Goal: Task Accomplishment & Management: Use online tool/utility

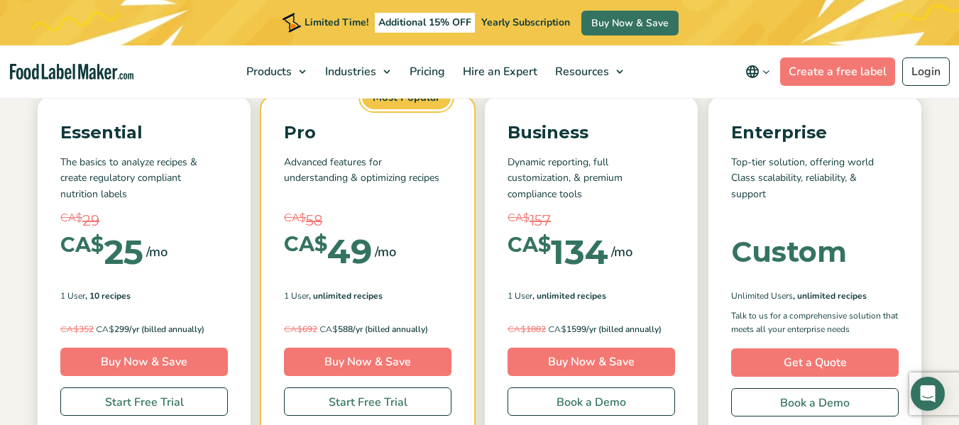
scroll to position [194, 0]
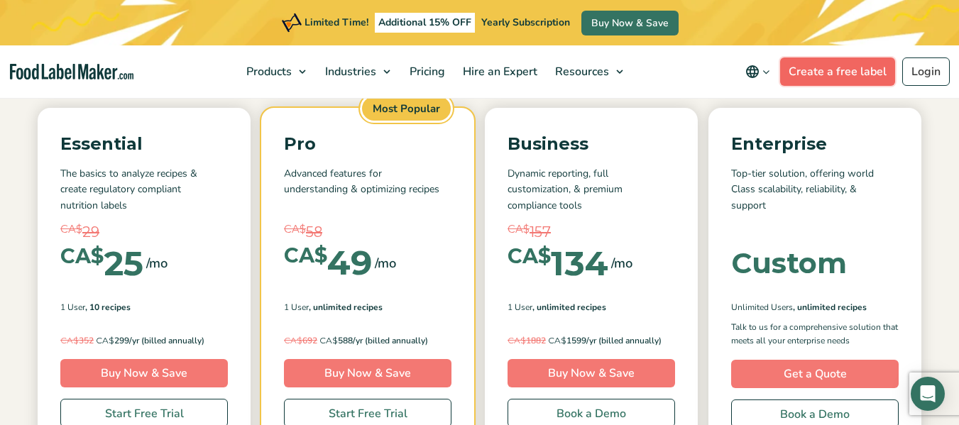
click at [863, 72] on link "Create a free label" at bounding box center [837, 72] width 115 height 28
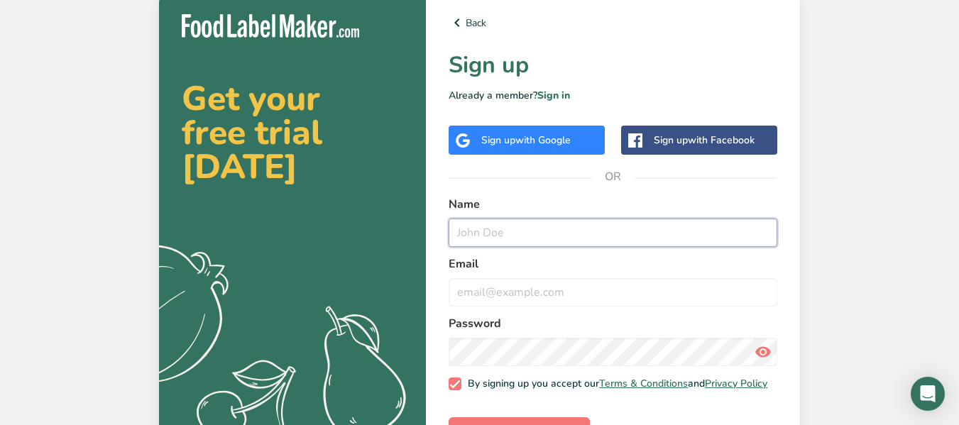
click at [503, 232] on input "text" at bounding box center [613, 233] width 329 height 28
type input "k"
type input "Kawnene"
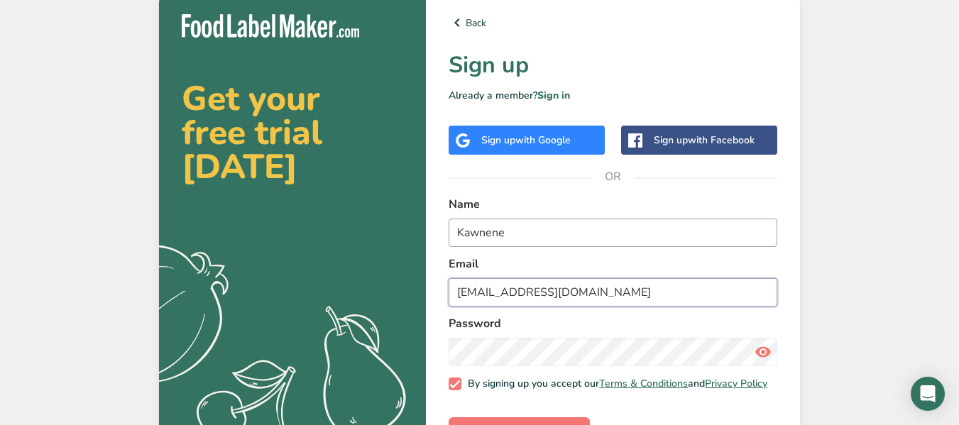
type input "[EMAIL_ADDRESS][DOMAIN_NAME]"
click at [767, 356] on icon at bounding box center [763, 352] width 17 height 26
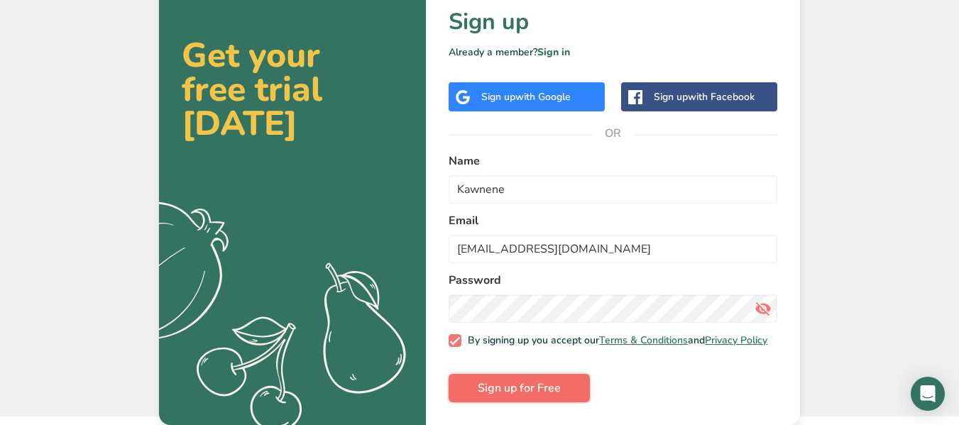
click at [522, 383] on span "Sign up for Free" at bounding box center [519, 388] width 83 height 17
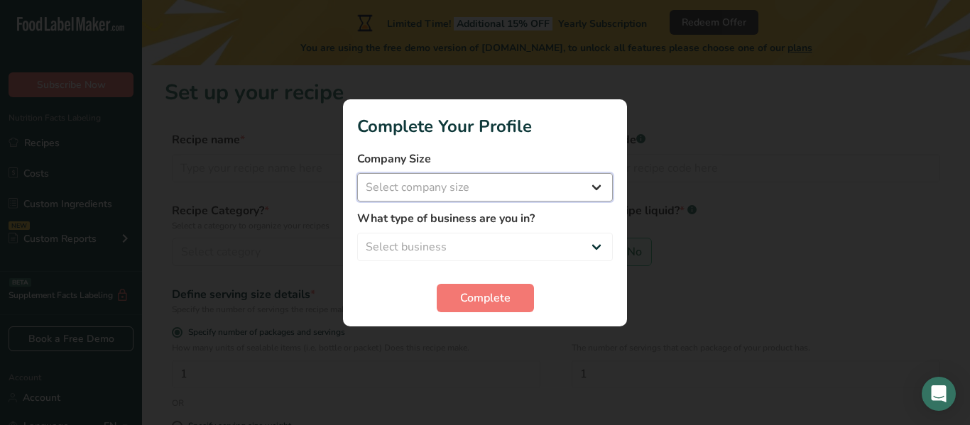
click at [471, 186] on select "Select company size Fewer than 10 Employees 10 to 50 Employees 51 to 500 Employ…" at bounding box center [485, 187] width 256 height 28
select select "1"
click at [357, 173] on select "Select company size Fewer than 10 Employees 10 to 50 Employees 51 to 500 Employ…" at bounding box center [485, 187] width 256 height 28
click at [414, 246] on select "Select business Packaged Food Manufacturer Restaurant & Cafe Bakery Meal Plans …" at bounding box center [485, 247] width 256 height 28
select select "3"
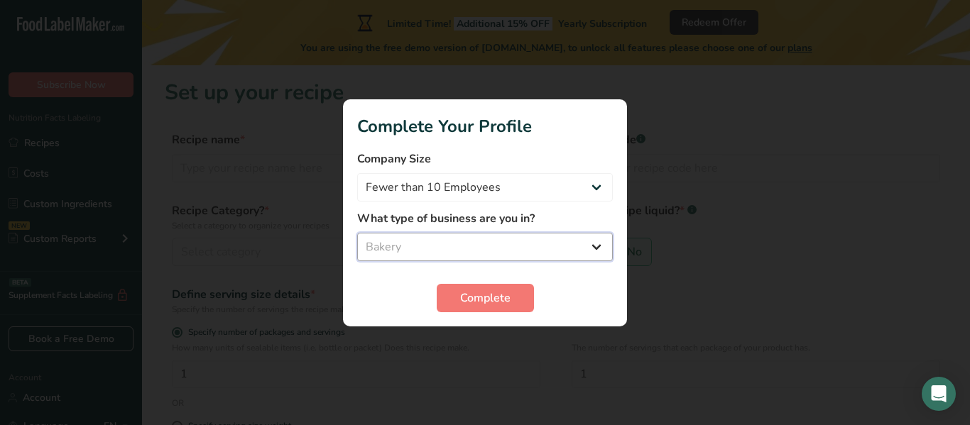
click at [357, 233] on select "Select business Packaged Food Manufacturer Restaurant & Cafe Bakery Meal Plans …" at bounding box center [485, 247] width 256 height 28
click at [462, 290] on span "Complete" at bounding box center [485, 298] width 50 height 17
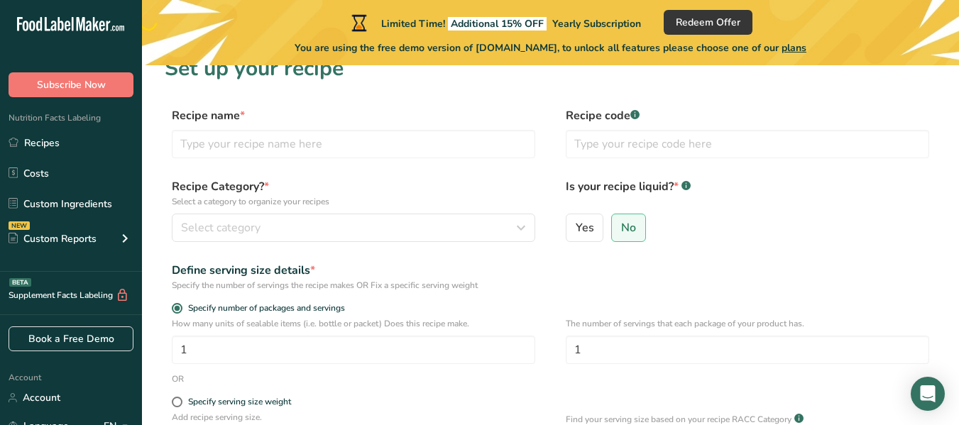
scroll to position [23, 0]
click at [371, 150] on input "text" at bounding box center [353, 145] width 363 height 28
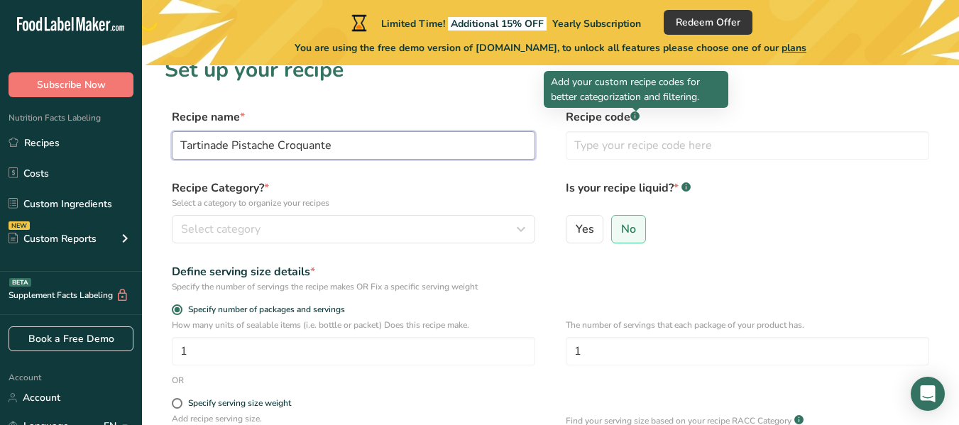
type input "Tartinade Pistache Croquante"
click at [634, 119] on rect at bounding box center [634, 115] width 9 height 9
click at [635, 119] on rect at bounding box center [634, 115] width 9 height 9
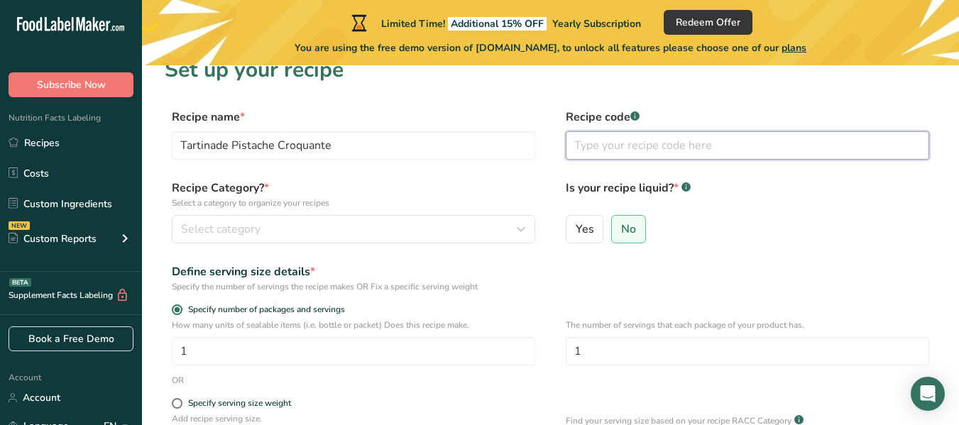
click at [625, 155] on input "text" at bounding box center [747, 145] width 363 height 28
type input "V"
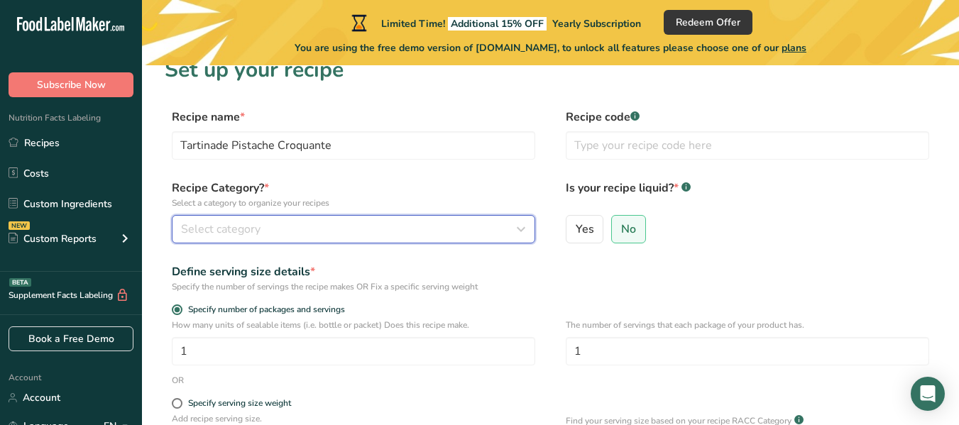
click at [334, 230] on div "Select category" at bounding box center [349, 229] width 336 height 17
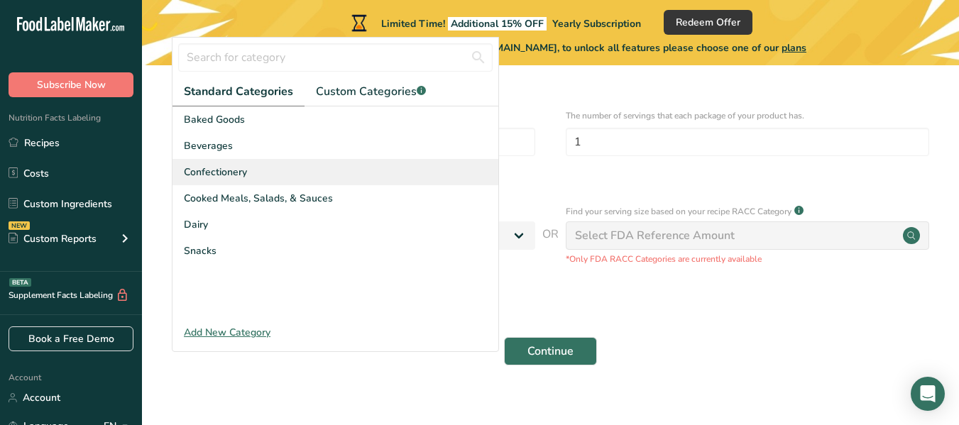
scroll to position [241, 0]
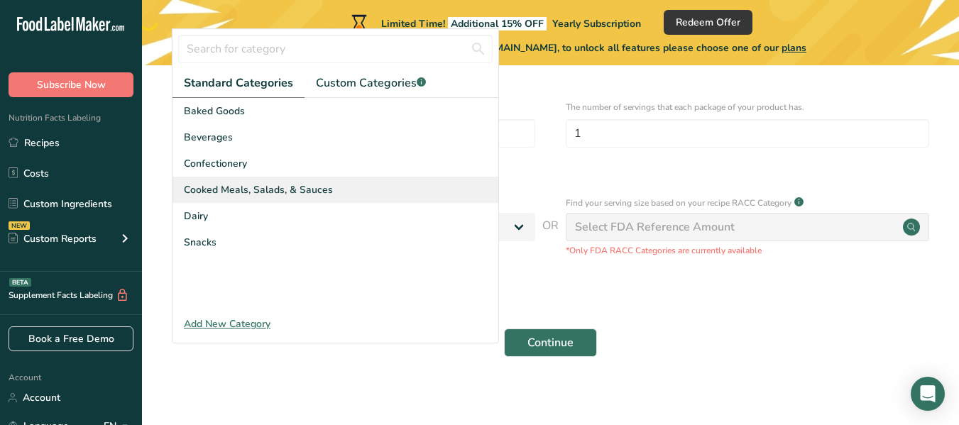
click at [252, 195] on span "Cooked Meals, Salads, & Sauces" at bounding box center [258, 189] width 149 height 15
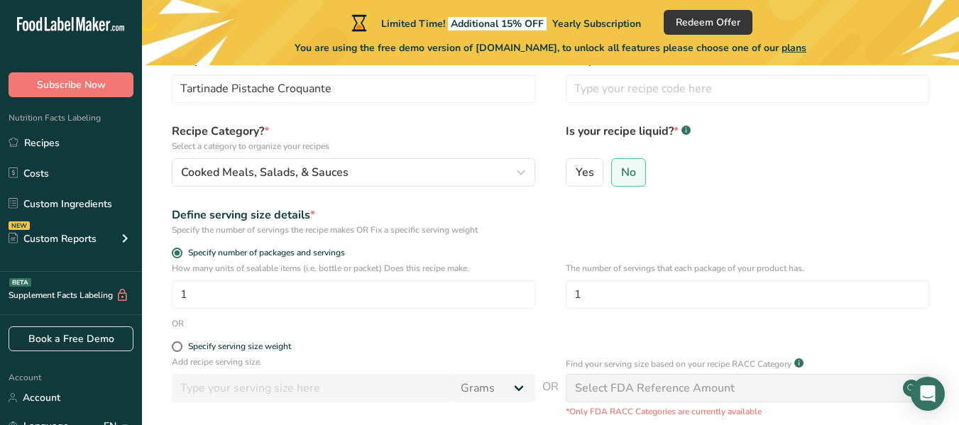
scroll to position [65, 0]
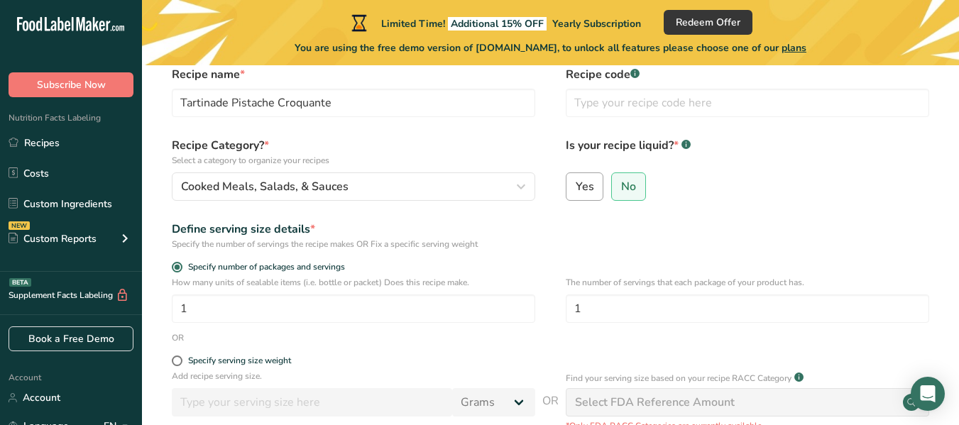
click at [586, 194] on span "Yes" at bounding box center [585, 187] width 18 height 14
click at [576, 191] on input "Yes" at bounding box center [570, 186] width 9 height 9
radio input "true"
radio input "false"
select select "22"
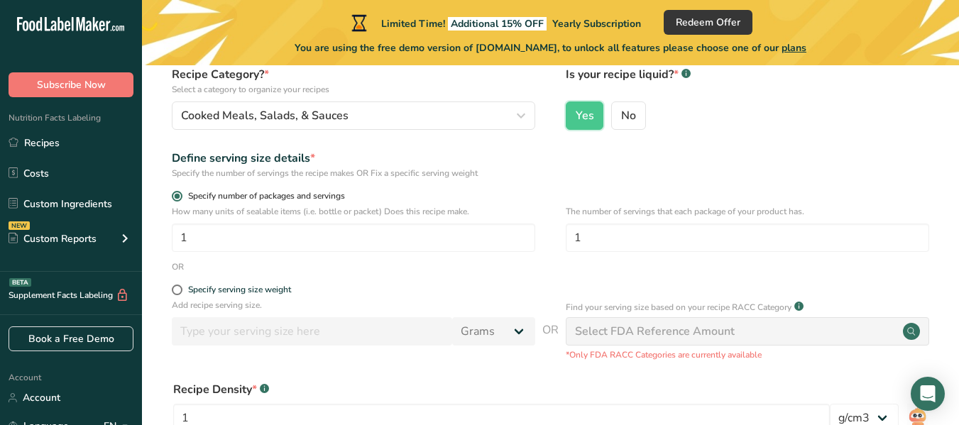
scroll to position [146, 0]
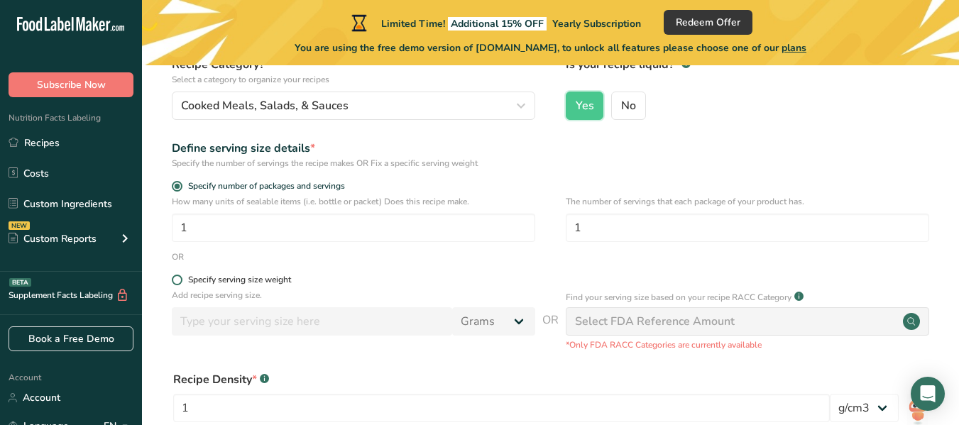
click at [206, 281] on div "Specify serving size weight" at bounding box center [239, 280] width 103 height 11
click at [181, 281] on input "Specify serving size weight" at bounding box center [176, 279] width 9 height 9
radio input "true"
radio input "false"
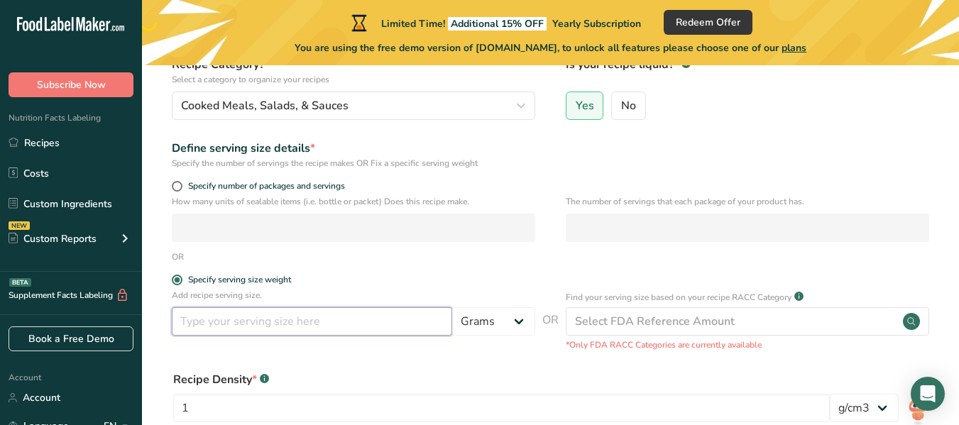
click at [204, 311] on input "number" at bounding box center [312, 321] width 280 height 28
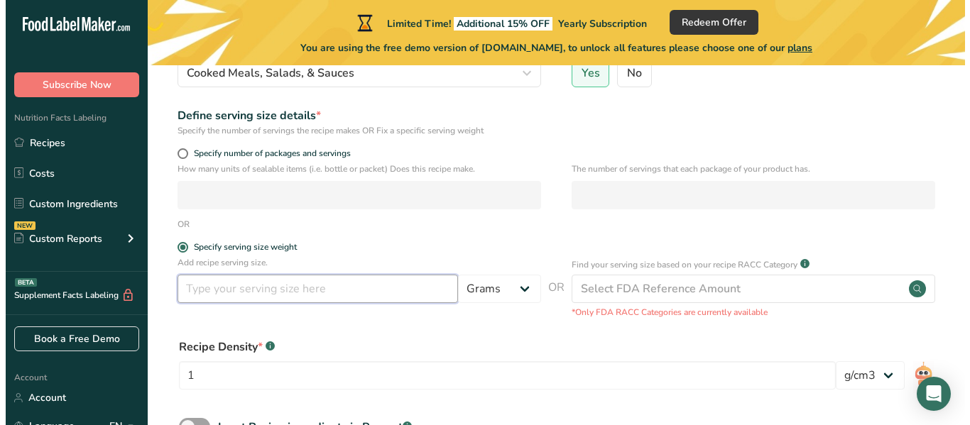
scroll to position [184, 0]
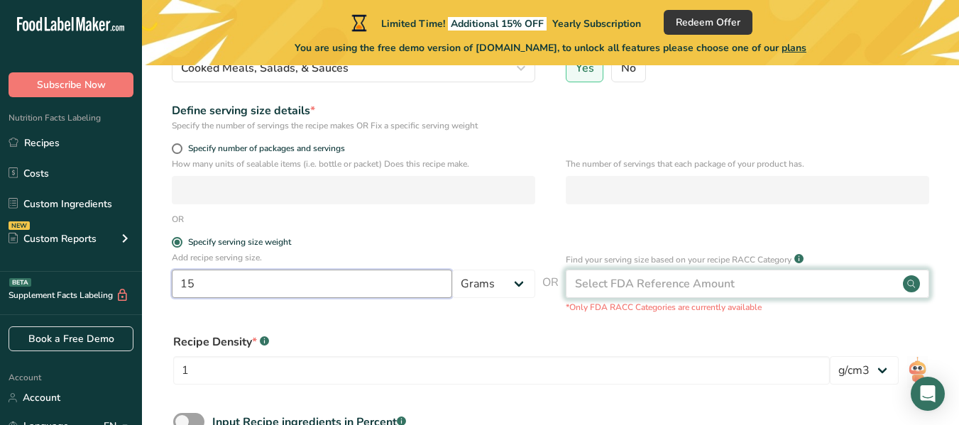
type input "15"
click at [642, 283] on div "Select FDA Reference Amount" at bounding box center [655, 283] width 160 height 17
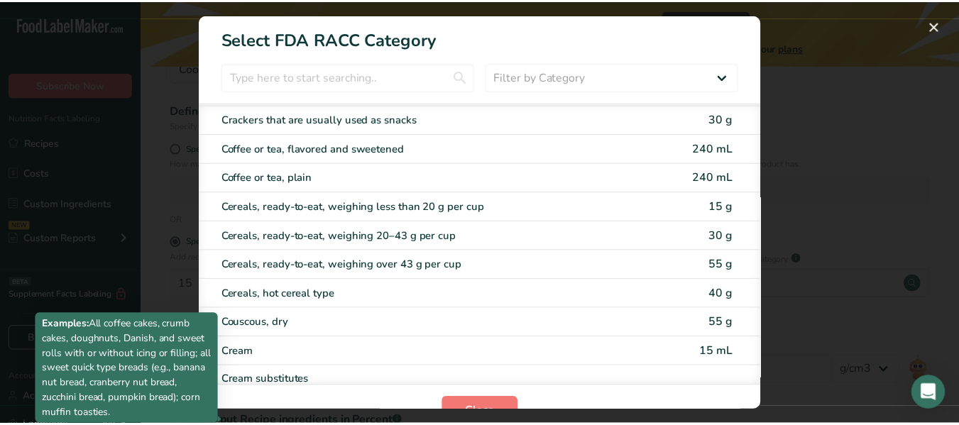
scroll to position [0, 0]
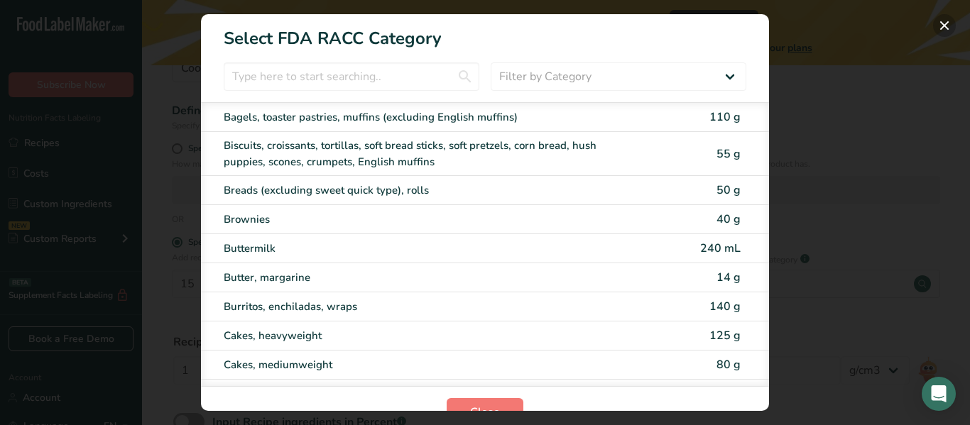
click at [948, 25] on button "RACC Category Selection Modal" at bounding box center [944, 25] width 23 height 23
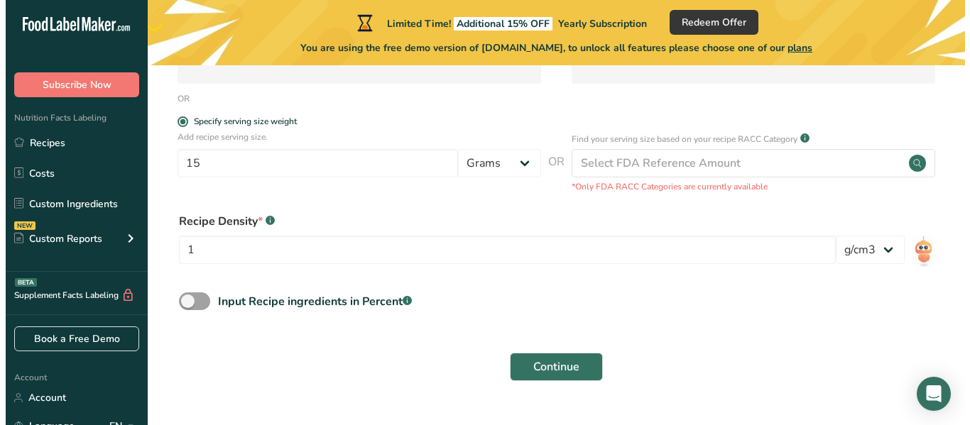
scroll to position [300, 0]
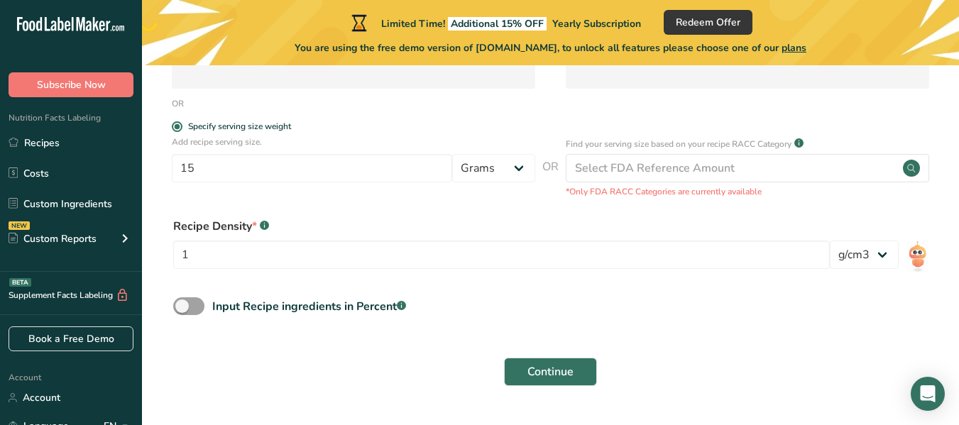
drag, startPoint x: 459, startPoint y: 298, endPoint x: 658, endPoint y: 114, distance: 271.3
click at [465, 283] on form "Recipe name * Tartinade Pistache Croquante Recipe code .a-a{fill:#347362;}.b-a{…" at bounding box center [551, 113] width 772 height 563
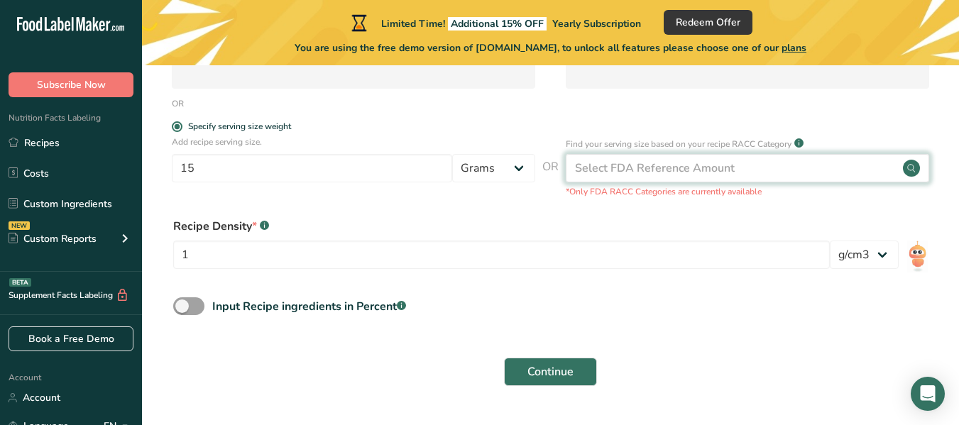
click at [653, 160] on div "Select FDA Reference Amount" at bounding box center [655, 168] width 160 height 17
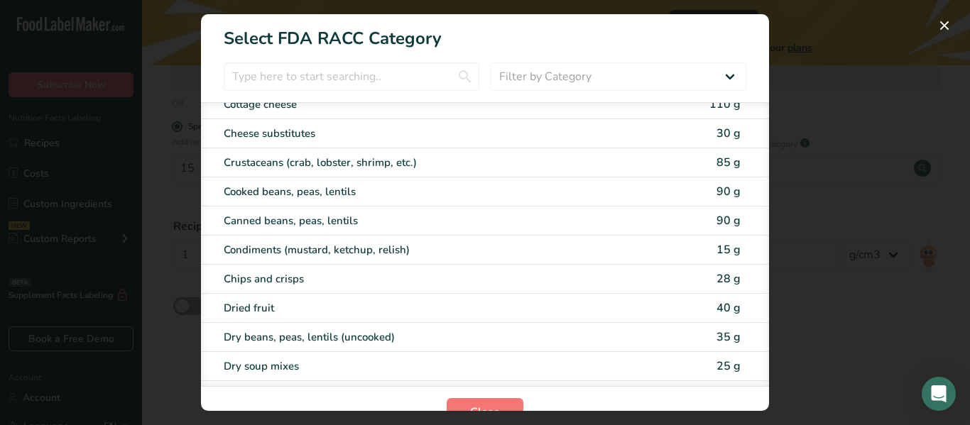
scroll to position [946, 0]
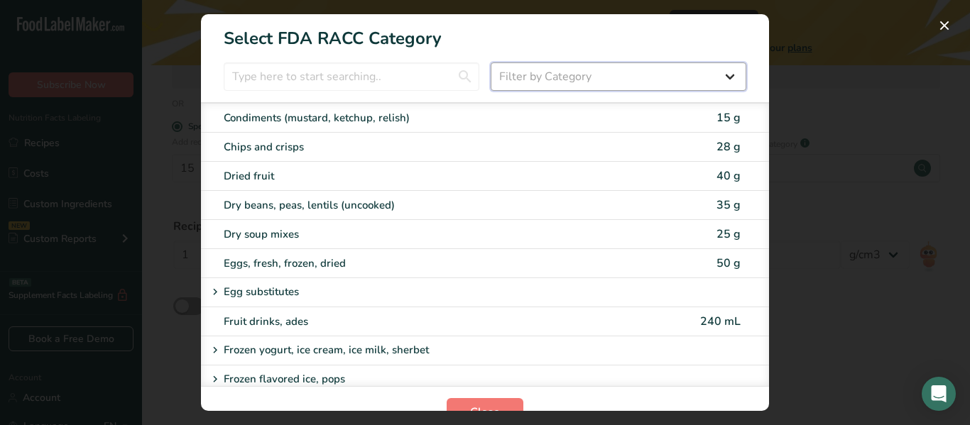
click at [496, 76] on select "Filter by Category All Bakery products [GEOGRAPHIC_DATA] Cereals and other grai…" at bounding box center [619, 76] width 256 height 28
select select "19"
click at [491, 62] on select "Filter by Category All Bakery products [GEOGRAPHIC_DATA] Cereals and other grai…" at bounding box center [619, 76] width 256 height 28
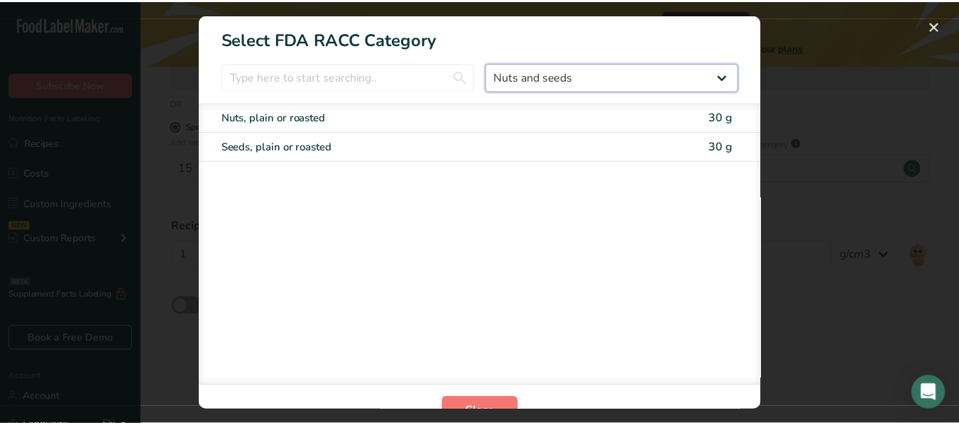
scroll to position [0, 0]
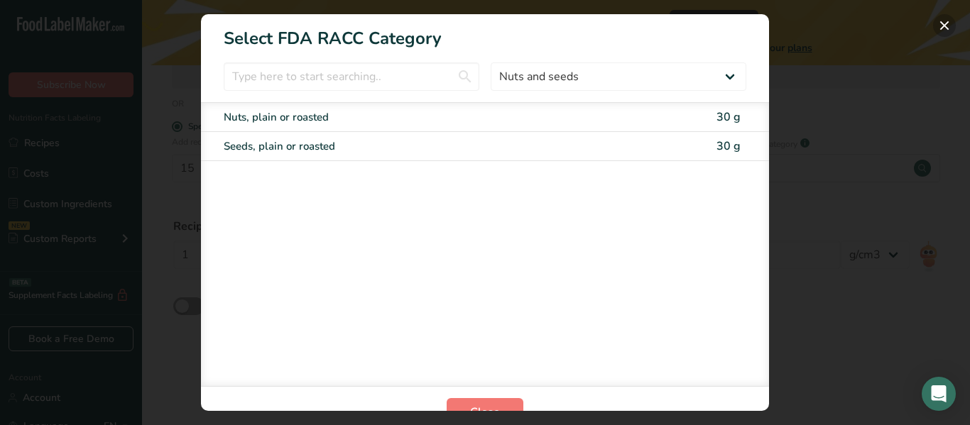
click at [946, 21] on button "RACC Category Selection Modal" at bounding box center [944, 25] width 23 height 23
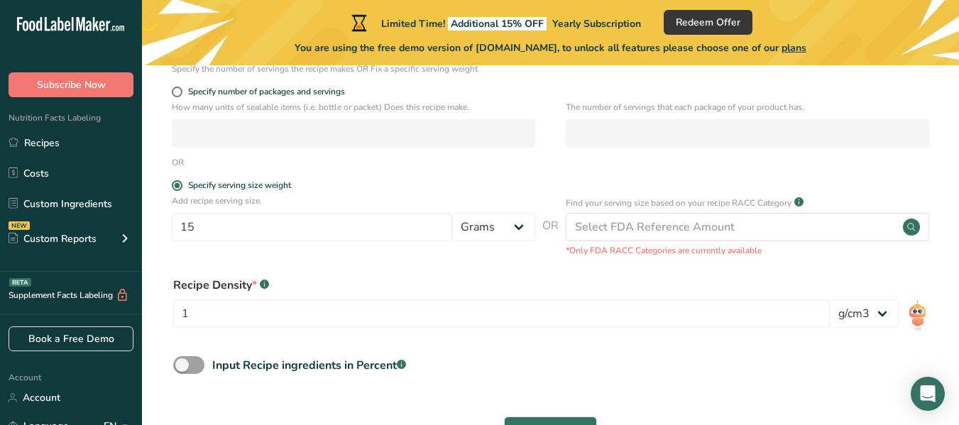
scroll to position [204, 0]
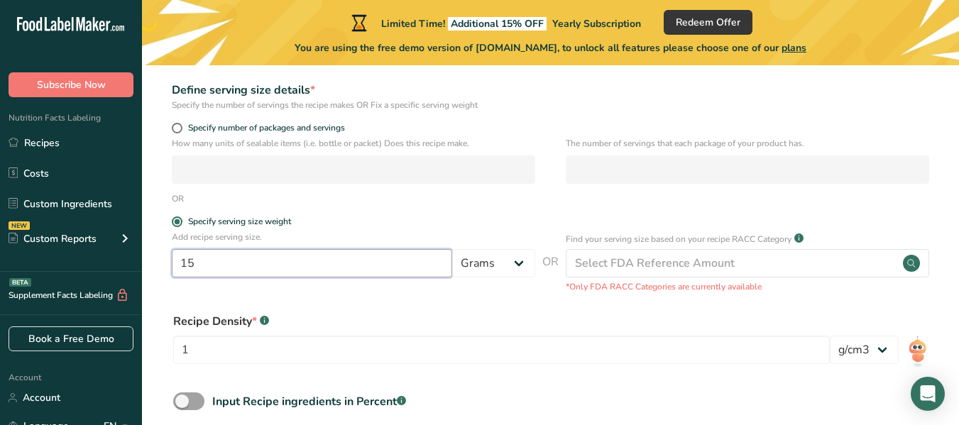
click at [261, 267] on input "15" at bounding box center [312, 263] width 280 height 28
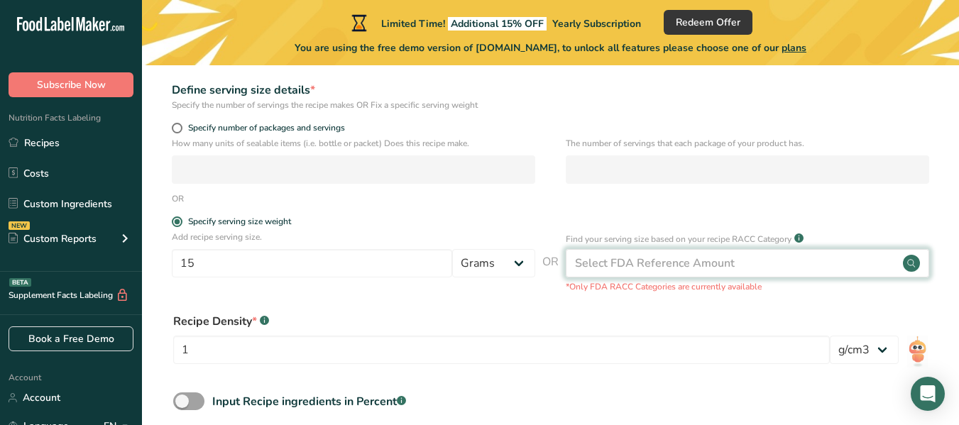
click at [616, 266] on div "Select FDA Reference Amount" at bounding box center [655, 263] width 160 height 17
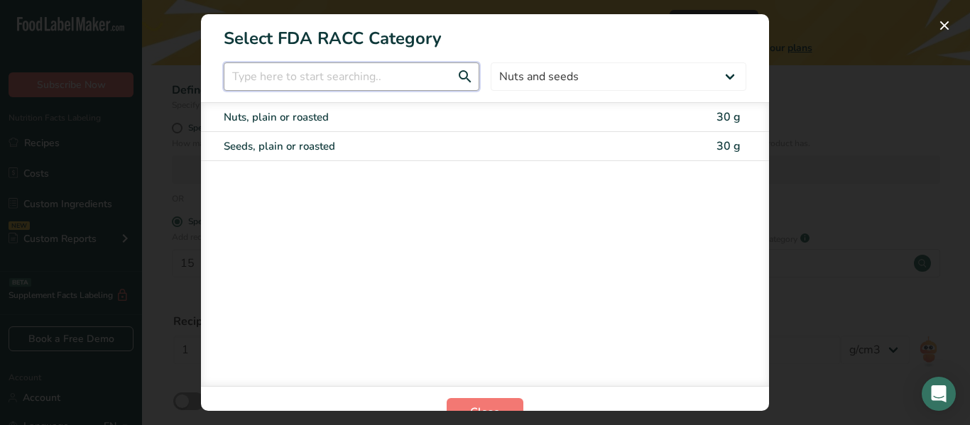
click at [383, 75] on input "RACC Category Selection Modal" at bounding box center [352, 76] width 256 height 28
type input "table spoon"
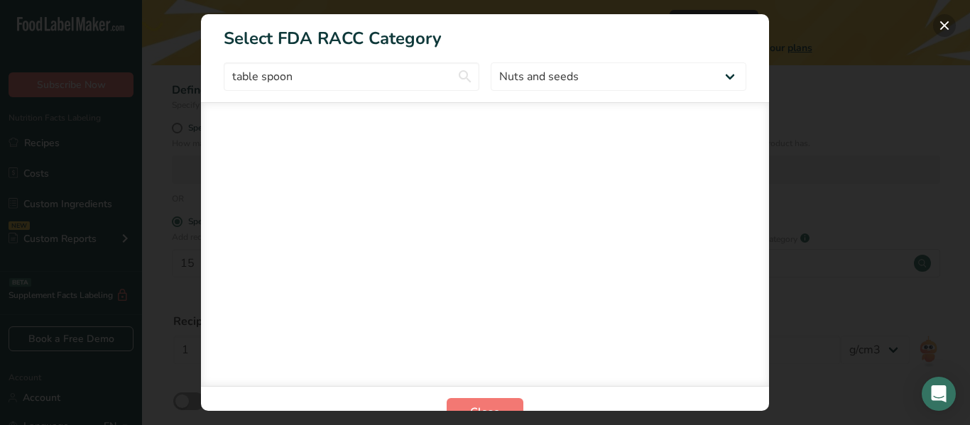
click at [942, 25] on button "RACC Category Selection Modal" at bounding box center [944, 25] width 23 height 23
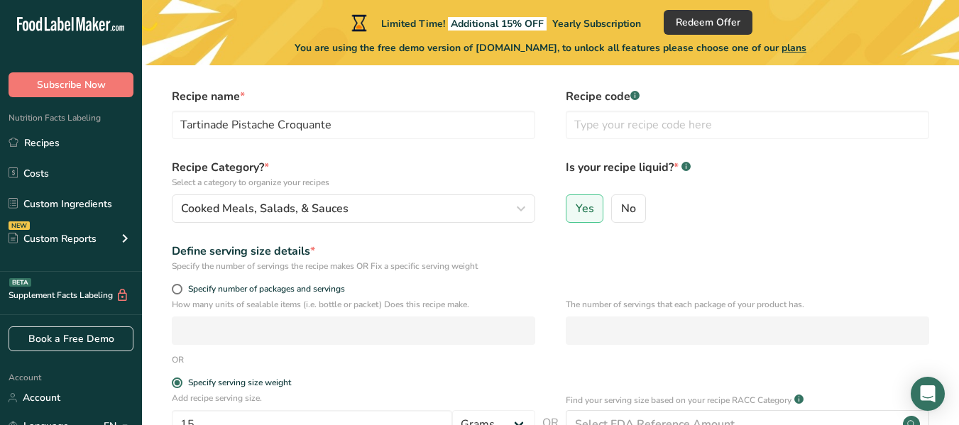
scroll to position [44, 0]
click at [279, 285] on span "Specify number of packages and servings" at bounding box center [263, 288] width 163 height 11
click at [181, 285] on input "Specify number of packages and servings" at bounding box center [176, 288] width 9 height 9
radio input "true"
radio input "false"
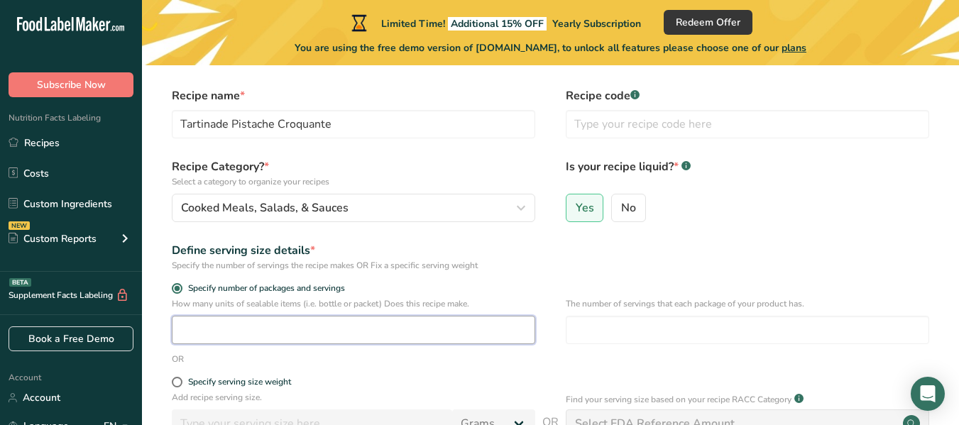
click at [268, 334] on input "number" at bounding box center [353, 330] width 363 height 28
click at [248, 384] on div "Specify serving size weight" at bounding box center [239, 382] width 103 height 11
click at [181, 384] on input "Specify serving size weight" at bounding box center [176, 382] width 9 height 9
radio input "true"
radio input "false"
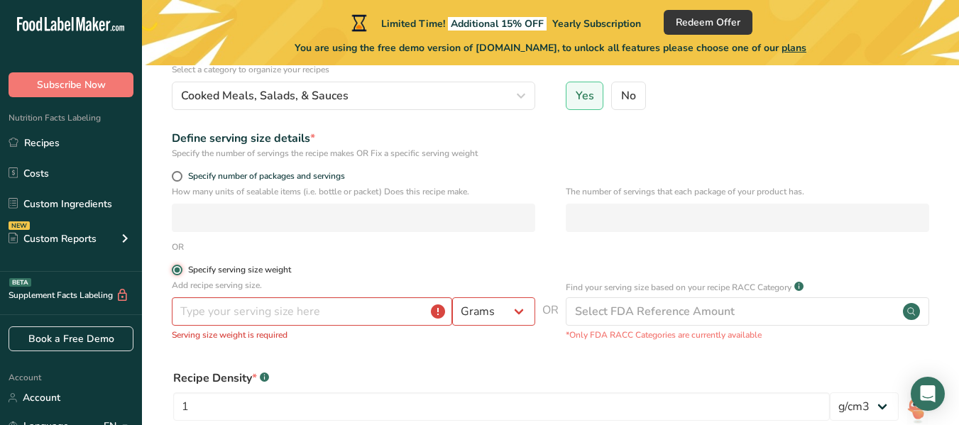
scroll to position [162, 0]
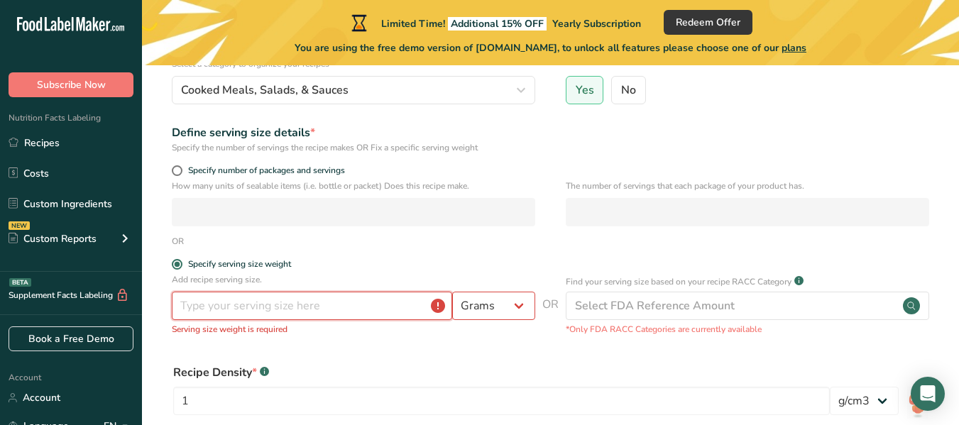
click at [242, 311] on input "number" at bounding box center [312, 306] width 280 height 28
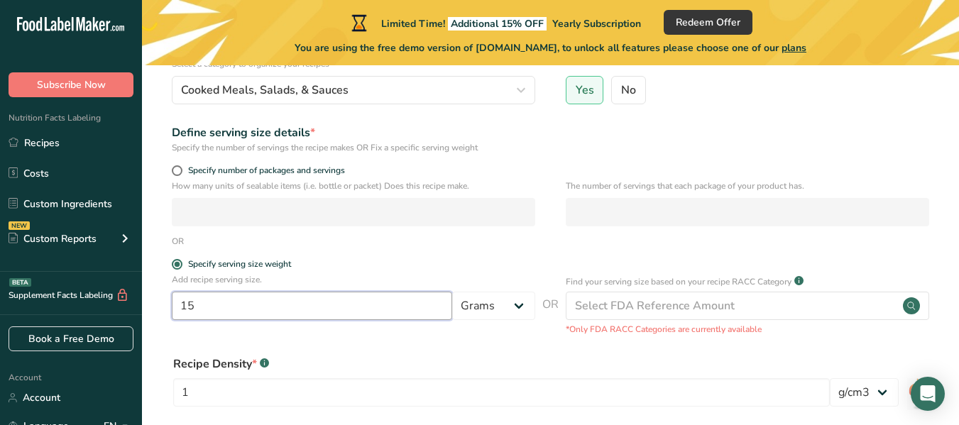
scroll to position [337, 0]
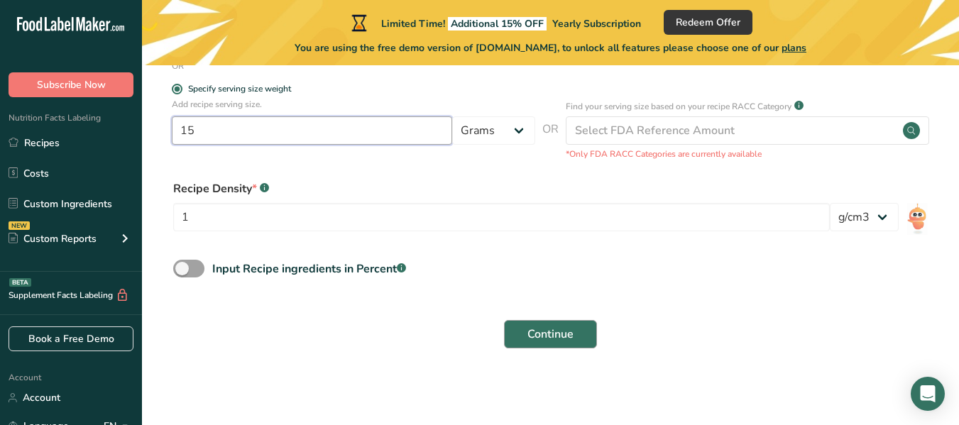
type input "15"
click at [591, 333] on button "Continue" at bounding box center [550, 334] width 93 height 28
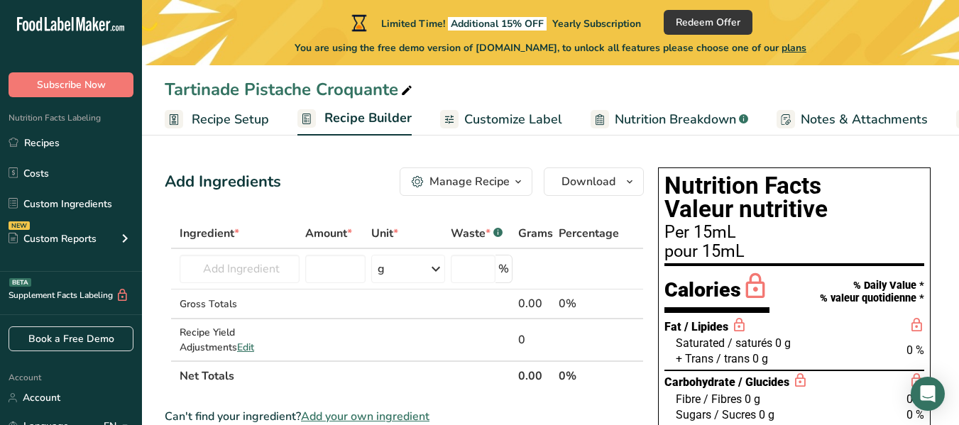
click at [520, 110] on span "Customize Label" at bounding box center [513, 119] width 98 height 19
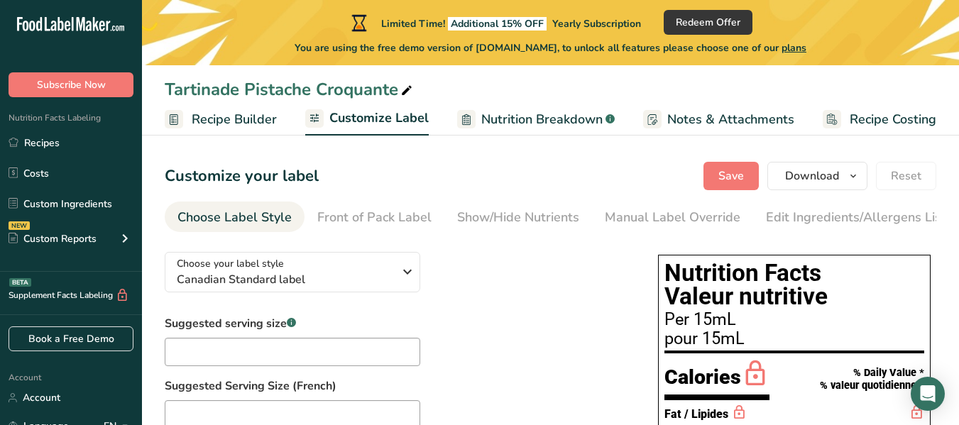
click at [262, 129] on link "Recipe Builder" at bounding box center [221, 120] width 112 height 32
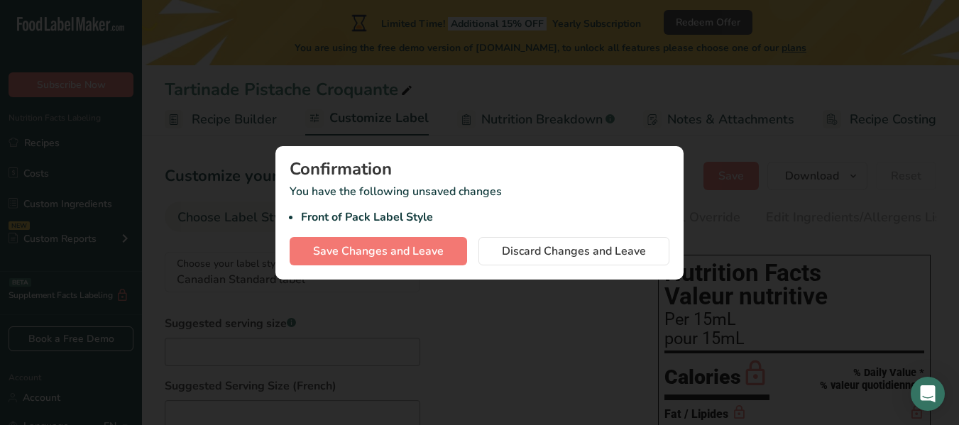
scroll to position [0, 122]
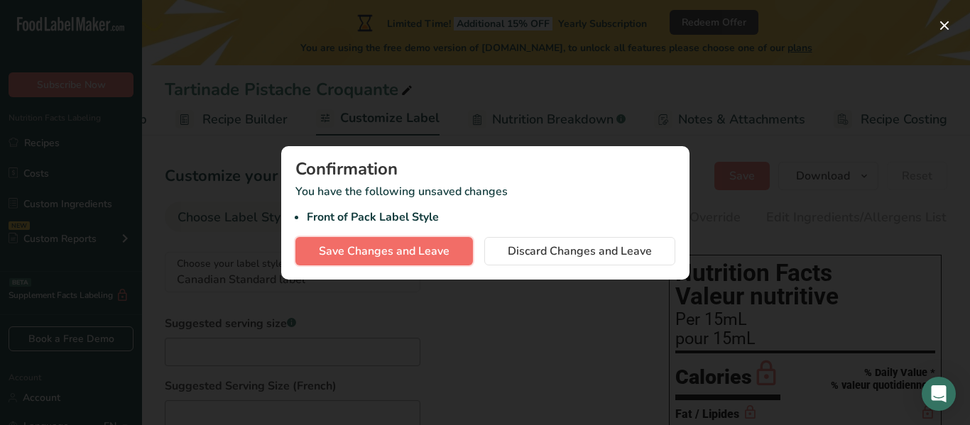
click at [453, 246] on button "Save Changes and Leave" at bounding box center [383, 251] width 177 height 28
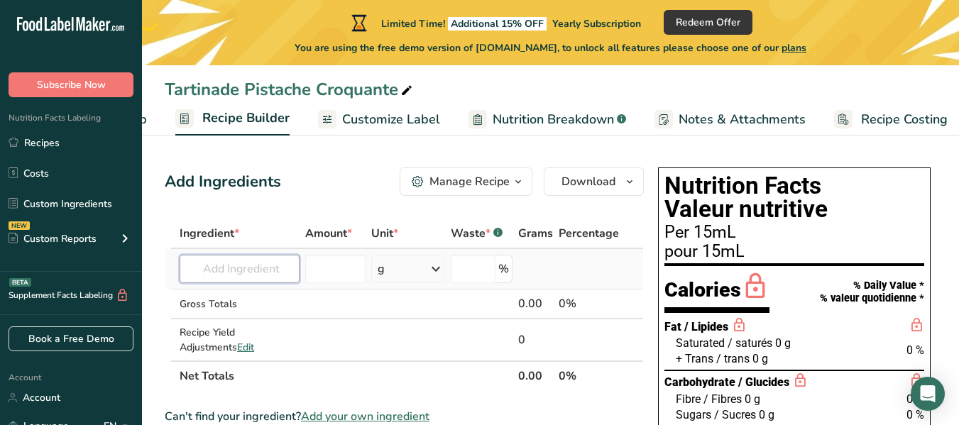
click at [256, 259] on input "text" at bounding box center [240, 269] width 120 height 28
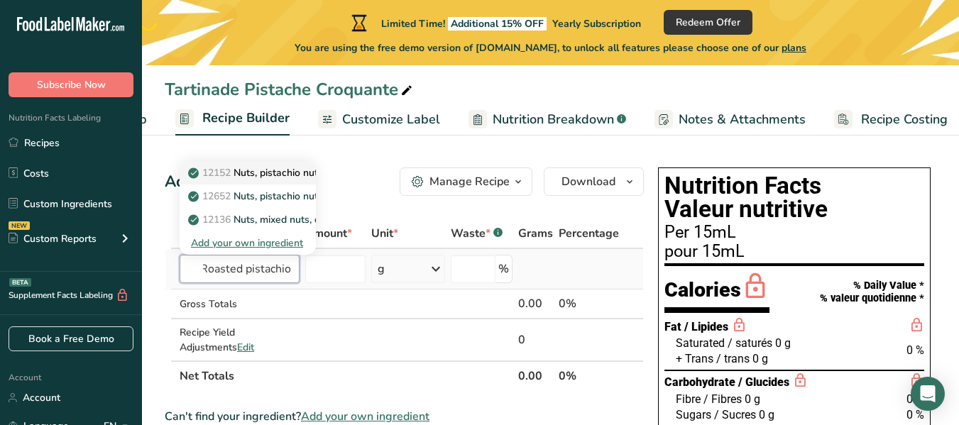
type input "Roasted pistachio"
click at [264, 168] on p "12152 Nuts, pistachio nuts, dry roasted, without salt added" at bounding box center [331, 172] width 280 height 15
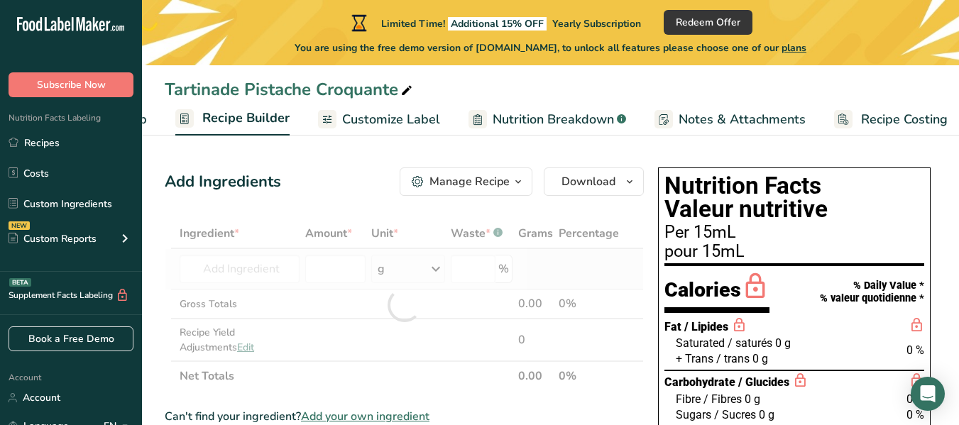
type input "Nuts, pistachio nuts, dry roasted, without salt added"
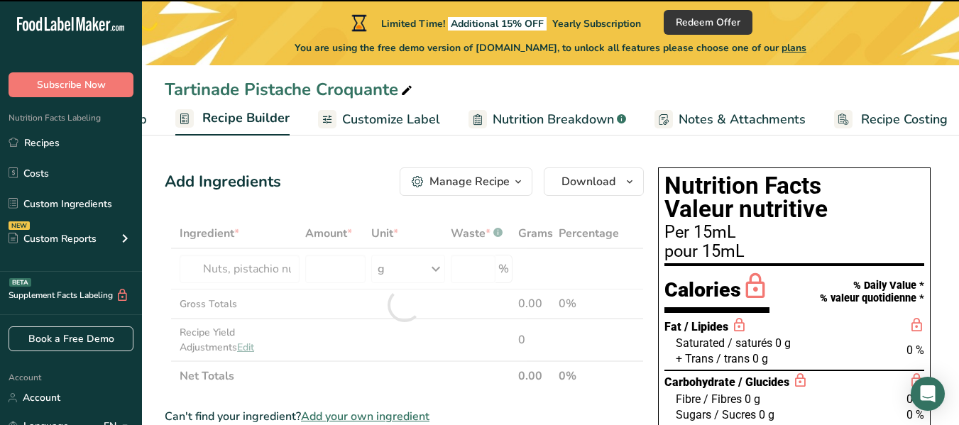
type input "0"
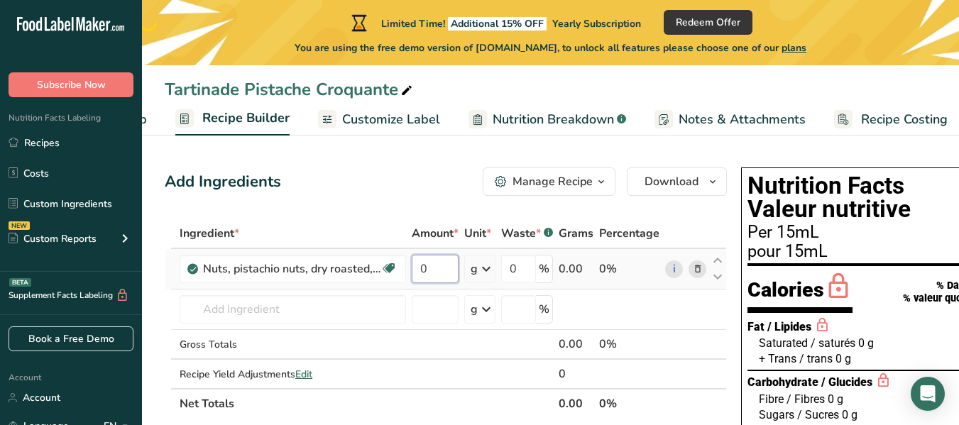
click at [441, 266] on input "0" at bounding box center [435, 269] width 47 height 28
type input "5"
type input "6"
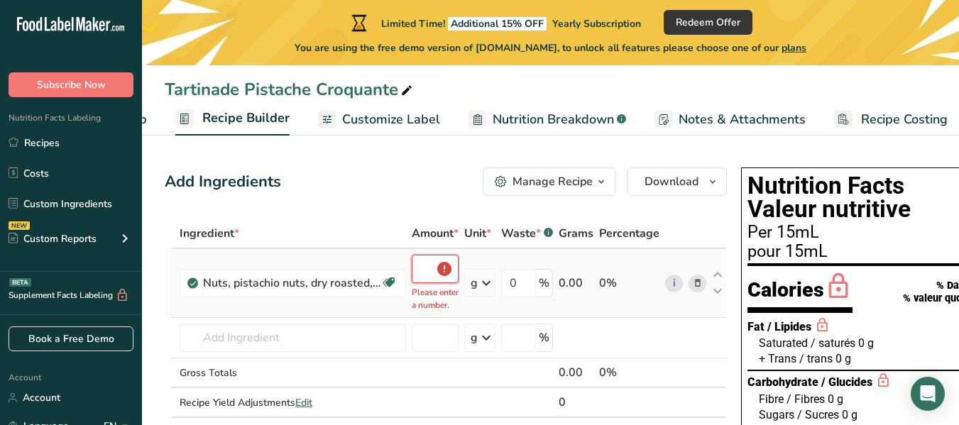
scroll to position [0, 1]
type input "6"
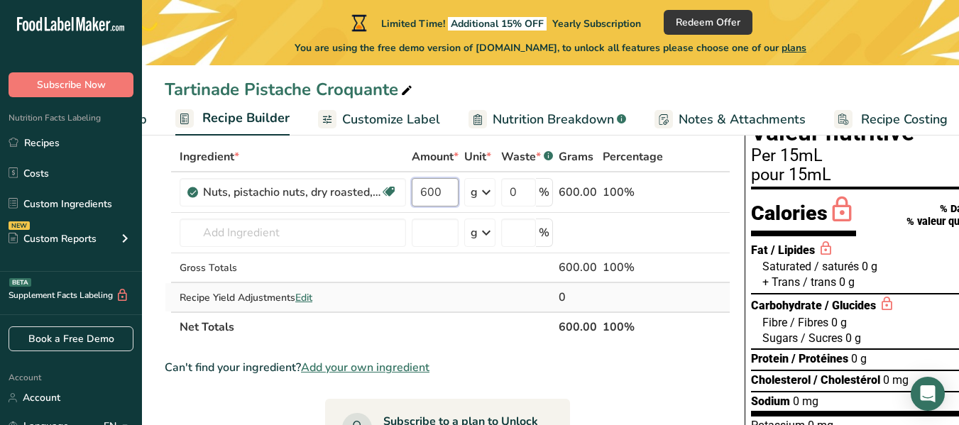
scroll to position [80, 0]
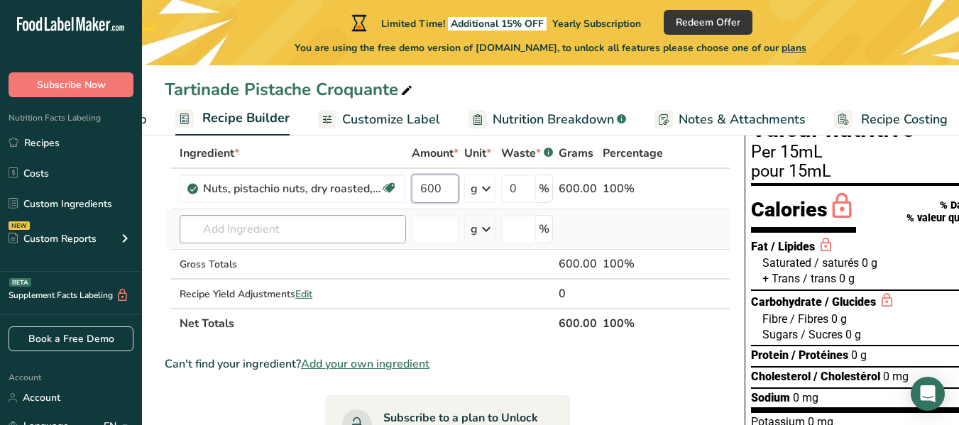
type input "600"
click at [348, 234] on div "Ingredient * Amount * Unit * Waste * .a-a{fill:#347362;}.b-a{fill:#fff;} Grams …" at bounding box center [448, 238] width 566 height 200
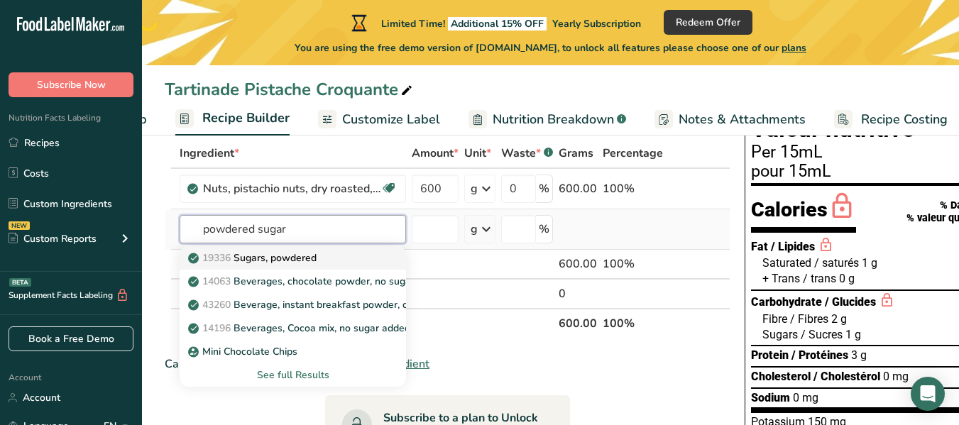
type input "powdered sugar"
click at [325, 258] on div "19336 Sugars, powdered" at bounding box center [281, 258] width 181 height 15
type input "Sugars, powdered"
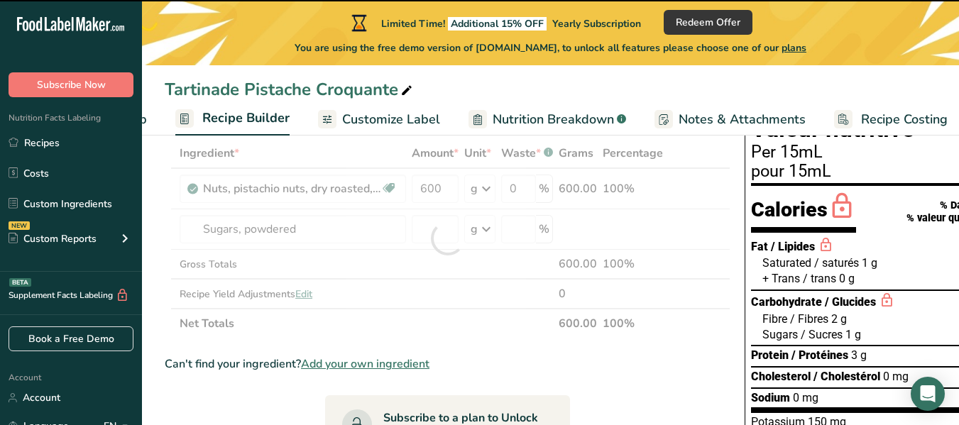
type input "0"
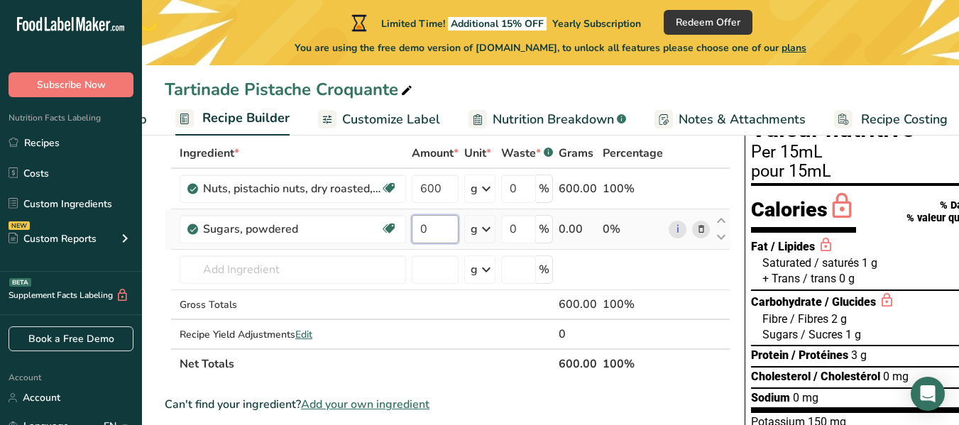
click at [444, 242] on input "0" at bounding box center [435, 229] width 47 height 28
type input "240"
click at [287, 284] on div "Ingredient * Amount * Unit * Waste * .a-a{fill:#347362;}.b-a{fill:#fff;} Grams …" at bounding box center [448, 258] width 566 height 241
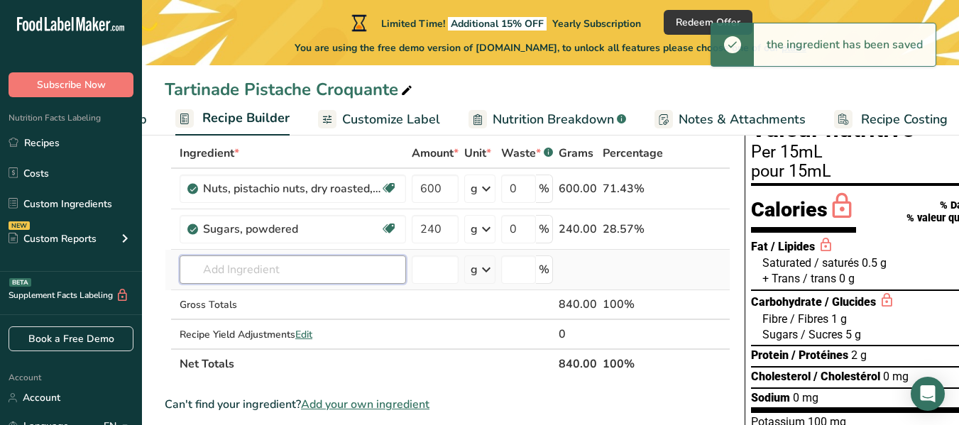
click at [300, 273] on input "text" at bounding box center [293, 270] width 226 height 28
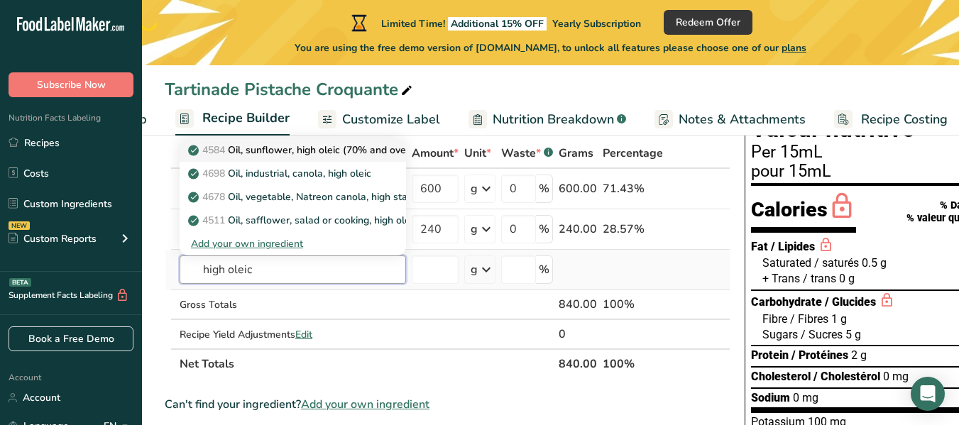
type input "high oleic"
click at [307, 153] on p "4584 Oil, sunflower, high oleic (70% and over)" at bounding box center [302, 150] width 222 height 15
type input "Oil, sunflower, high oleic (70% and over)"
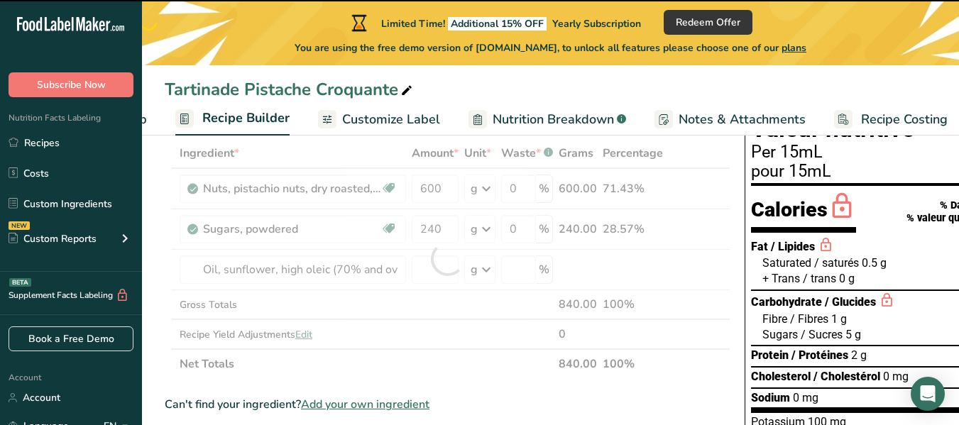
type input "0"
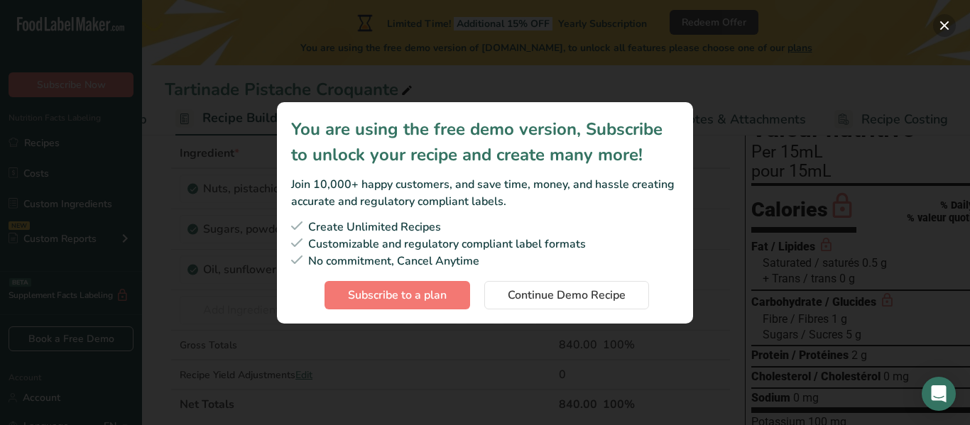
click at [941, 29] on button "Subscription modal" at bounding box center [944, 25] width 23 height 23
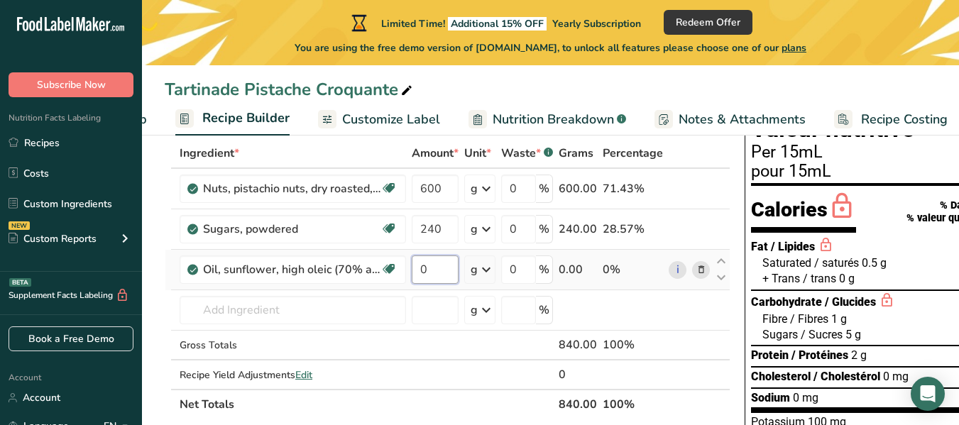
click at [420, 269] on input "0" at bounding box center [435, 270] width 47 height 28
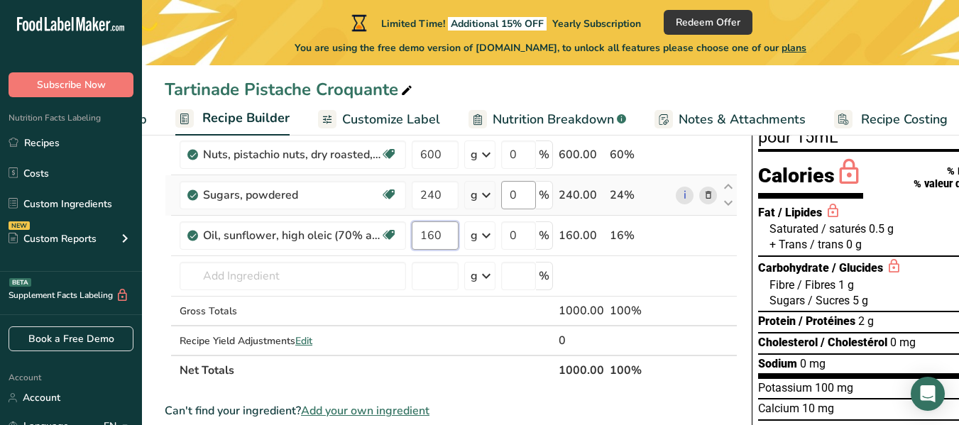
scroll to position [119, 0]
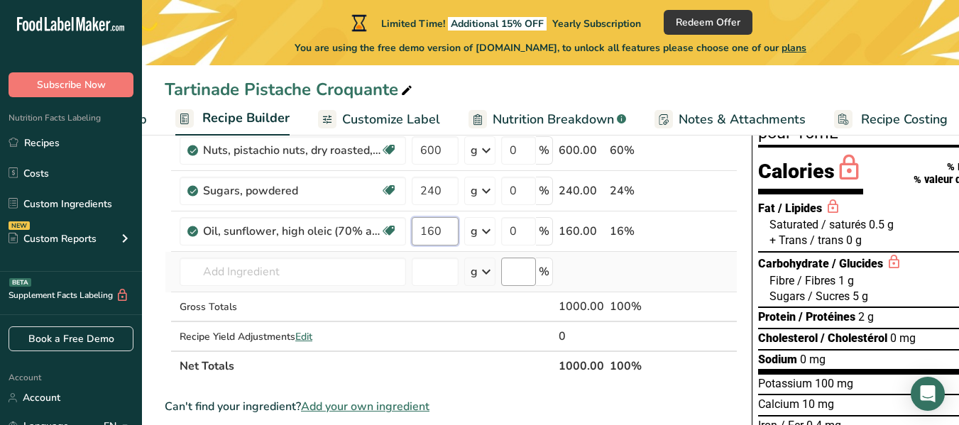
type input "160"
click at [515, 275] on div "Ingredient * Amount * Unit * Waste * .a-a{fill:#347362;}.b-a{fill:#fff;} Grams …" at bounding box center [451, 240] width 573 height 281
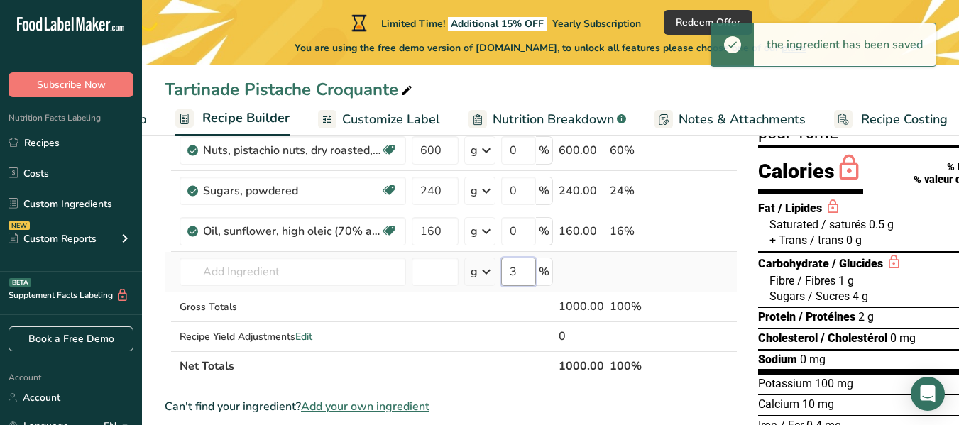
type input "3"
click at [628, 261] on td at bounding box center [640, 272] width 66 height 40
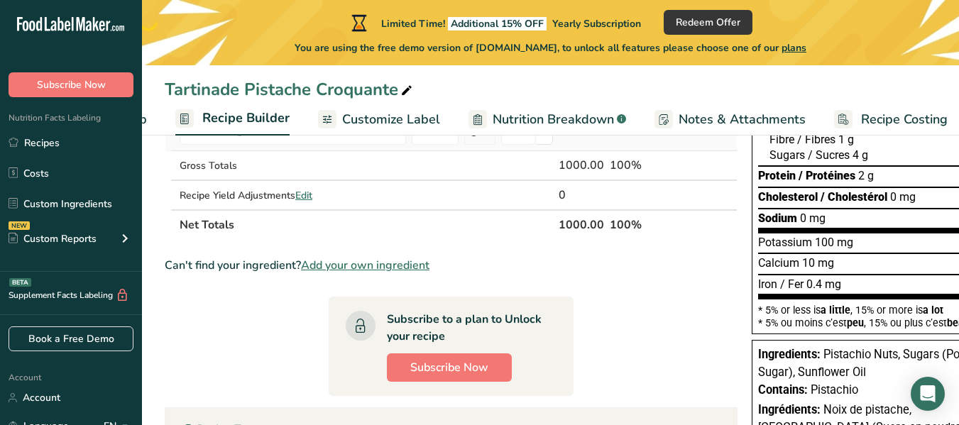
scroll to position [275, 0]
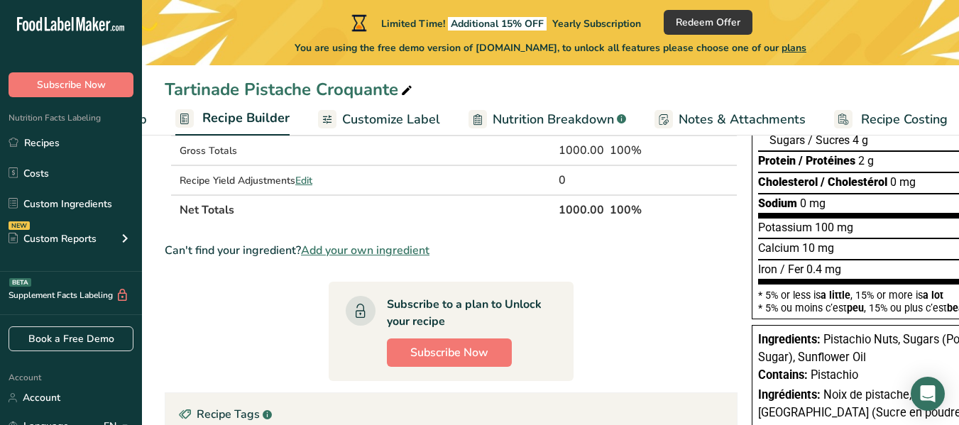
click at [607, 270] on section "Ingredient * Amount * Unit * Waste * .a-a{fill:#347362;}.b-a{fill:#fff;} Grams …" at bounding box center [451, 274] width 573 height 661
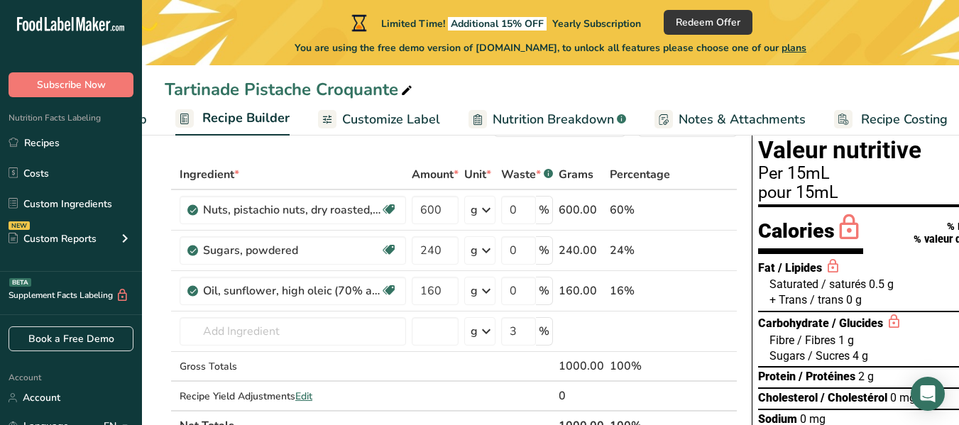
scroll to position [57, 0]
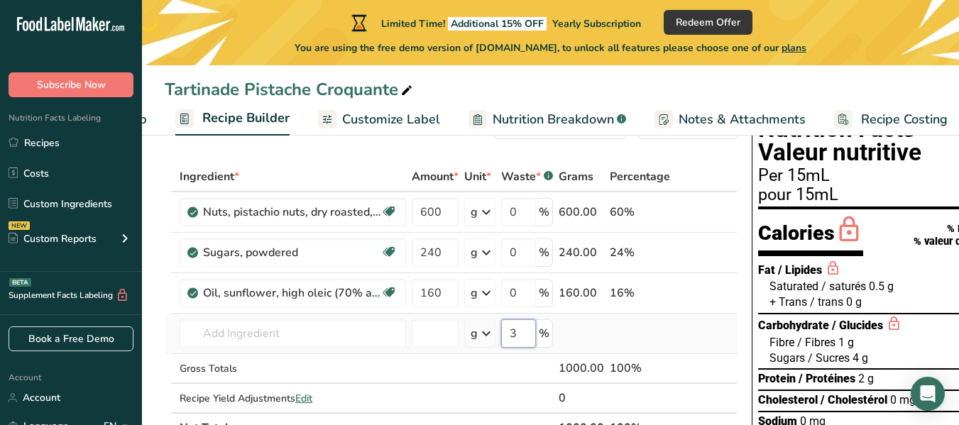
click at [515, 333] on input "3" at bounding box center [518, 333] width 35 height 28
click at [515, 334] on input "3" at bounding box center [518, 333] width 35 height 28
click at [513, 305] on input "0" at bounding box center [518, 293] width 35 height 28
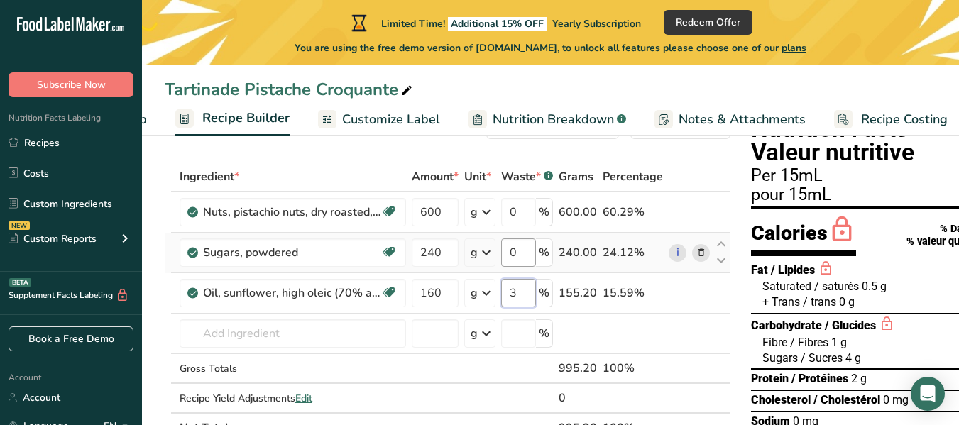
type input "3"
click at [514, 251] on div "Ingredient * Amount * Unit * Waste * .a-a{fill:#347362;}.b-a{fill:#fff;} Grams …" at bounding box center [448, 302] width 566 height 281
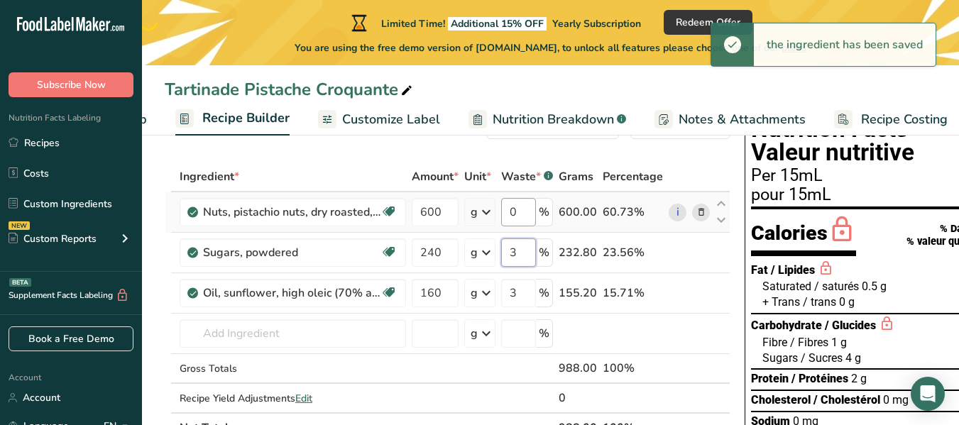
type input "3"
click at [522, 204] on div "Ingredient * Amount * Unit * Waste * .a-a{fill:#347362;}.b-a{fill:#fff;} Grams …" at bounding box center [448, 302] width 566 height 281
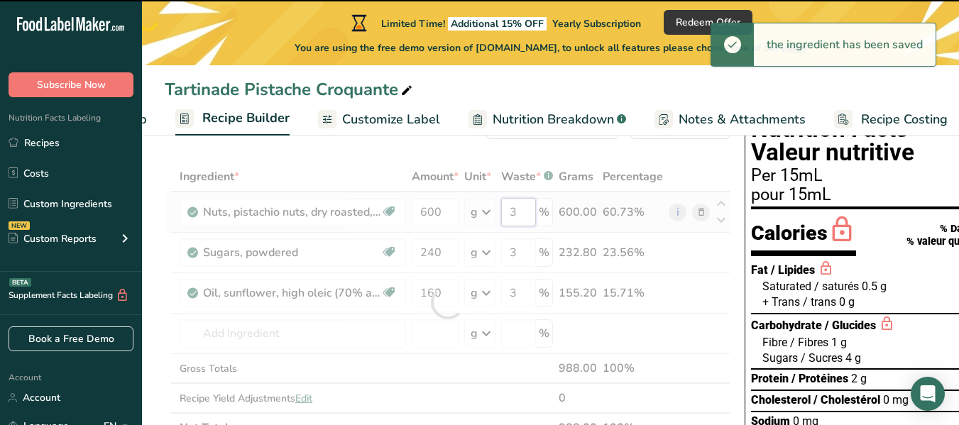
type input "0"
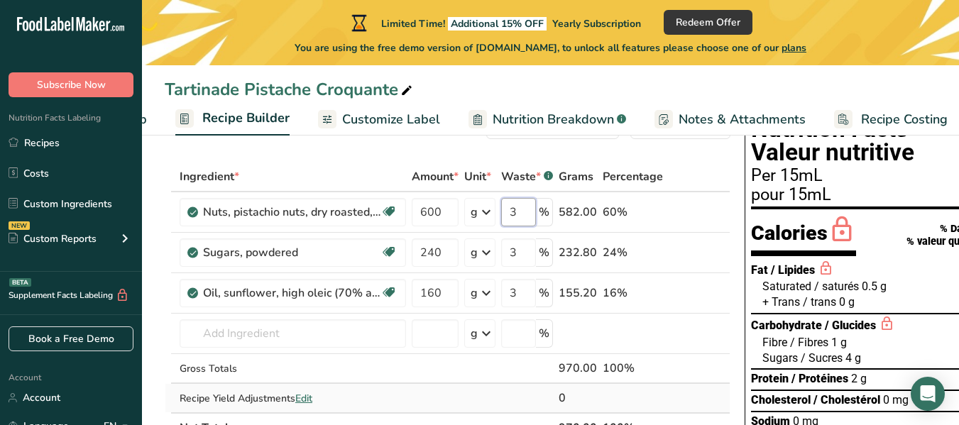
type input "3"
click at [682, 385] on div "Ingredient * Amount * Unit * Waste * .a-a{fill:#347362;}.b-a{fill:#fff;} Grams …" at bounding box center [448, 302] width 566 height 281
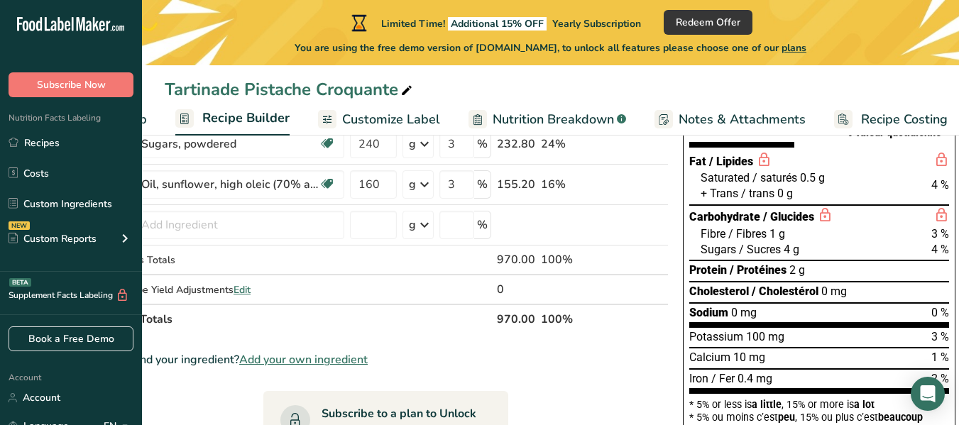
scroll to position [0, 0]
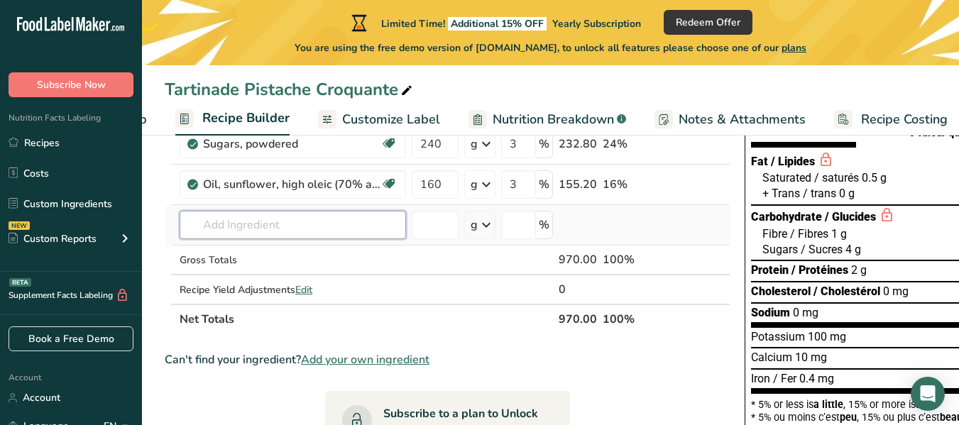
click at [276, 236] on input "text" at bounding box center [293, 225] width 226 height 28
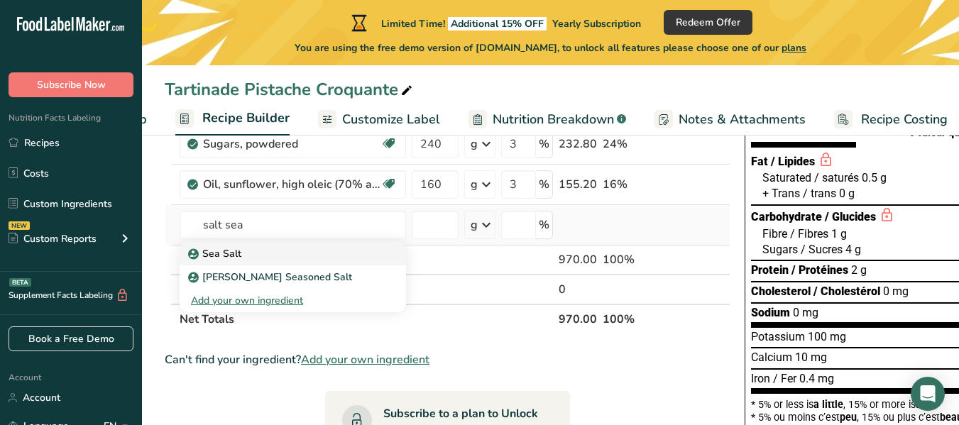
click at [263, 256] on div "Sea Salt" at bounding box center [281, 253] width 181 height 15
type input "Sea Salt"
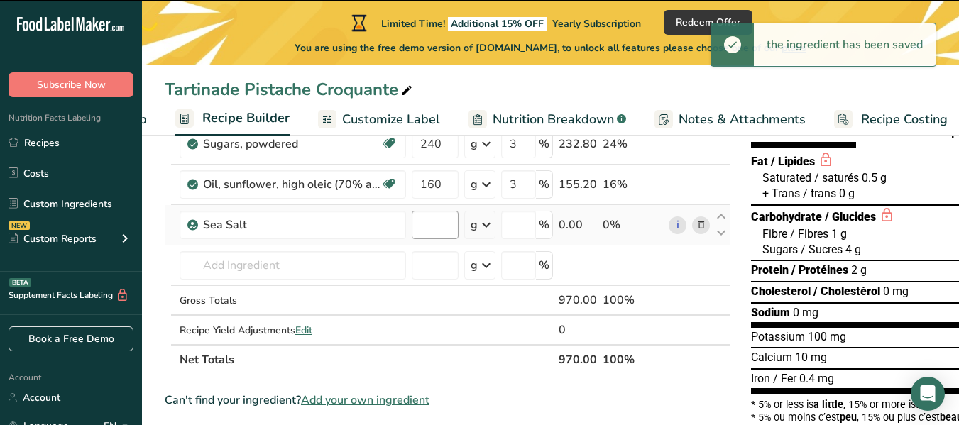
type input "0"
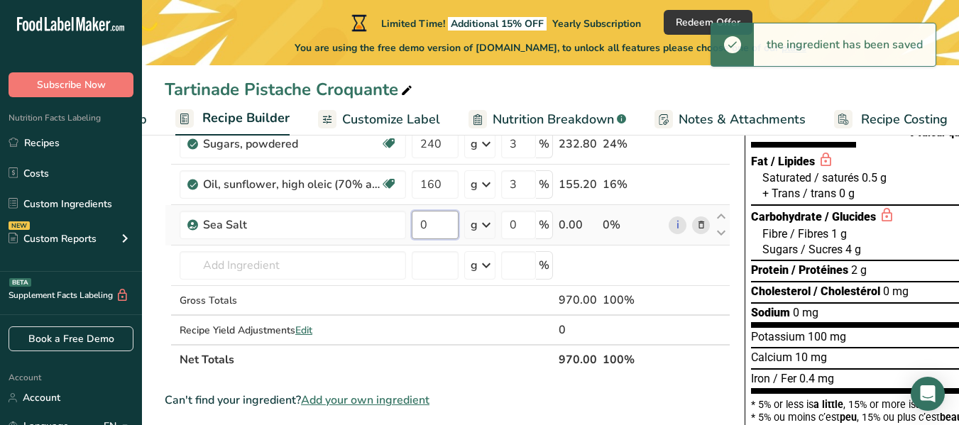
click at [440, 226] on input "0" at bounding box center [435, 225] width 47 height 28
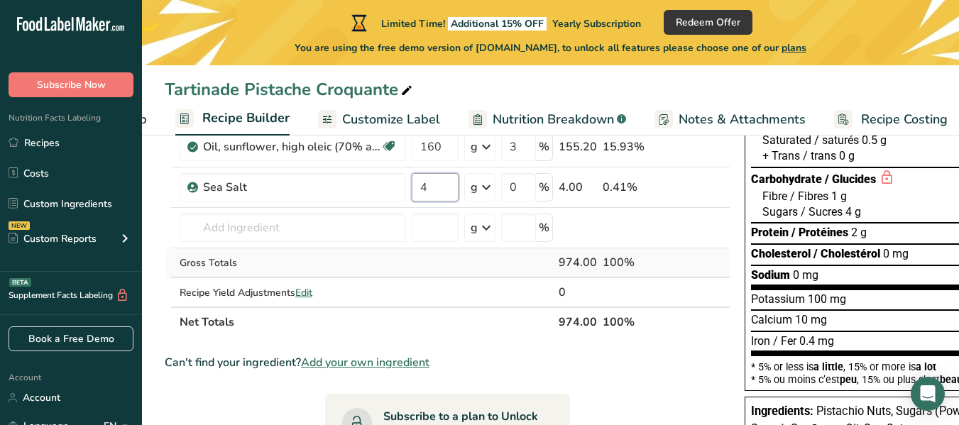
scroll to position [208, 0]
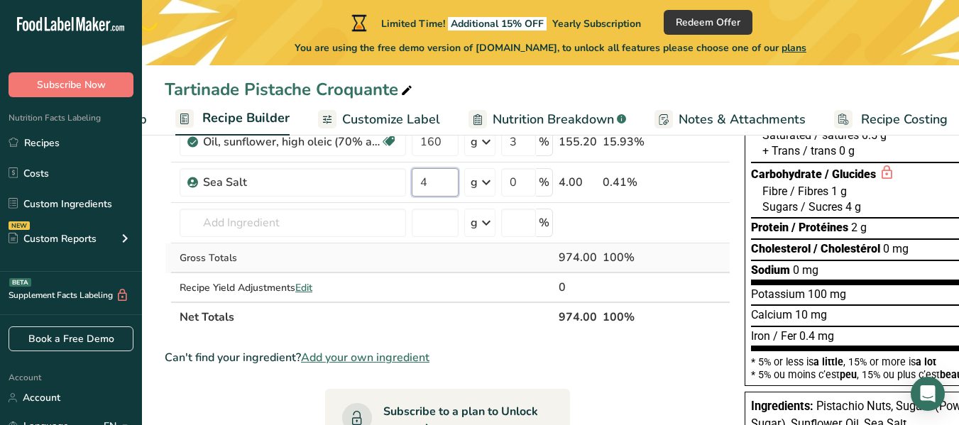
type input "4"
click at [721, 309] on div "Ingredient * Amount * Unit * Waste * .a-a{fill:#347362;}.b-a{fill:#fff;} Grams …" at bounding box center [448, 172] width 566 height 322
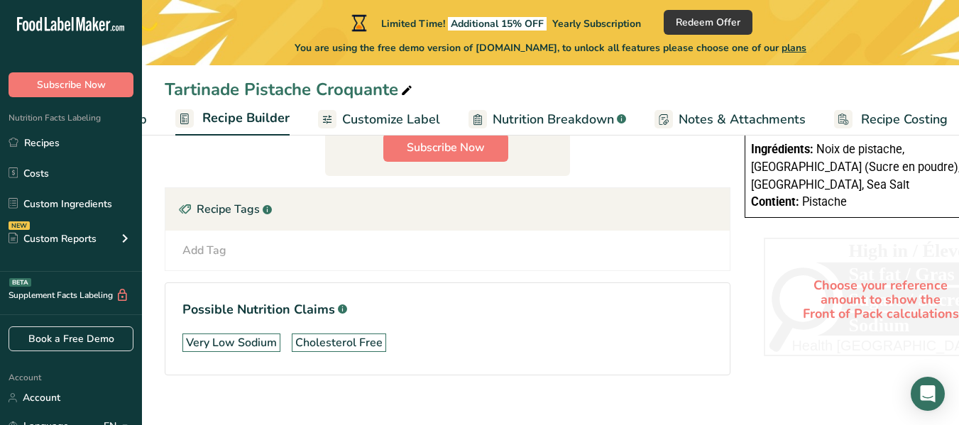
scroll to position [549, 0]
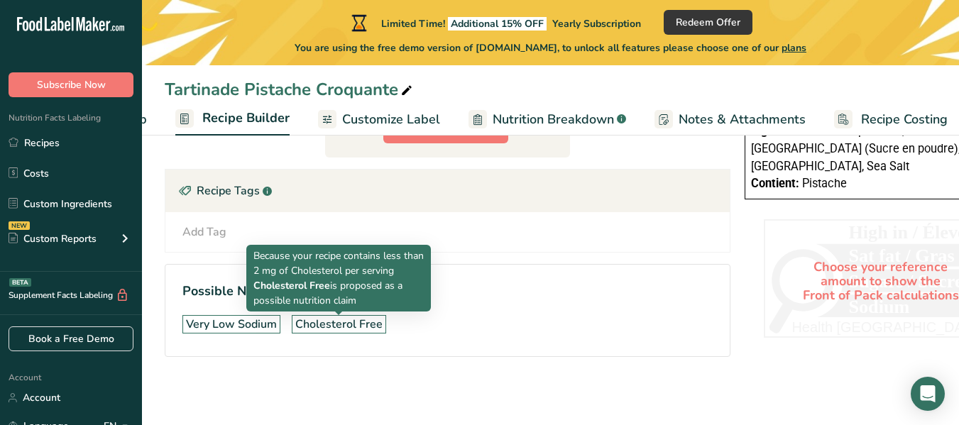
click at [321, 316] on div "Cholesterol Free" at bounding box center [338, 324] width 87 height 17
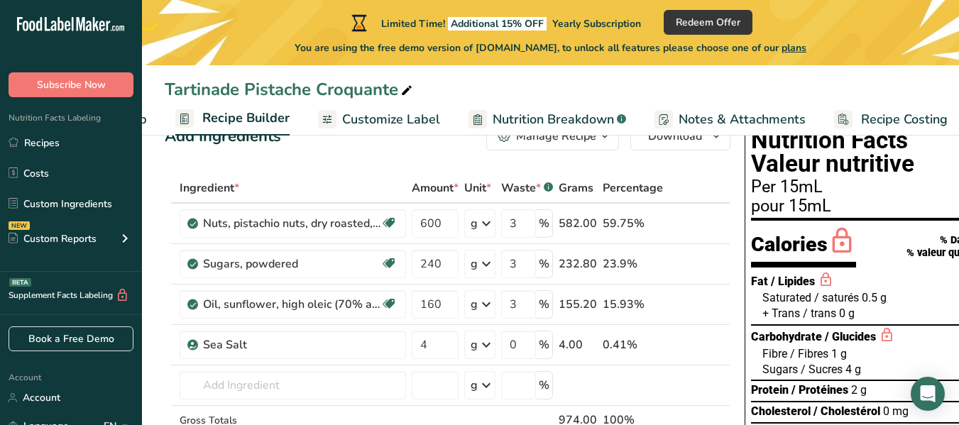
scroll to position [10, 0]
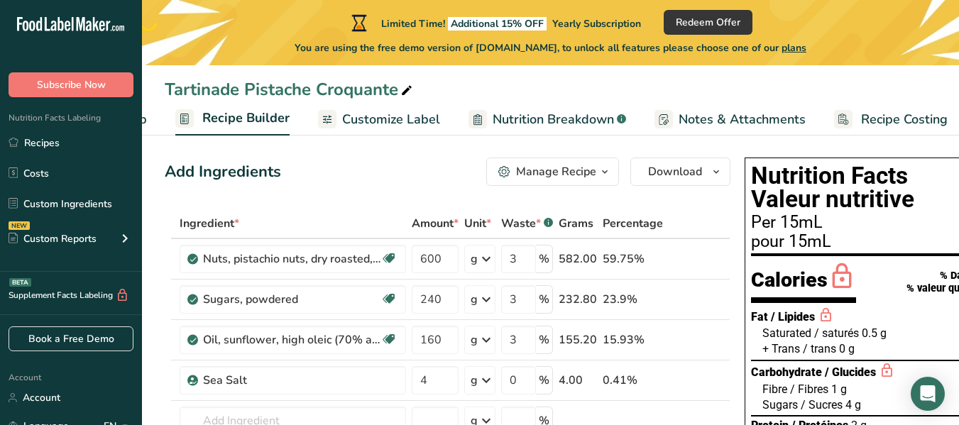
click at [359, 129] on link "Customize Label" at bounding box center [379, 120] width 122 height 32
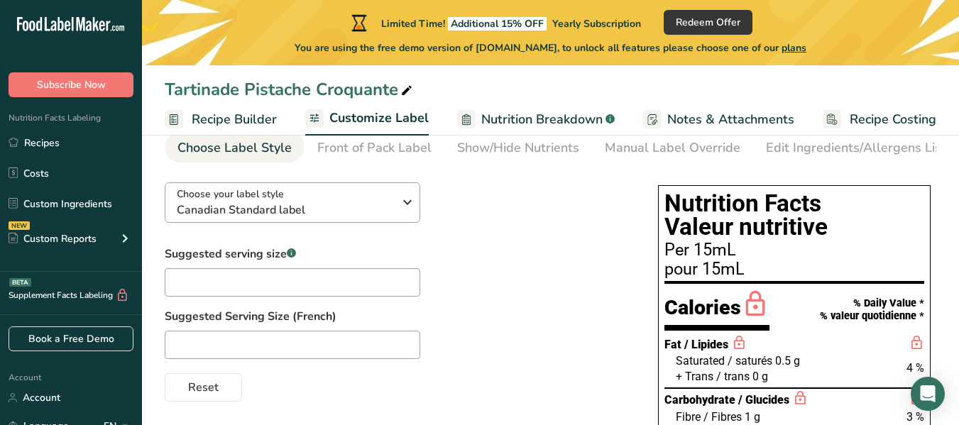
scroll to position [71, 0]
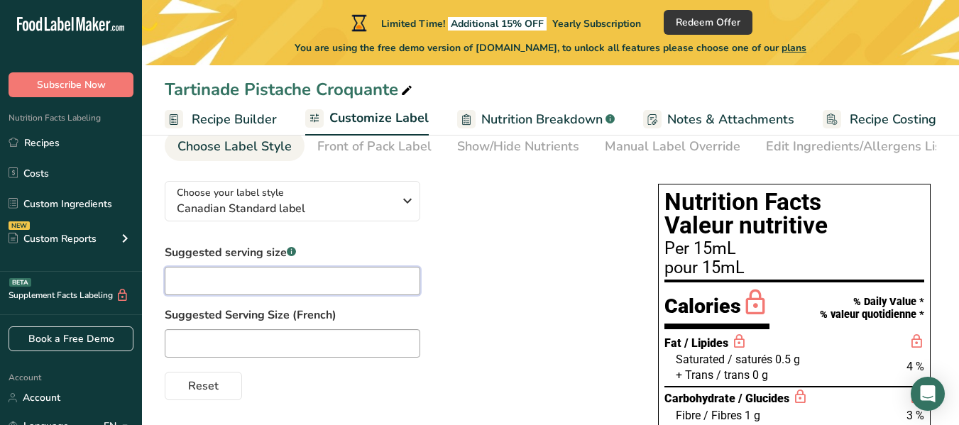
click at [376, 273] on input "text" at bounding box center [293, 281] width 256 height 28
type input "P"
click at [328, 341] on input "text" at bounding box center [293, 343] width 256 height 28
type input "u"
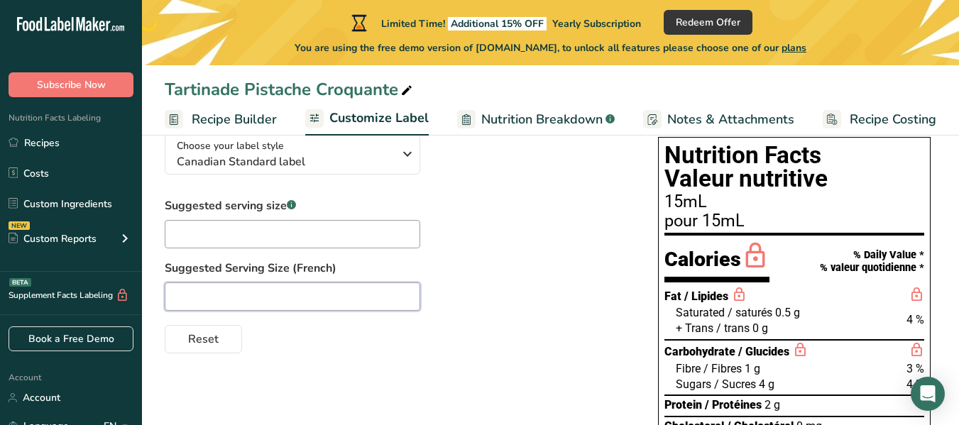
scroll to position [194, 0]
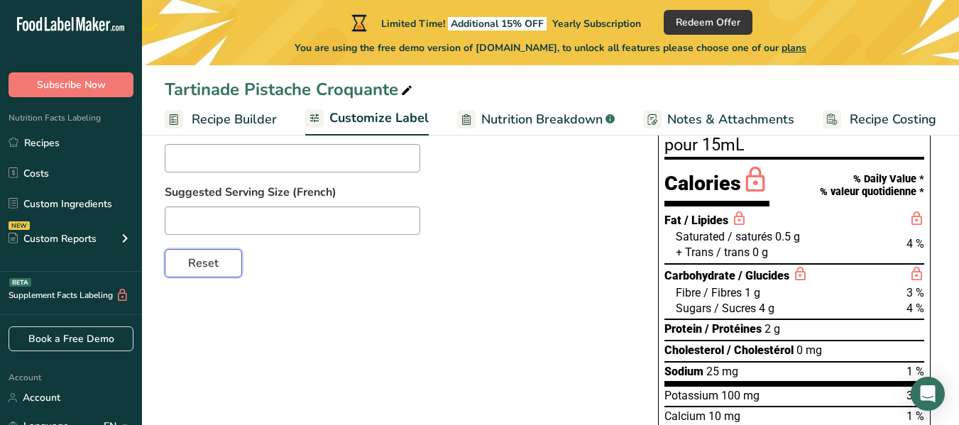
click at [225, 268] on button "Reset" at bounding box center [203, 263] width 77 height 28
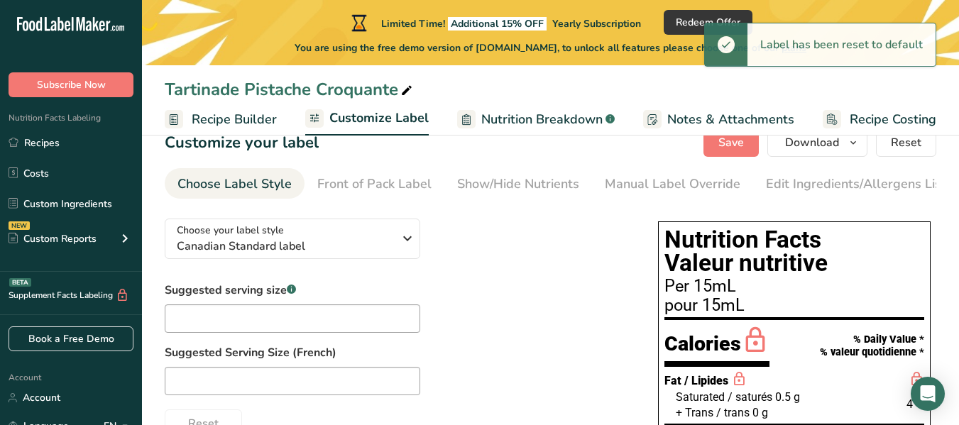
scroll to position [90, 0]
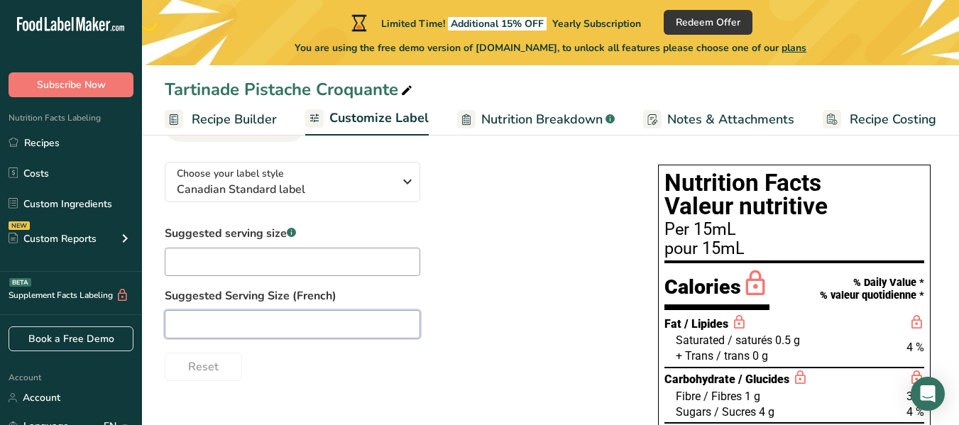
click at [231, 319] on input "text" at bounding box center [293, 324] width 256 height 28
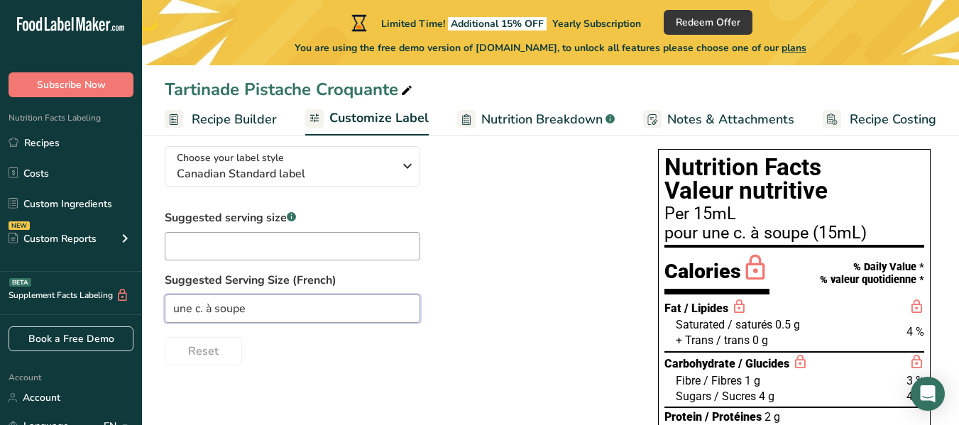
scroll to position [109, 0]
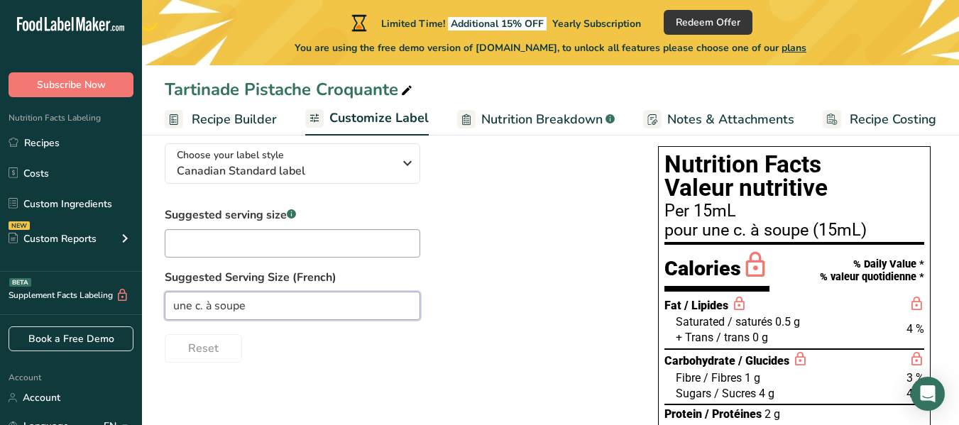
type input "une c. à soupe"
click at [305, 247] on input "text" at bounding box center [293, 243] width 256 height 28
type input "1 table spoon"
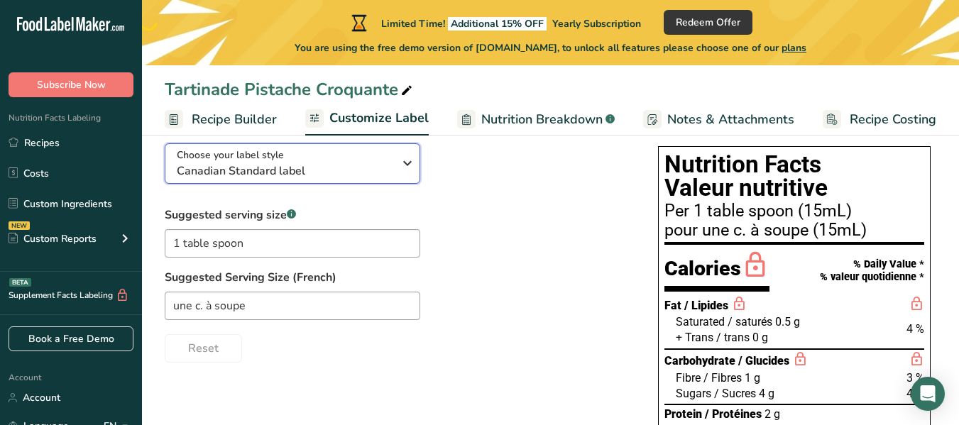
click at [376, 159] on div "Choose your label style Canadian Standard label" at bounding box center [285, 164] width 217 height 32
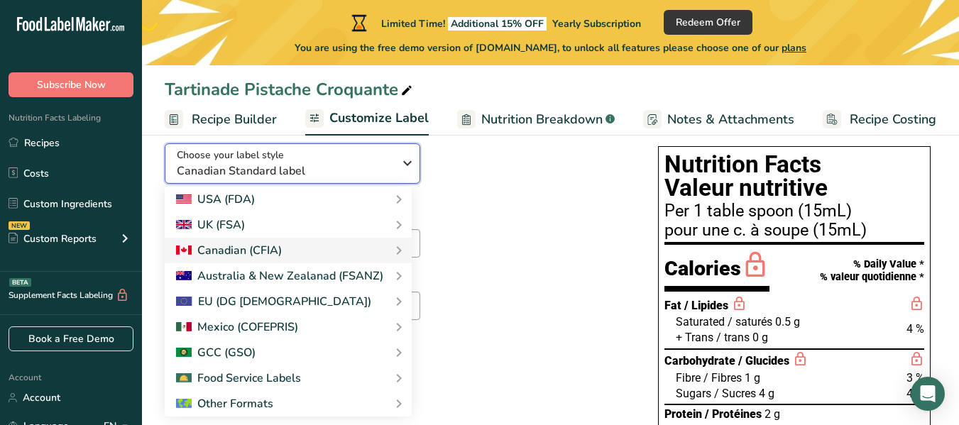
click at [397, 169] on div "Choose your label style Canadian Standard label" at bounding box center [290, 164] width 227 height 32
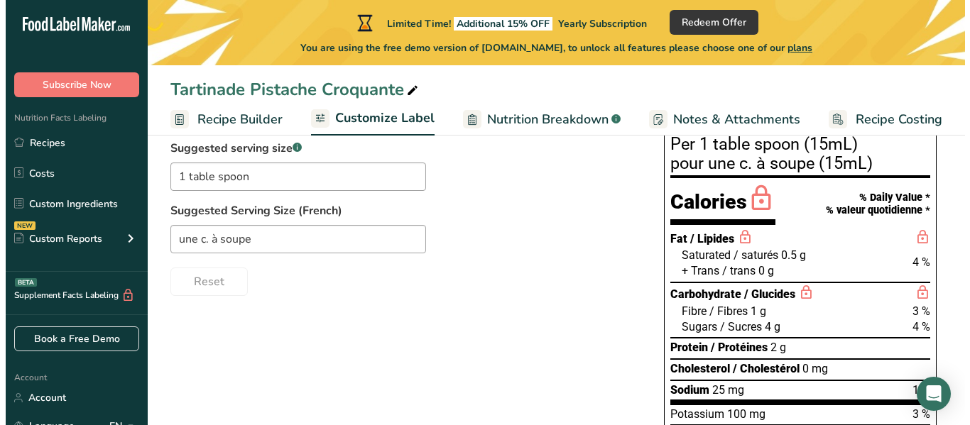
scroll to position [170, 0]
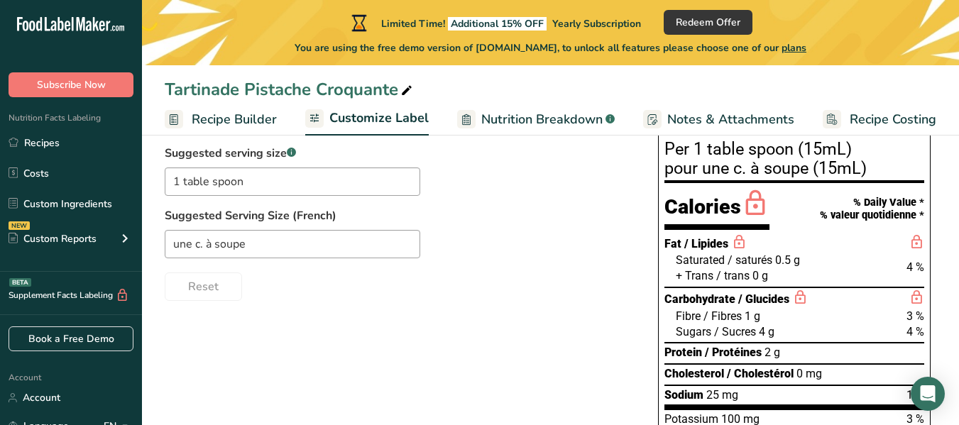
click at [497, 119] on span "Nutrition Breakdown" at bounding box center [541, 119] width 121 height 19
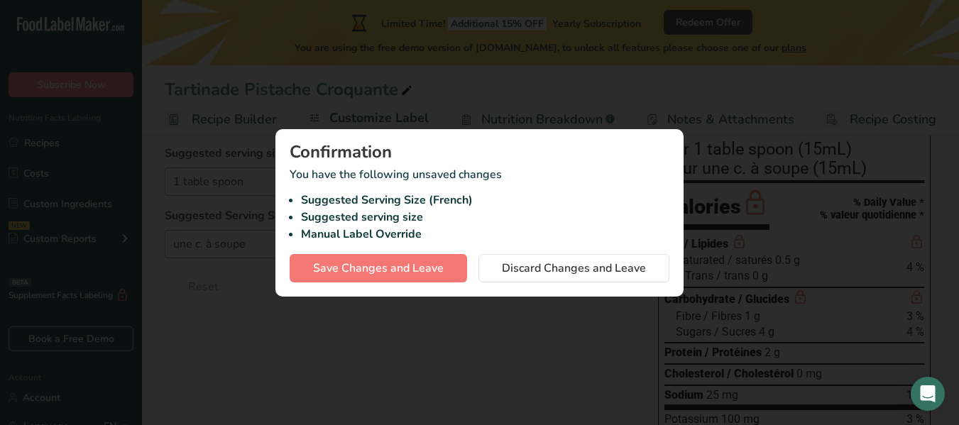
scroll to position [0, 122]
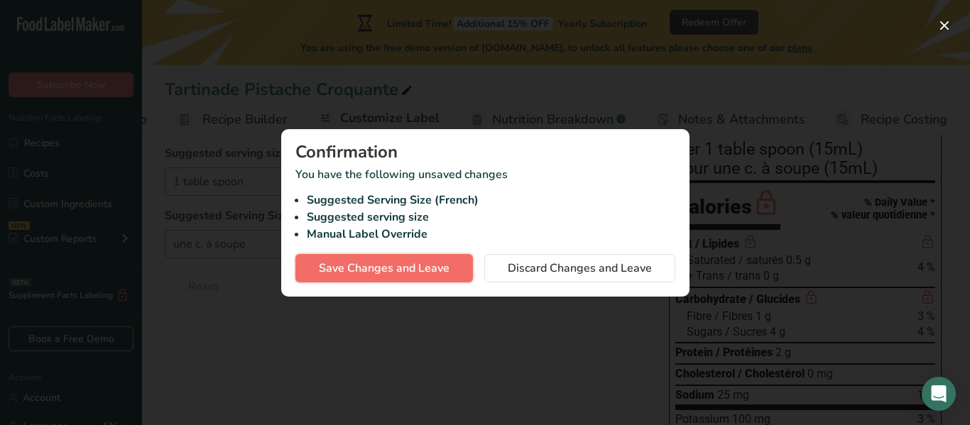
click at [410, 277] on button "Save Changes and Leave" at bounding box center [383, 268] width 177 height 28
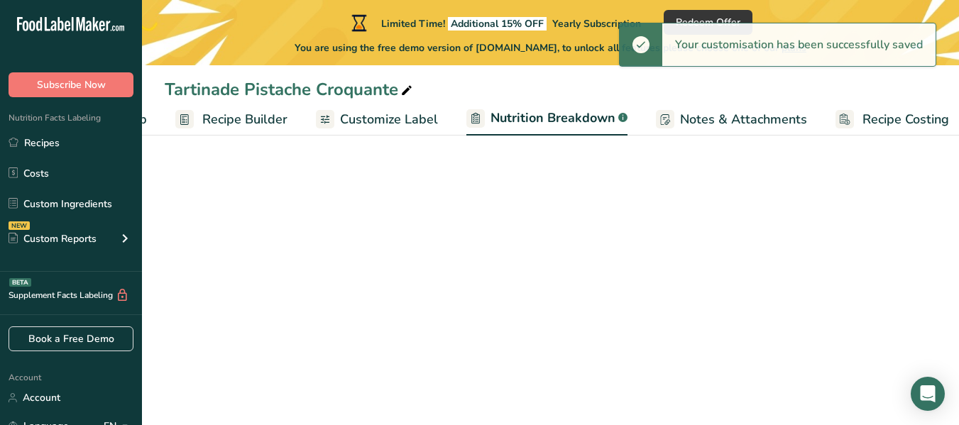
select select "Calories"
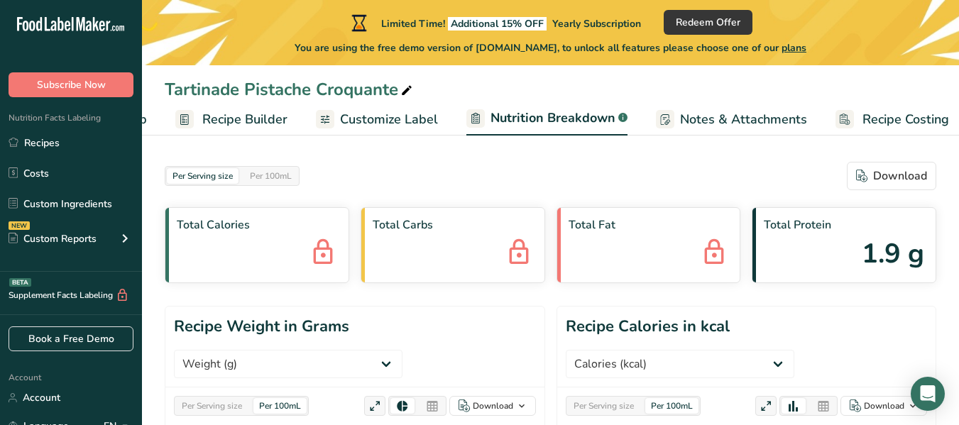
click at [236, 126] on span "Recipe Builder" at bounding box center [244, 119] width 85 height 19
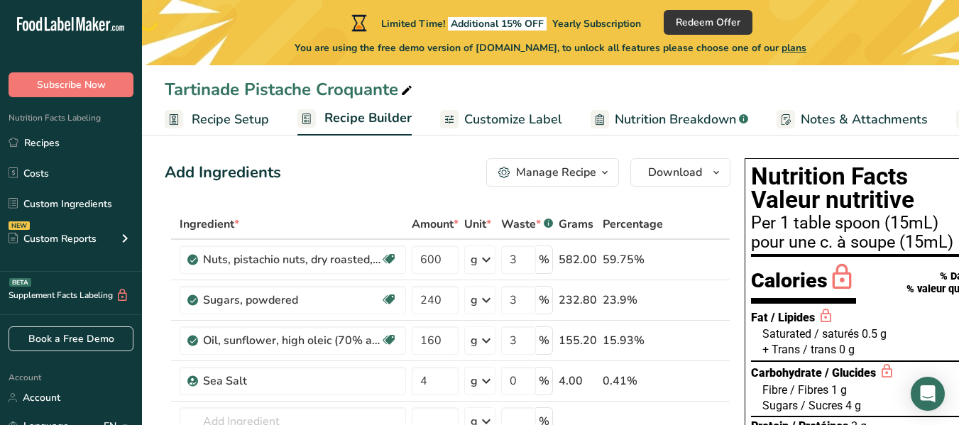
click at [251, 114] on span "Recipe Setup" at bounding box center [230, 119] width 77 height 19
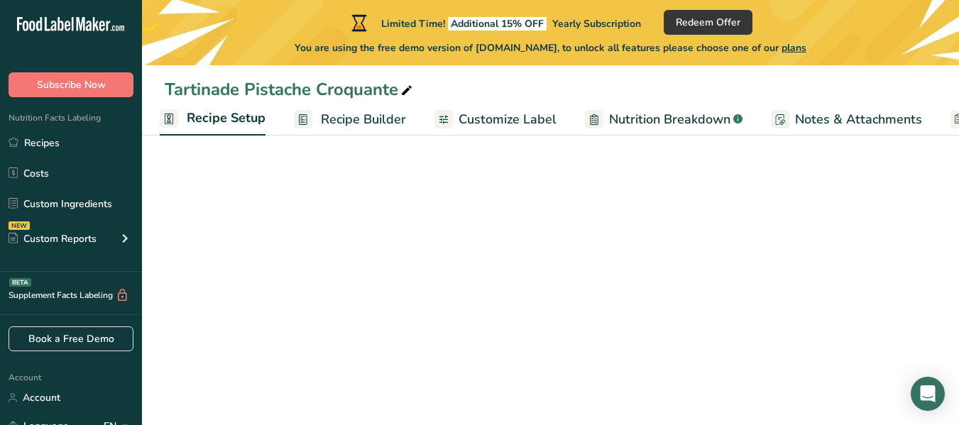
select select "22"
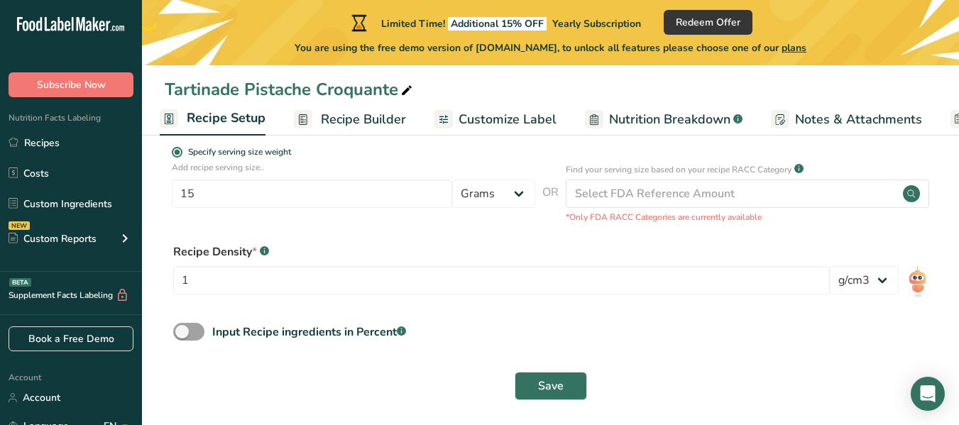
scroll to position [301, 0]
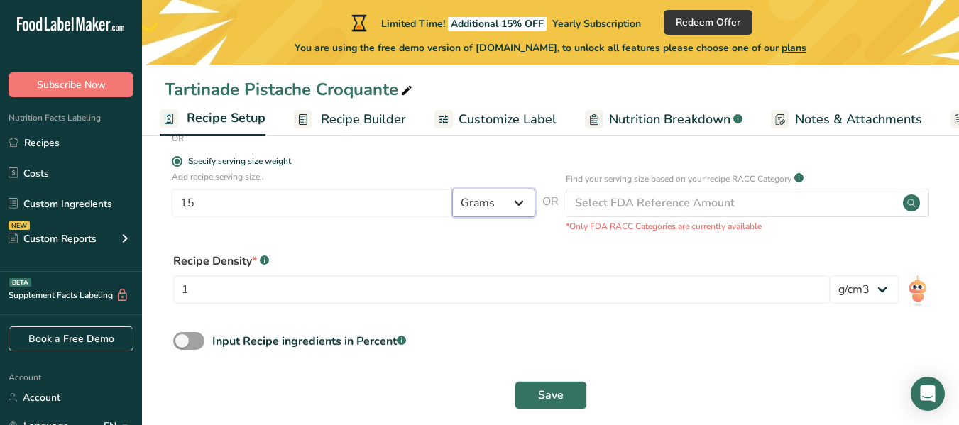
click at [481, 203] on select "Grams kg mg mcg lb oz l mL fl oz tbsp tsp cup qt gallon" at bounding box center [493, 203] width 83 height 28
select select "20"
click at [452, 189] on select "Grams kg mg mcg lb oz l mL fl oz tbsp tsp cup qt gallon" at bounding box center [493, 203] width 83 height 28
click at [320, 205] on input "15" at bounding box center [312, 203] width 280 height 28
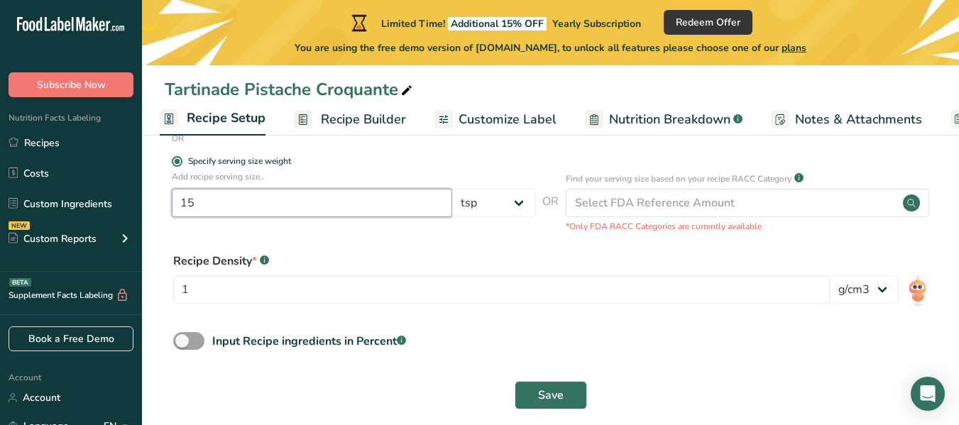
click at [320, 205] on input "15" at bounding box center [312, 203] width 280 height 28
type input "1"
click at [462, 211] on select "Grams kg mg mcg lb oz l mL fl oz tbsp tsp cup qt gallon" at bounding box center [493, 203] width 83 height 28
select select "0"
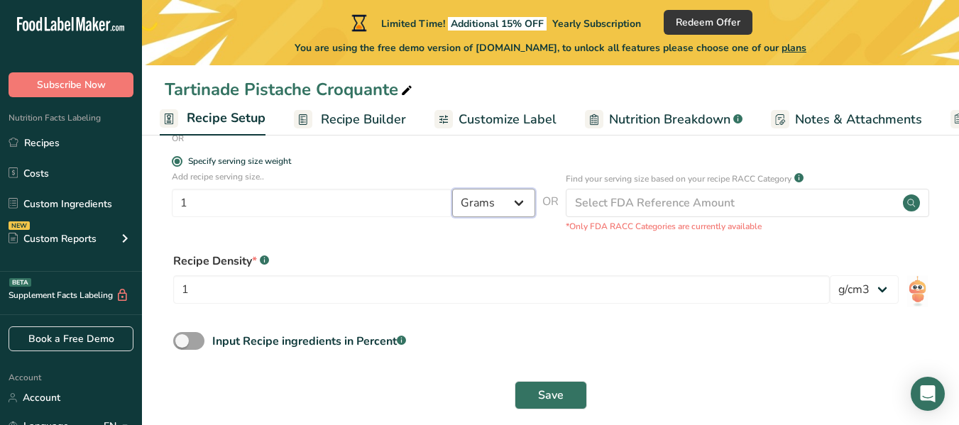
click at [452, 189] on select "Grams kg mg mcg lb oz l mL fl oz tbsp tsp cup qt gallon" at bounding box center [493, 203] width 83 height 28
click at [358, 214] on input "1" at bounding box center [312, 203] width 280 height 28
type input "15"
click at [570, 383] on button "Save" at bounding box center [551, 395] width 72 height 28
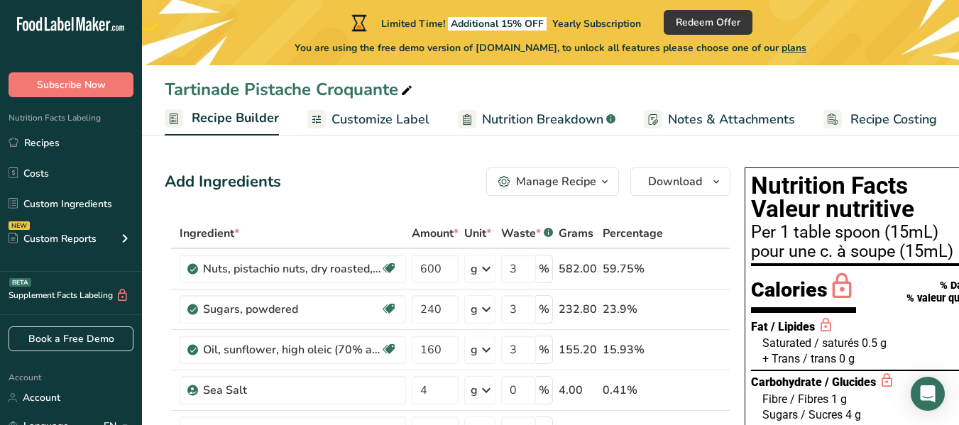
scroll to position [0, 62]
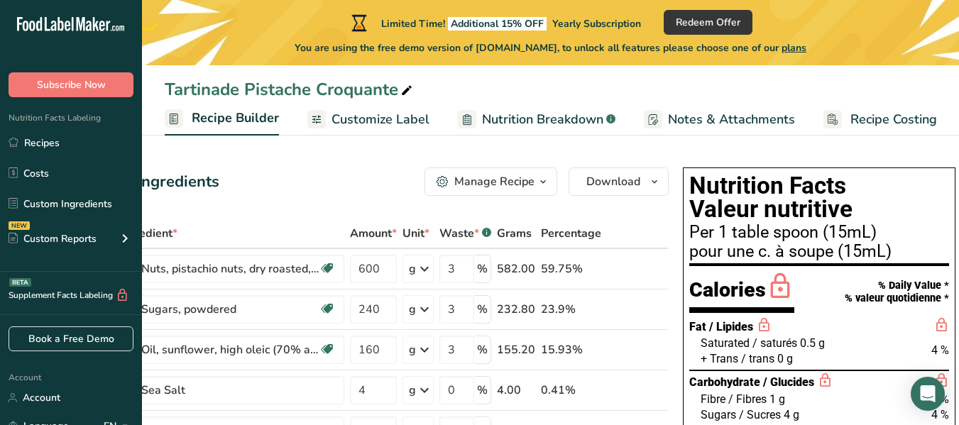
click at [470, 114] on div at bounding box center [467, 119] width 18 height 18
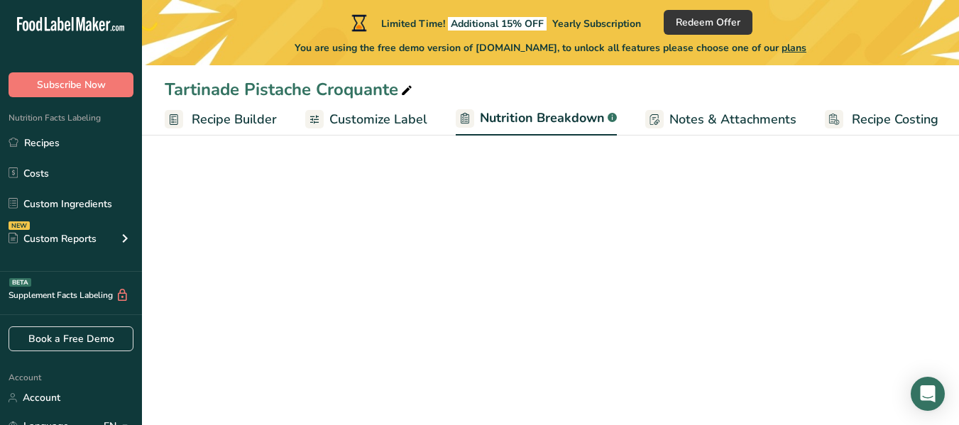
scroll to position [0, 134]
click at [403, 116] on span "Customize Label" at bounding box center [377, 119] width 98 height 19
select select "Calories"
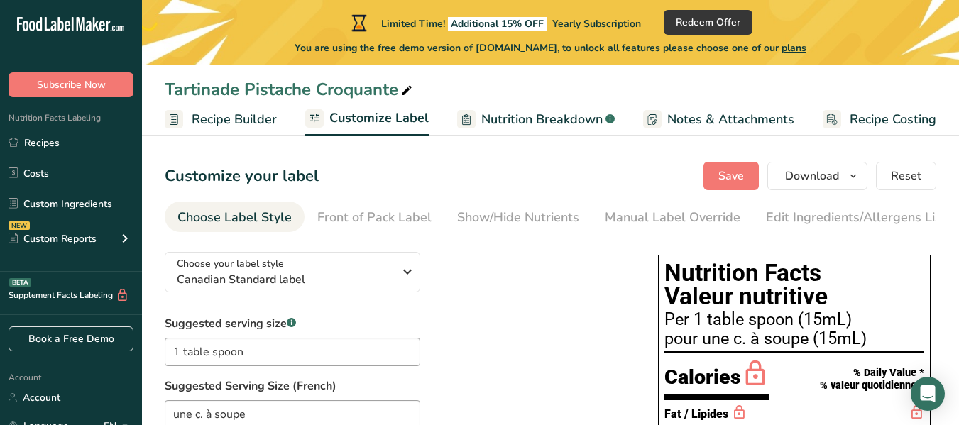
click at [448, 248] on div "Choose your label style Canadian Standard label USA (FDA) Standard FDA label Ta…" at bounding box center [397, 356] width 465 height 231
click at [385, 218] on div "Front of Pack Label" at bounding box center [374, 217] width 114 height 19
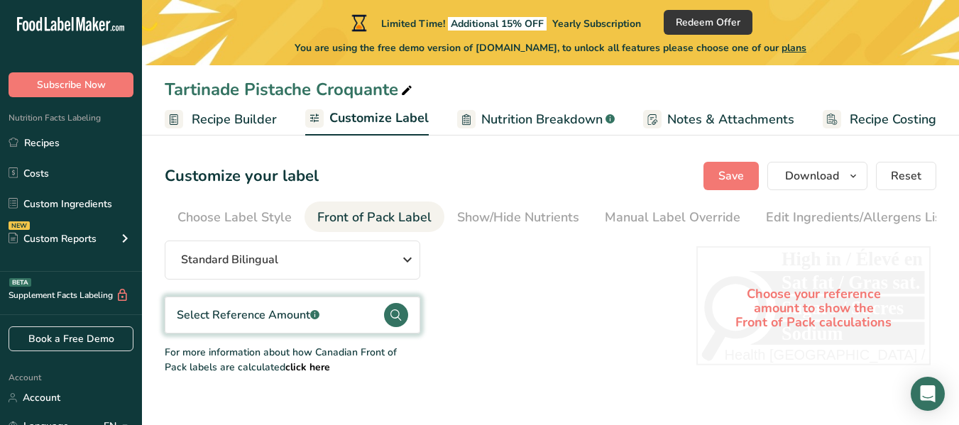
scroll to position [0, 129]
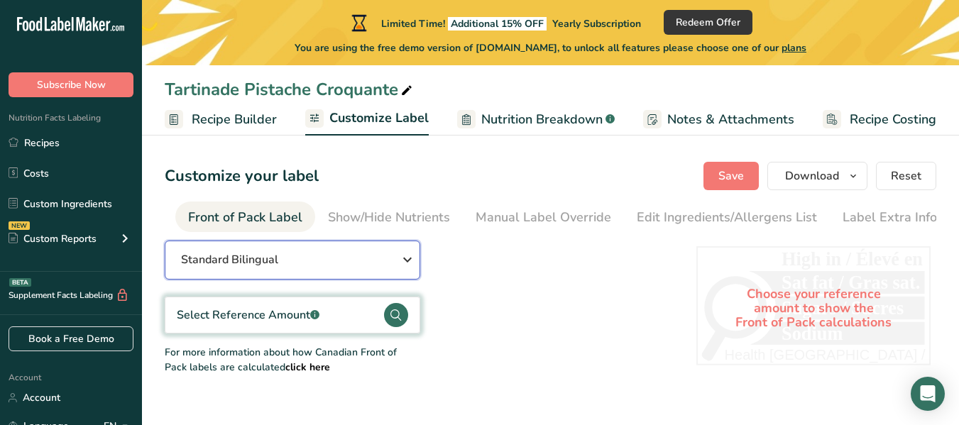
click at [374, 267] on div "Standard Bilingual" at bounding box center [292, 259] width 222 height 17
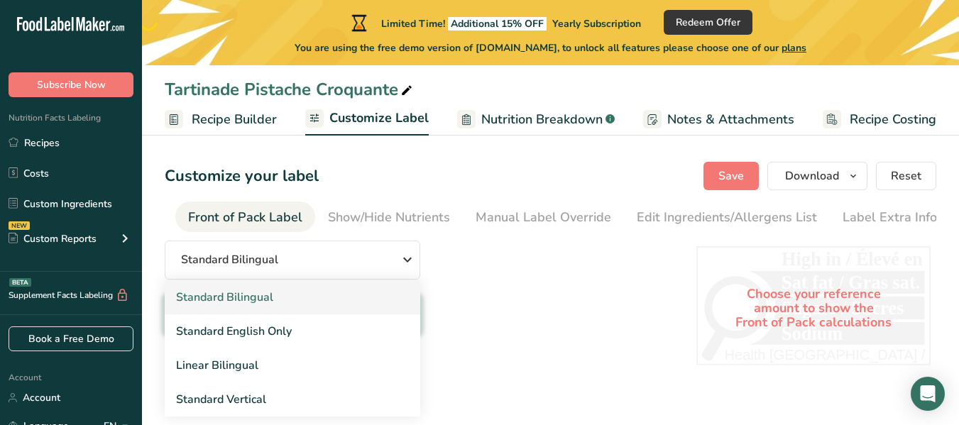
click at [335, 297] on link "Standard Bilingual" at bounding box center [293, 297] width 256 height 34
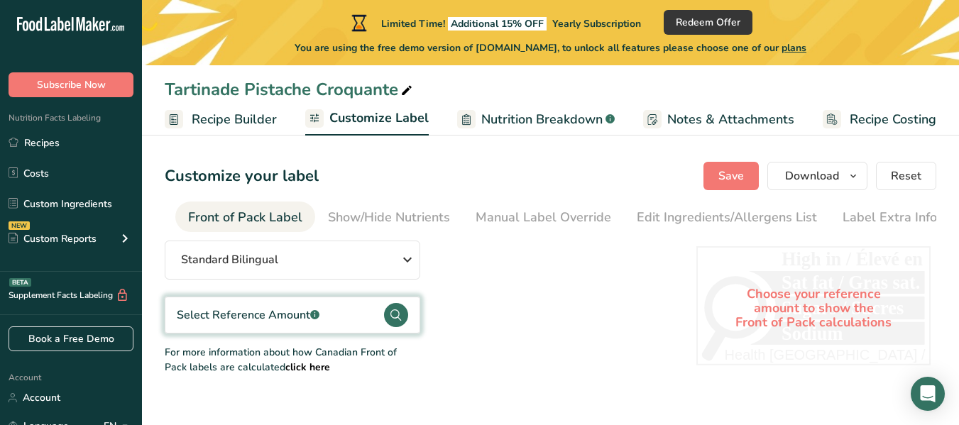
click at [204, 219] on div "Front of Pack Label" at bounding box center [245, 217] width 114 height 19
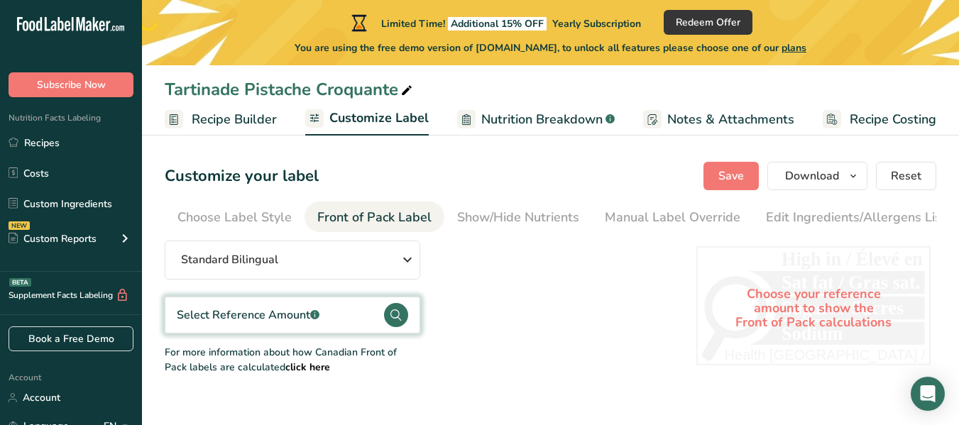
click at [204, 219] on div "Choose Label Style" at bounding box center [234, 217] width 114 height 19
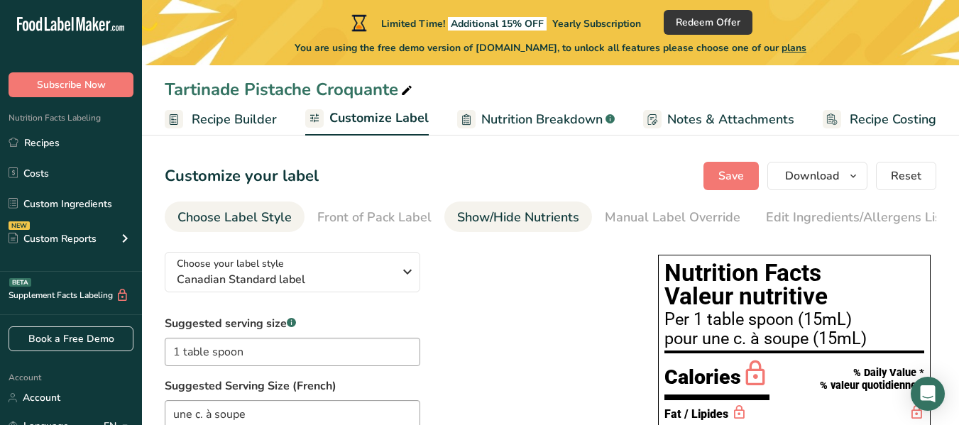
scroll to position [0, 129]
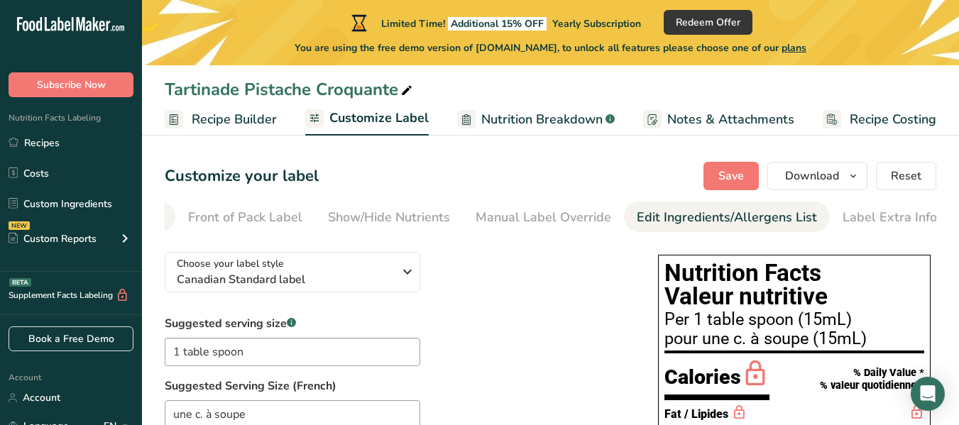
click at [731, 211] on div "Edit Ingredients/Allergens List" at bounding box center [727, 217] width 180 height 19
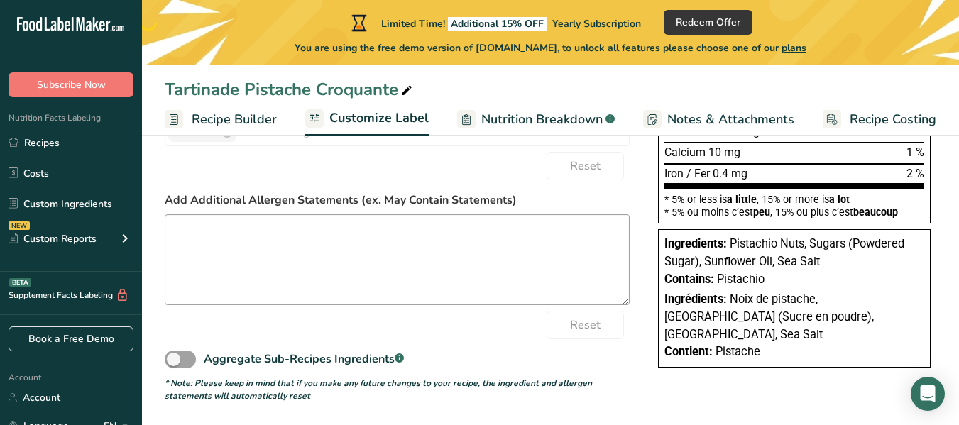
scroll to position [0, 0]
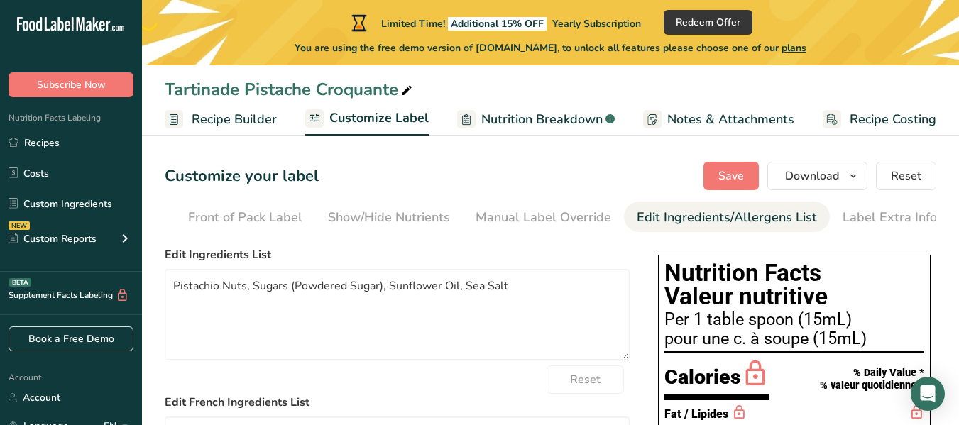
click at [879, 213] on div "Label Extra Info" at bounding box center [890, 217] width 94 height 19
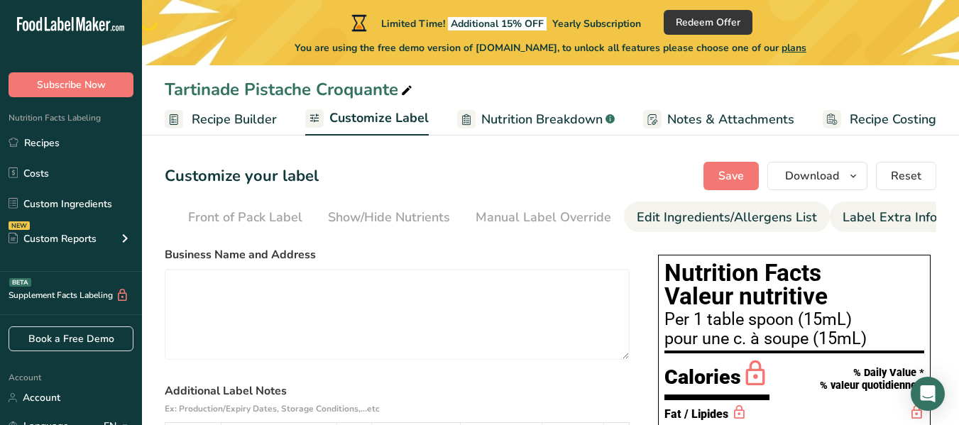
click at [713, 211] on div "Edit Ingredients/Allergens List" at bounding box center [727, 217] width 180 height 19
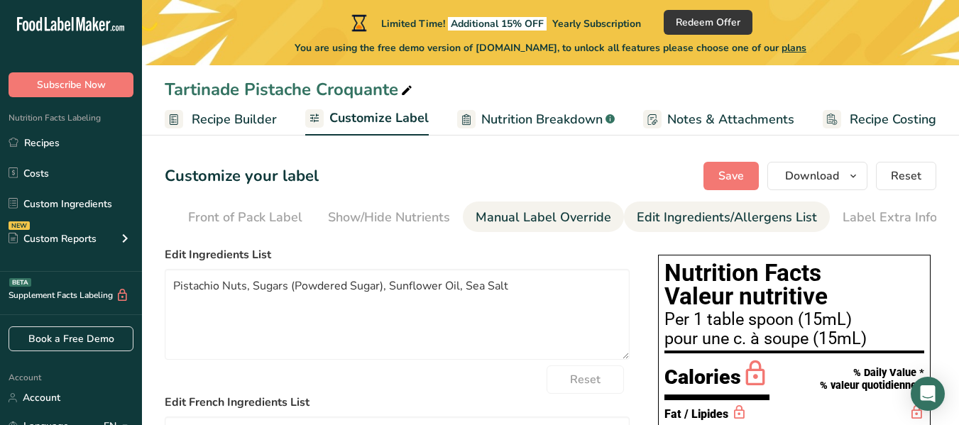
click at [590, 209] on div "Manual Label Override" at bounding box center [544, 217] width 136 height 19
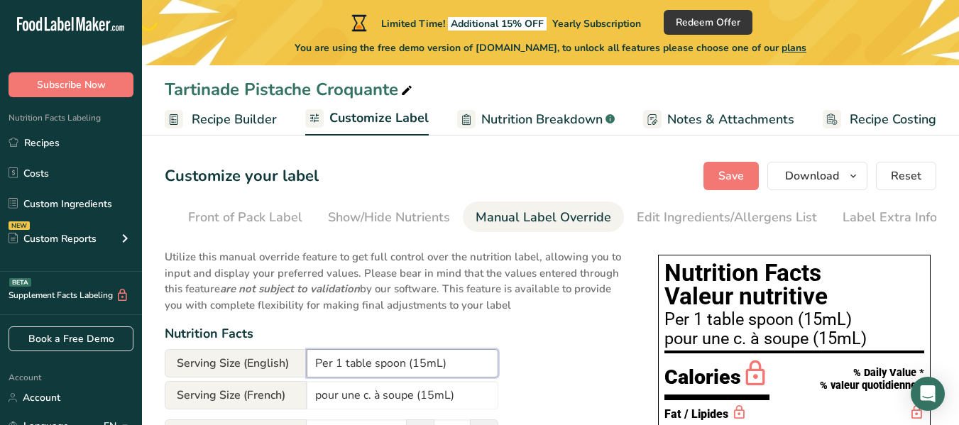
click at [438, 371] on input "Per 1 table spoon (15mL)" at bounding box center [403, 363] width 192 height 28
type input "Per 1 table spoon (15 g)"
click at [318, 400] on input "pour une c. à soupe (15mL)" at bounding box center [403, 395] width 192 height 28
click at [449, 400] on input "Pour une c. à soupe (15mL)" at bounding box center [403, 395] width 192 height 28
type input "Pour une c. à soupe (15 g)"
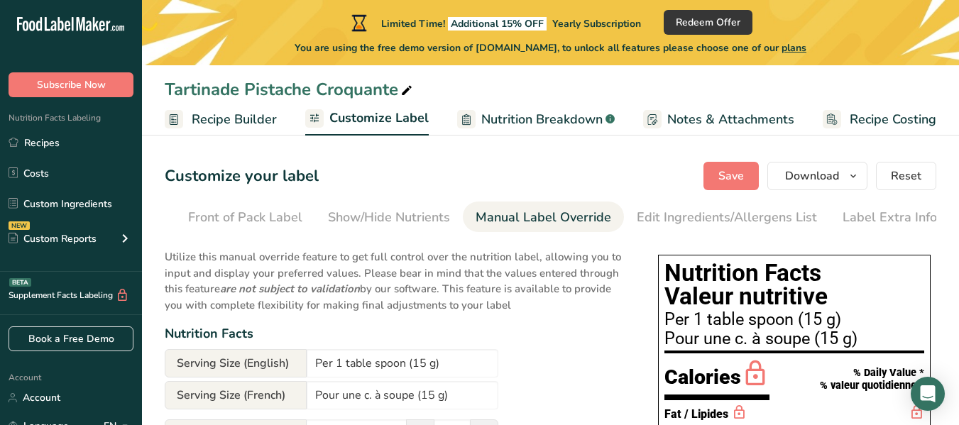
click at [579, 312] on p "Utilize this manual override feature to get full control over the nutrition lab…" at bounding box center [397, 277] width 465 height 72
click at [740, 186] on button "Save" at bounding box center [731, 176] width 55 height 28
click at [339, 208] on div "Show/Hide Nutrients" at bounding box center [389, 217] width 122 height 19
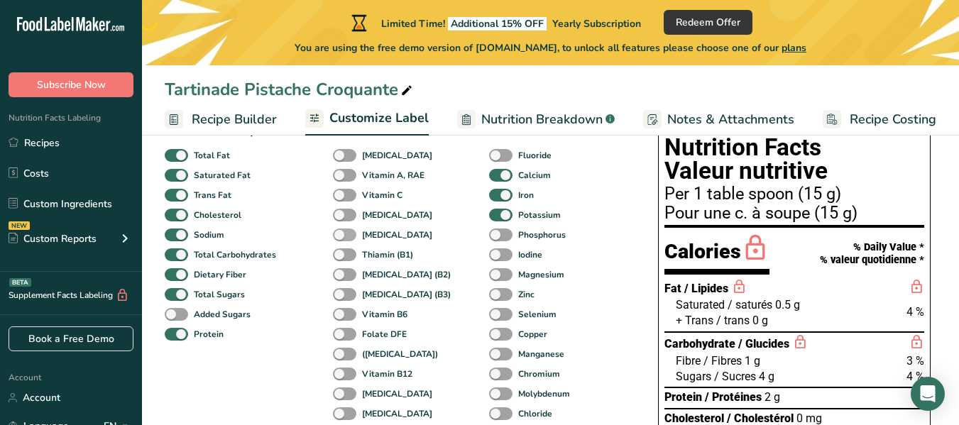
scroll to position [123, 0]
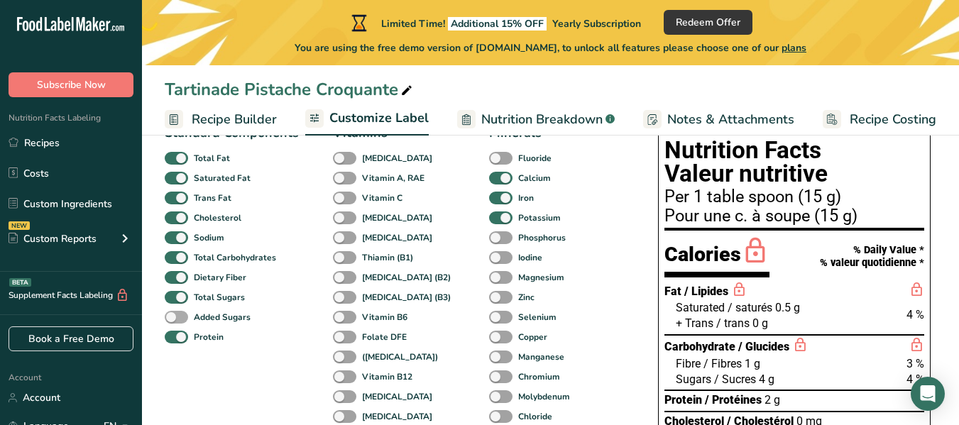
click at [180, 322] on span at bounding box center [176, 317] width 23 height 13
click at [174, 322] on input "Added Sugars" at bounding box center [169, 316] width 9 height 9
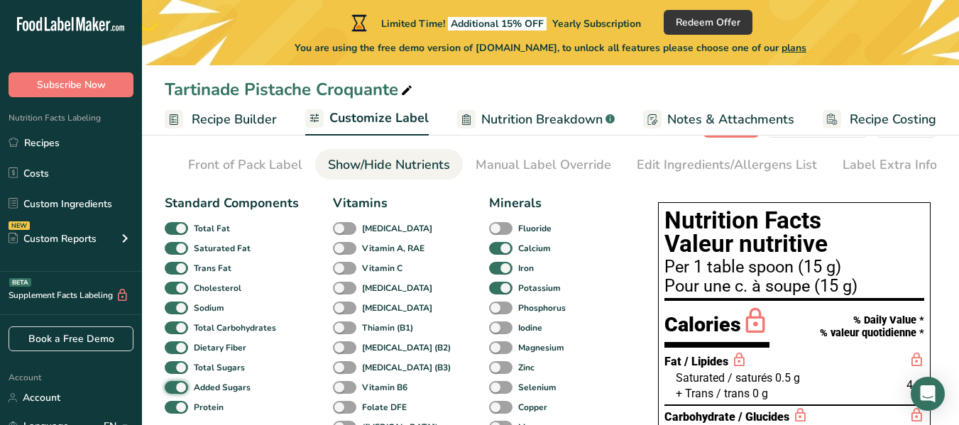
scroll to position [62, 0]
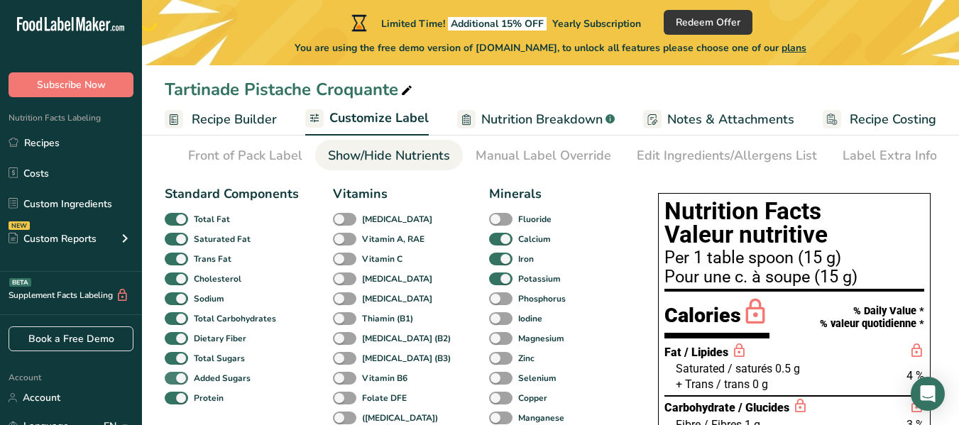
click at [180, 385] on span at bounding box center [176, 378] width 23 height 13
click at [174, 383] on input "Added Sugars" at bounding box center [169, 377] width 9 height 9
checkbox input "false"
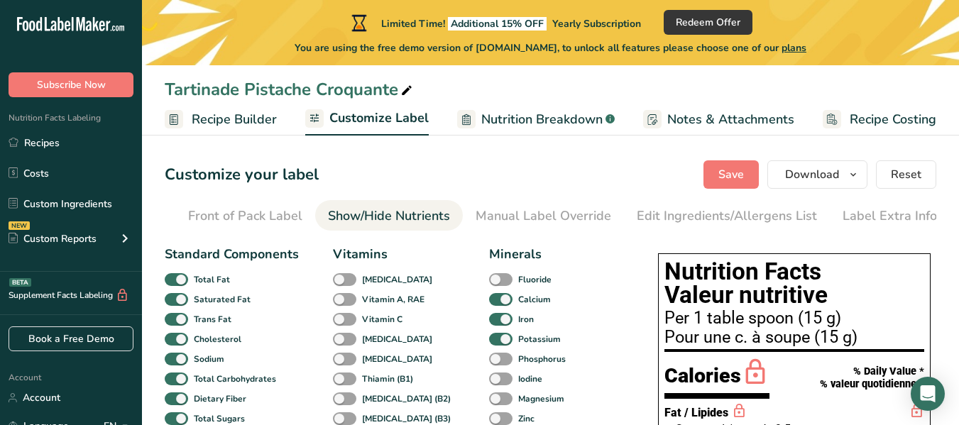
scroll to position [0, 0]
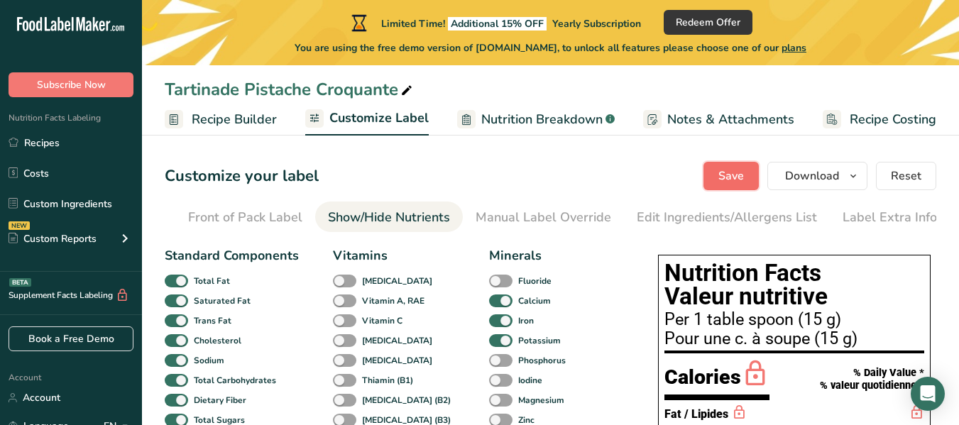
click at [751, 166] on button "Save" at bounding box center [731, 176] width 55 height 28
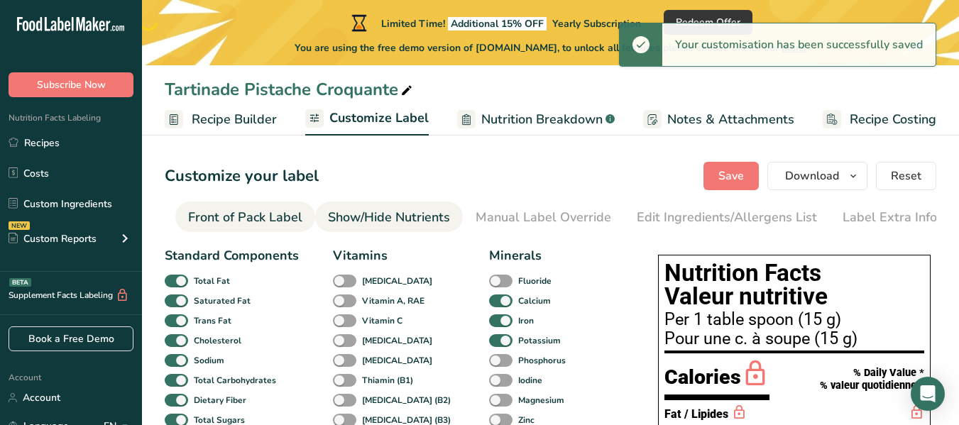
click at [290, 208] on div "Front of Pack Label" at bounding box center [245, 217] width 114 height 19
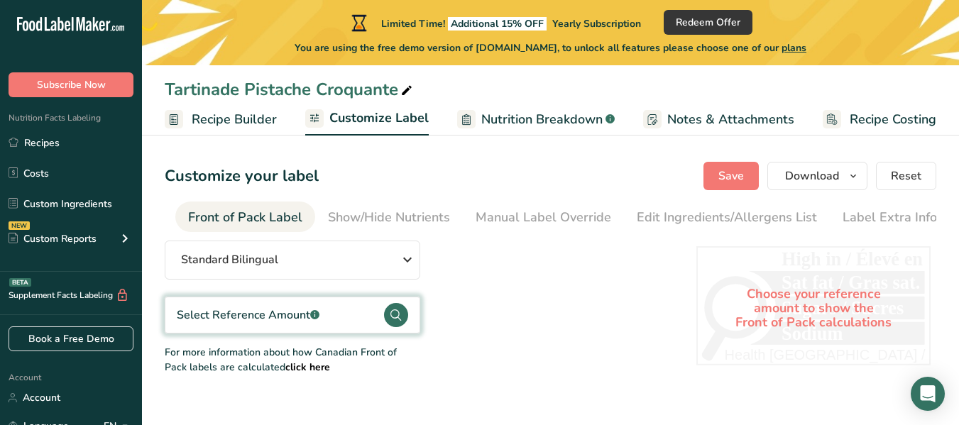
click at [659, 115] on link "Notes & Attachments" at bounding box center [718, 120] width 151 height 32
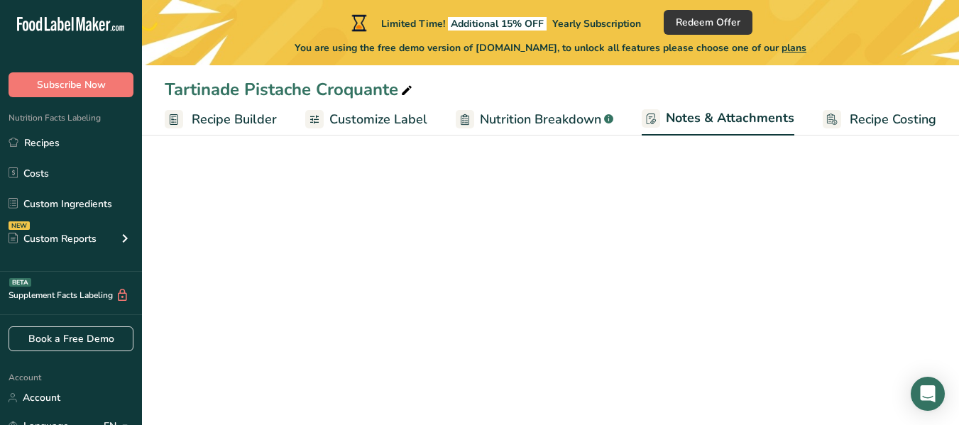
scroll to position [0, 133]
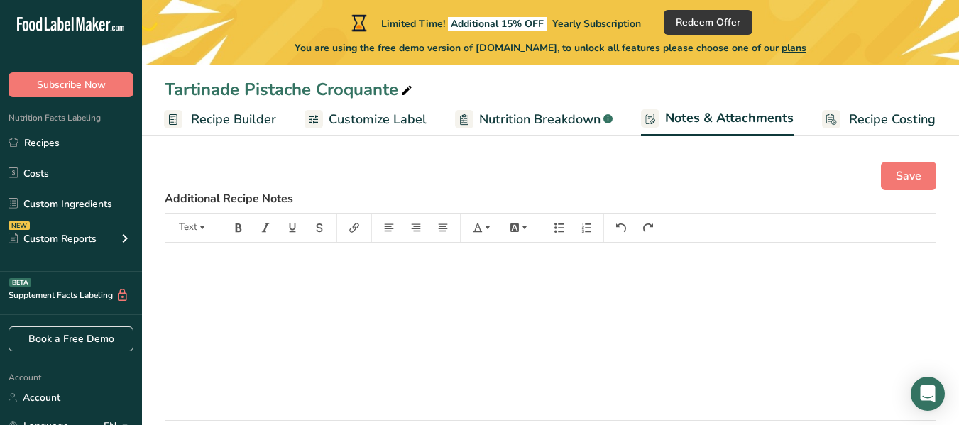
click at [537, 106] on link "Nutrition Breakdown .a-a{fill:#347362;}.b-a{fill:#fff;}" at bounding box center [534, 120] width 158 height 32
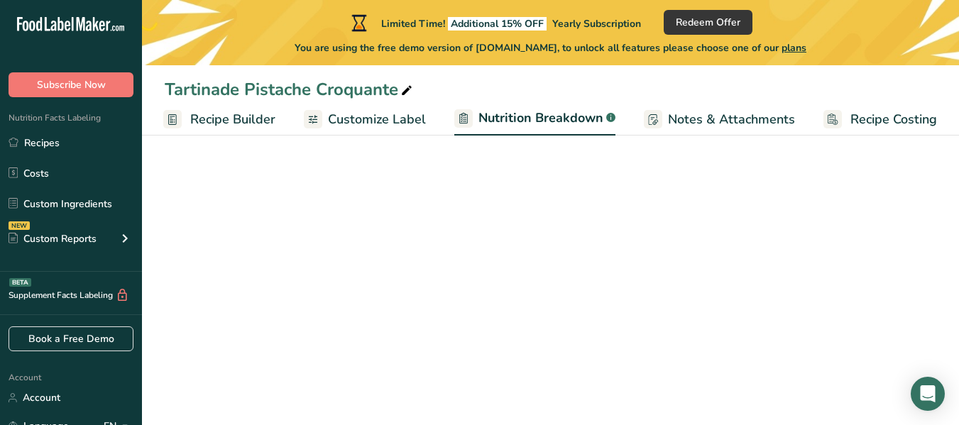
select select "Calories"
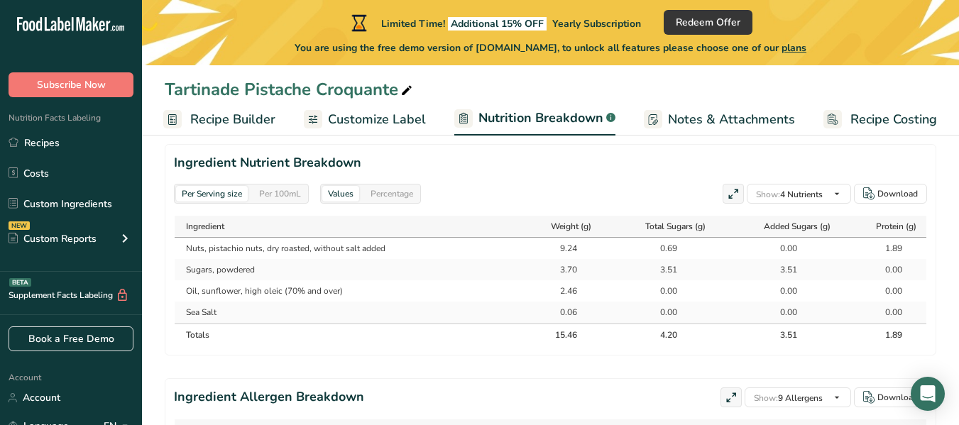
scroll to position [668, 0]
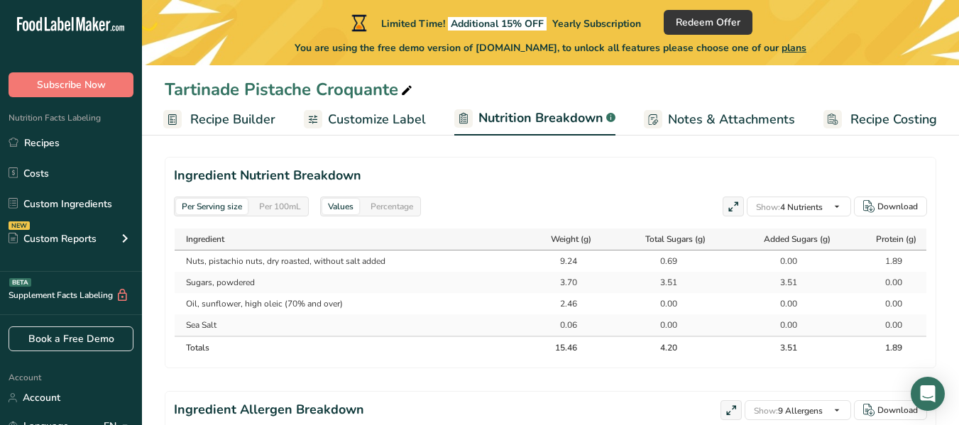
click at [380, 119] on span "Customize Label" at bounding box center [377, 119] width 98 height 19
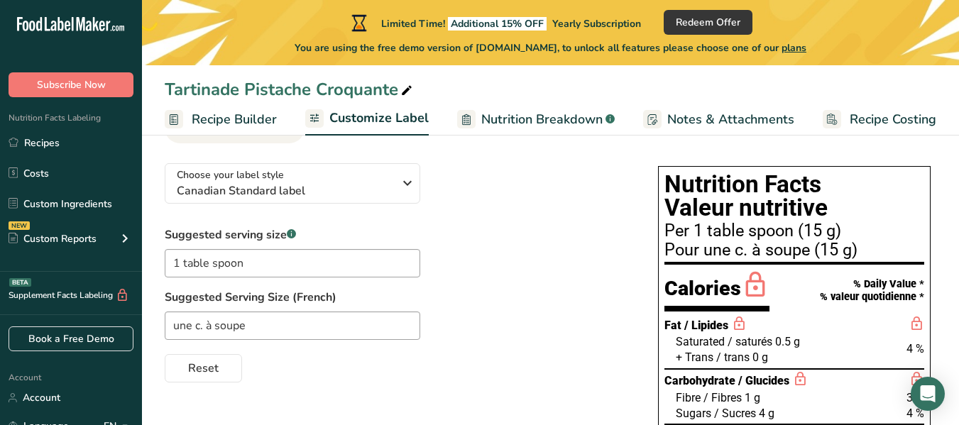
scroll to position [82, 0]
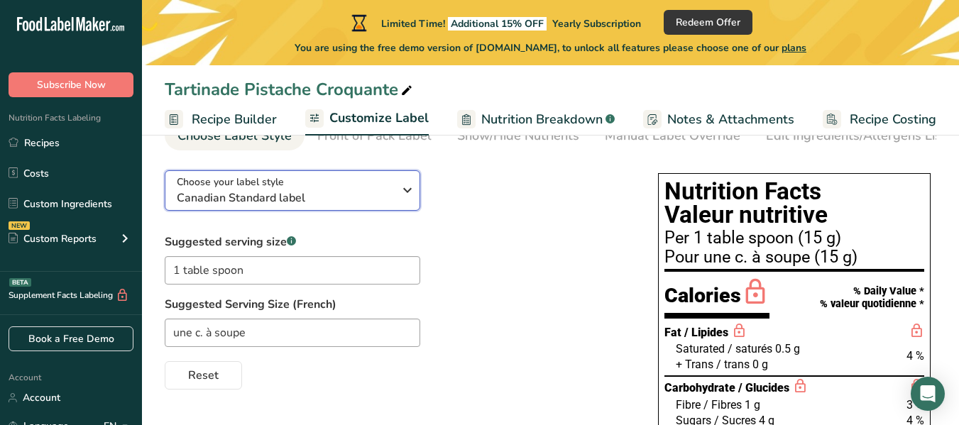
click at [402, 202] on icon "button" at bounding box center [407, 190] width 17 height 26
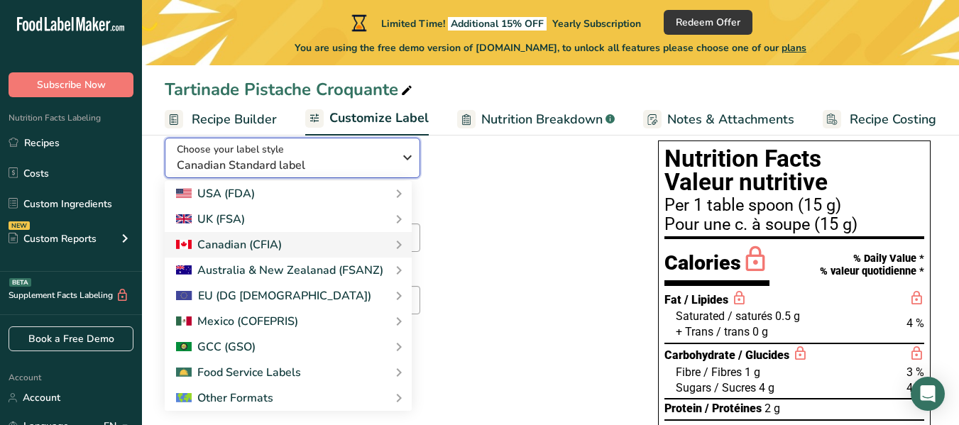
scroll to position [195, 0]
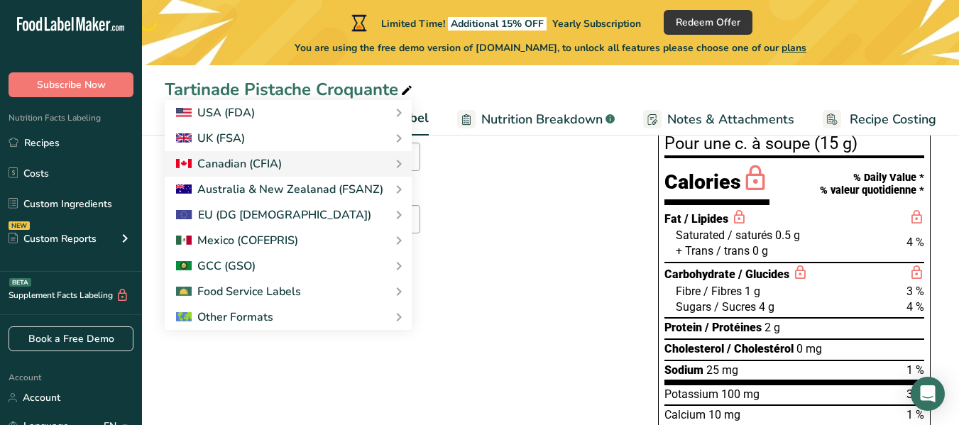
click at [542, 252] on div "Reset" at bounding box center [397, 259] width 465 height 34
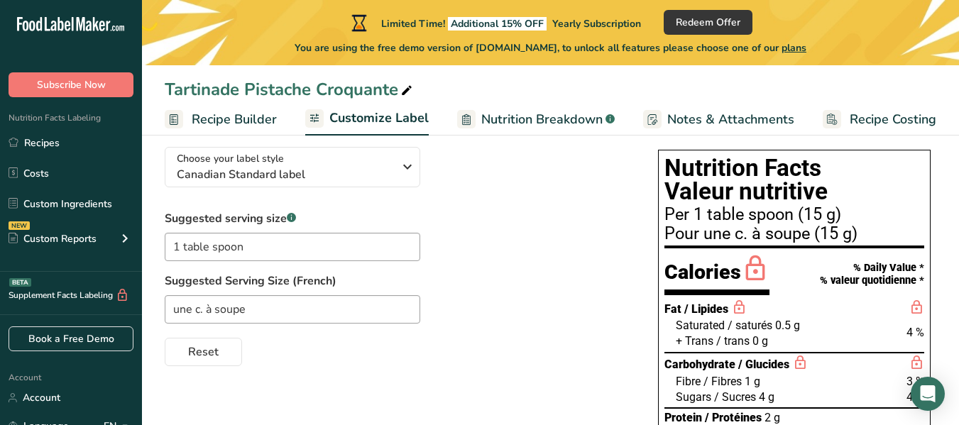
scroll to position [0, 0]
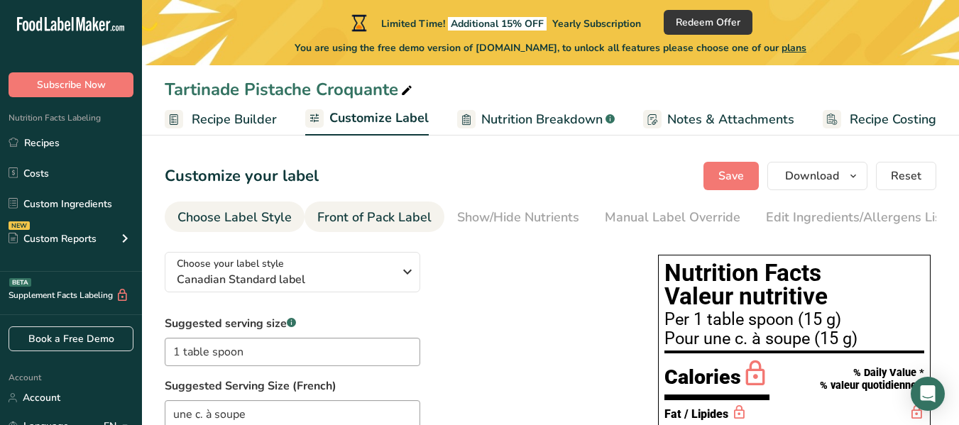
click at [391, 215] on div "Front of Pack Label" at bounding box center [374, 217] width 114 height 19
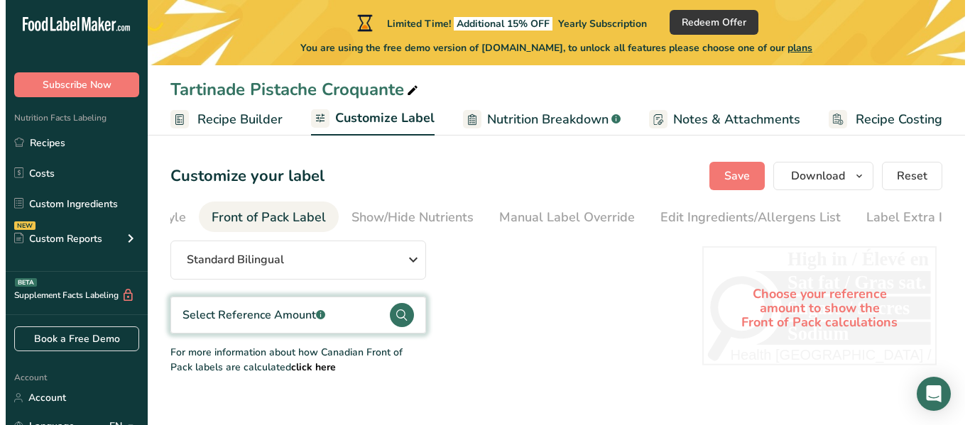
scroll to position [0, 129]
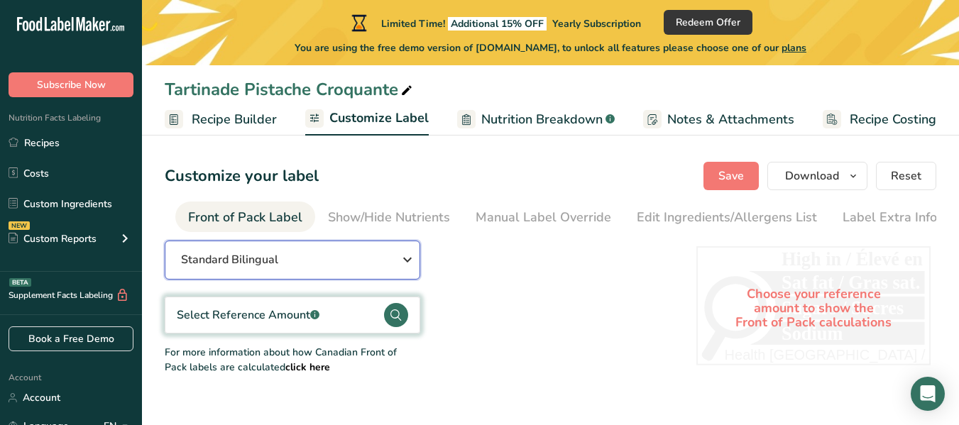
click at [381, 258] on div "Standard Bilingual" at bounding box center [292, 259] width 222 height 17
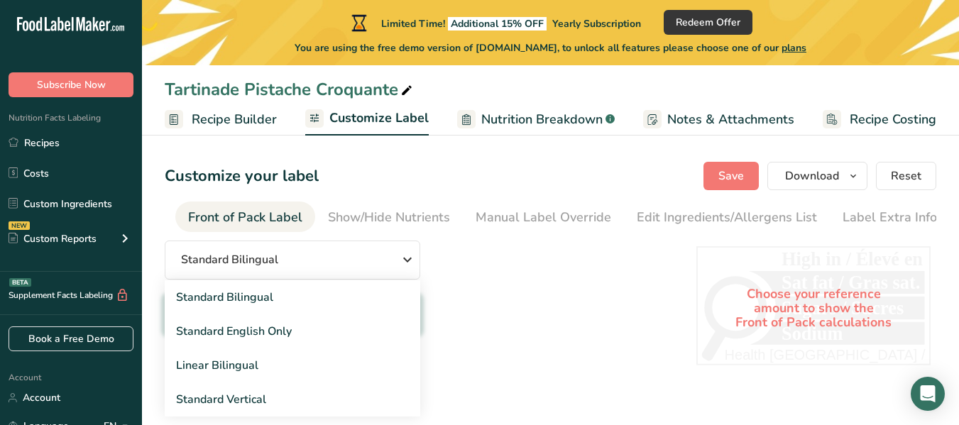
click at [482, 335] on div "Standard Bilingual Standard Bilingual Standard English Only Linear Bilingual St…" at bounding box center [416, 308] width 503 height 134
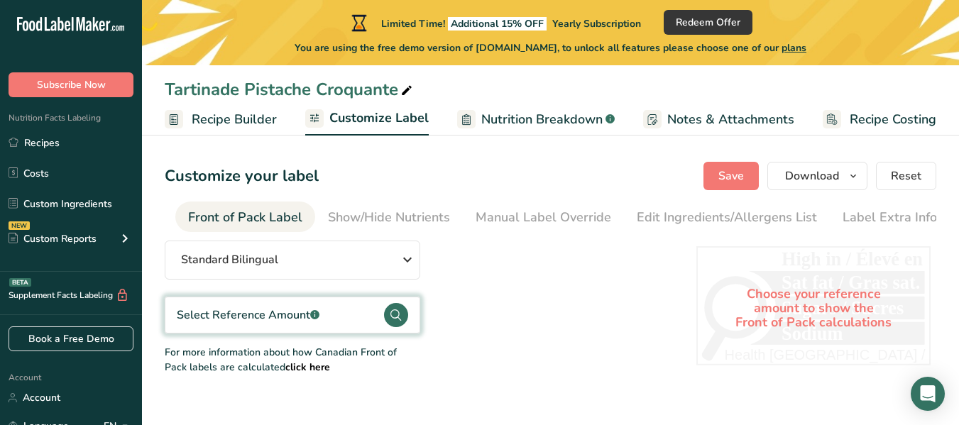
click at [329, 314] on div "Select Reference Amount .a-a{fill:#347362;}.b-a{fill:#fff;}" at bounding box center [293, 315] width 256 height 37
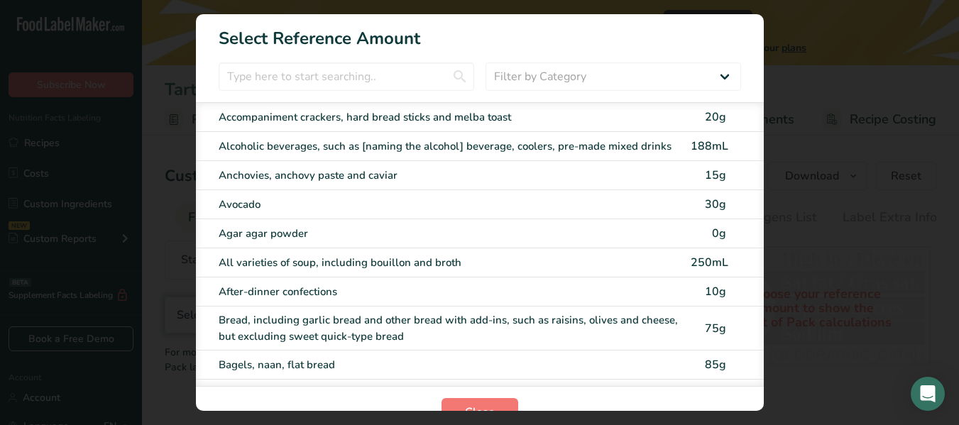
scroll to position [0, 122]
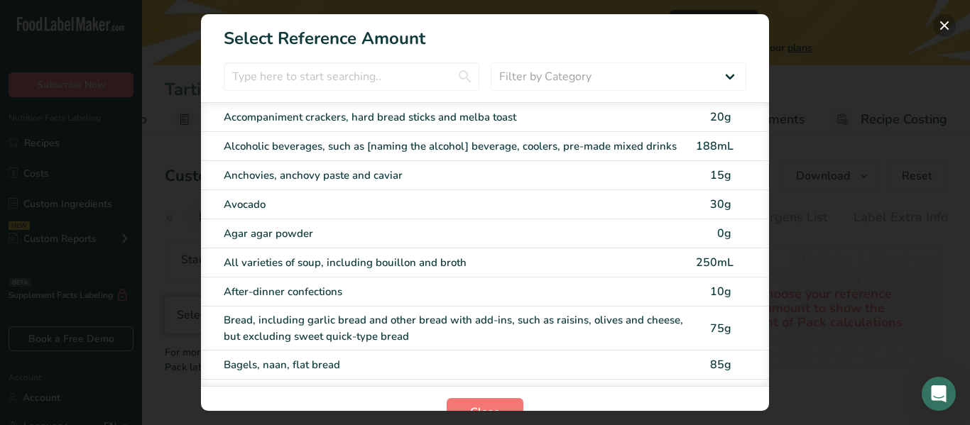
click at [953, 27] on button "FOP Category Selection Modal" at bounding box center [944, 25] width 23 height 23
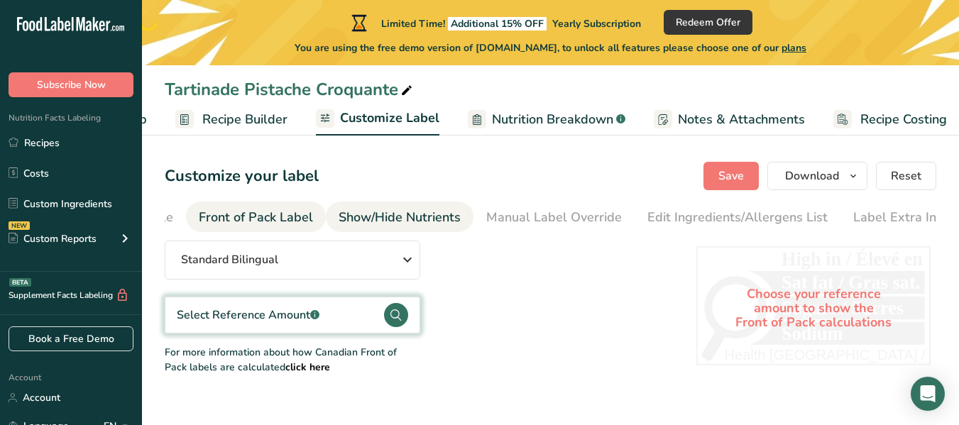
click at [434, 214] on div "Show/Hide Nutrients" at bounding box center [400, 217] width 122 height 19
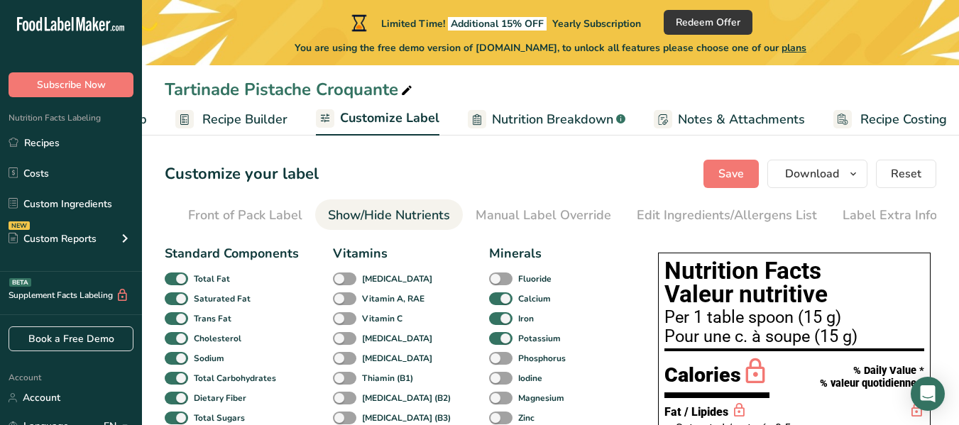
scroll to position [0, 0]
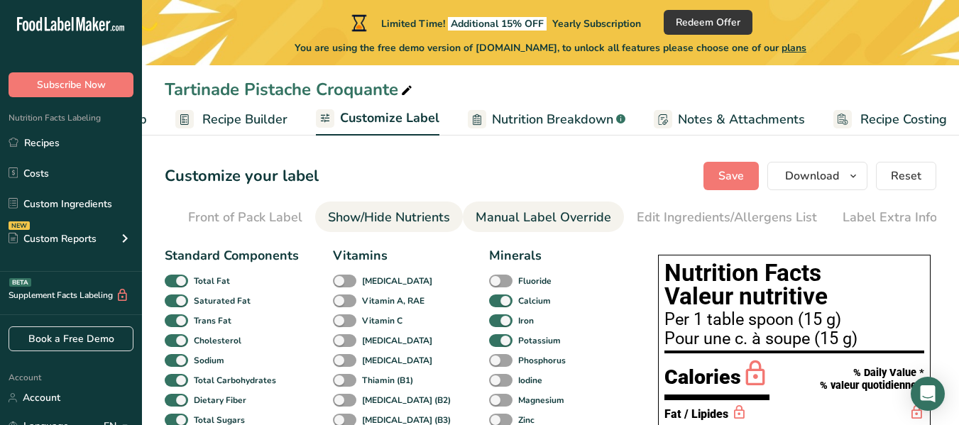
click at [510, 223] on div "Manual Label Override" at bounding box center [544, 217] width 136 height 19
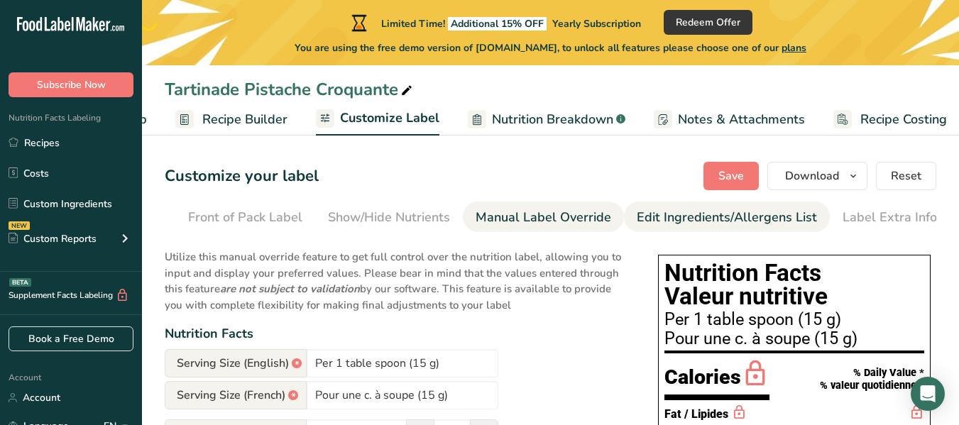
click at [686, 212] on div "Edit Ingredients/Allergens List" at bounding box center [727, 217] width 180 height 19
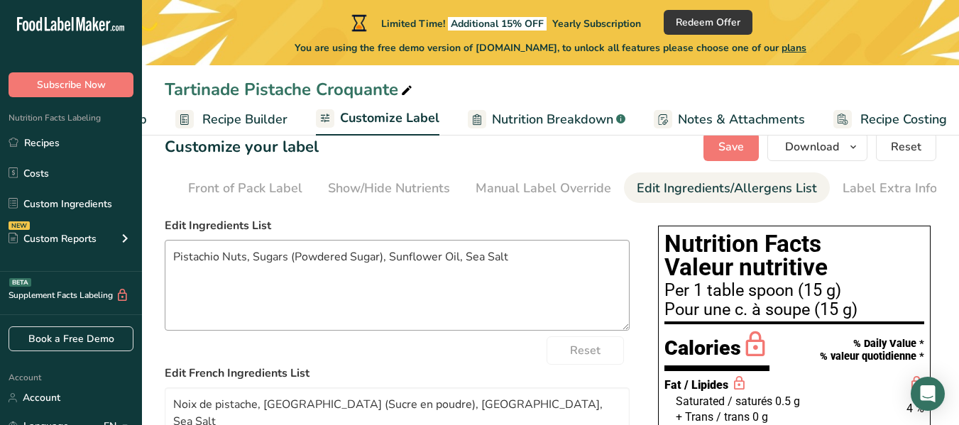
scroll to position [43, 0]
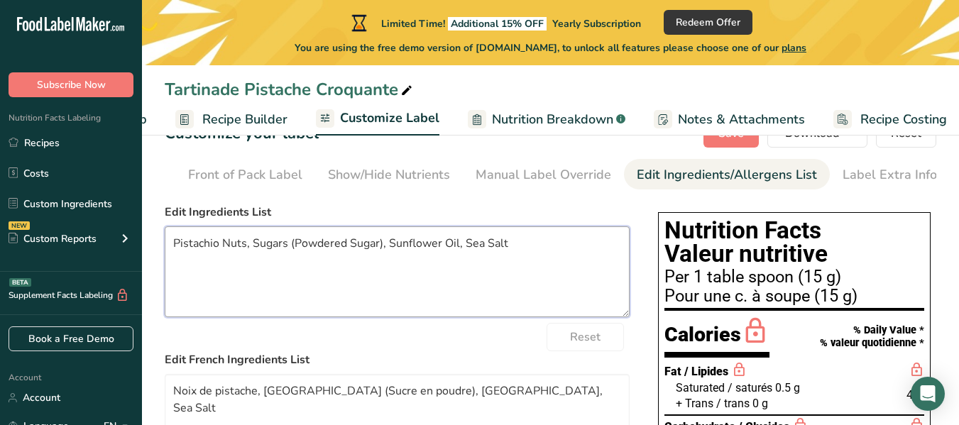
click at [510, 248] on textarea "Pistachio Nuts, Sugars (Powdered Sugar), Sunflower Oil, Sea Salt" at bounding box center [397, 271] width 465 height 91
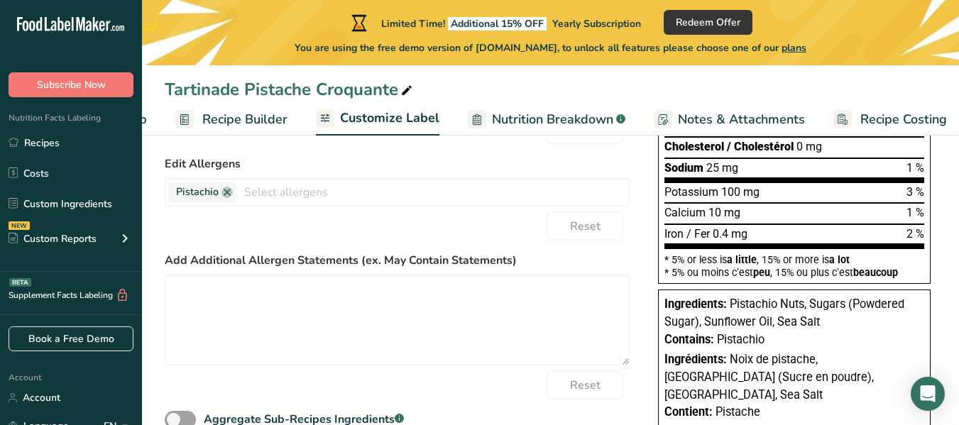
click at [427, 272] on div "Add Additional Allergen Statements (ex. May Contain Statements)" at bounding box center [397, 309] width 465 height 114
click at [427, 269] on label "Add Additional Allergen Statements (ex. May Contain Statements)" at bounding box center [397, 260] width 465 height 17
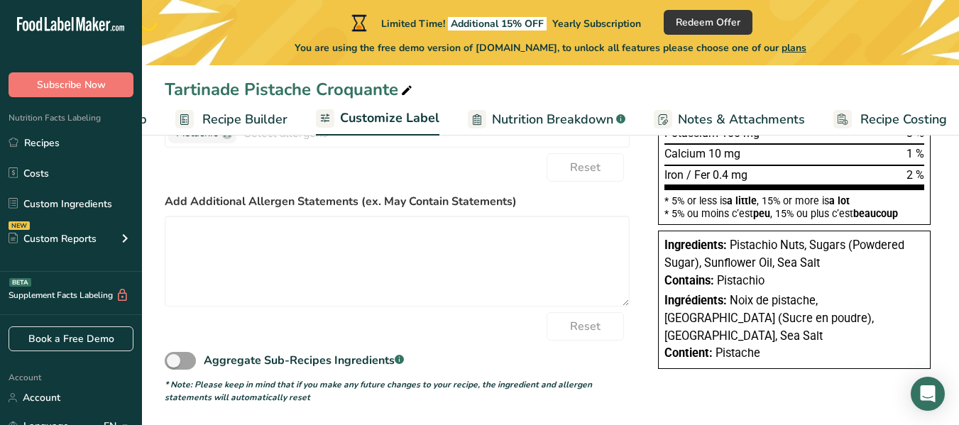
scroll to position [452, 0]
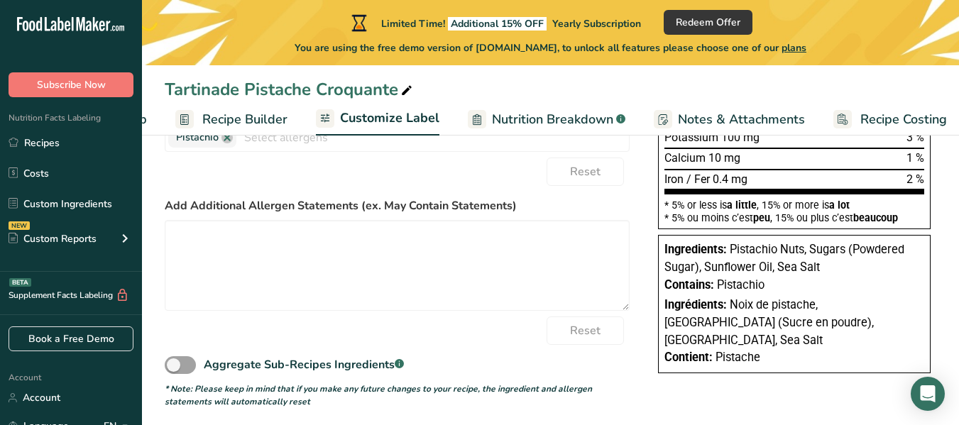
click at [634, 297] on div "Choose your label style Canadian Standard label USA (FDA) Standard FDA label Ta…" at bounding box center [551, 98] width 772 height 620
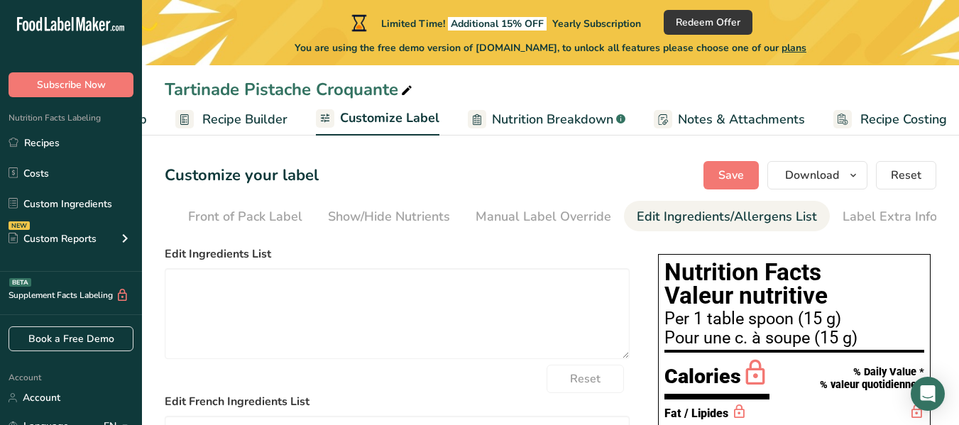
scroll to position [9, 0]
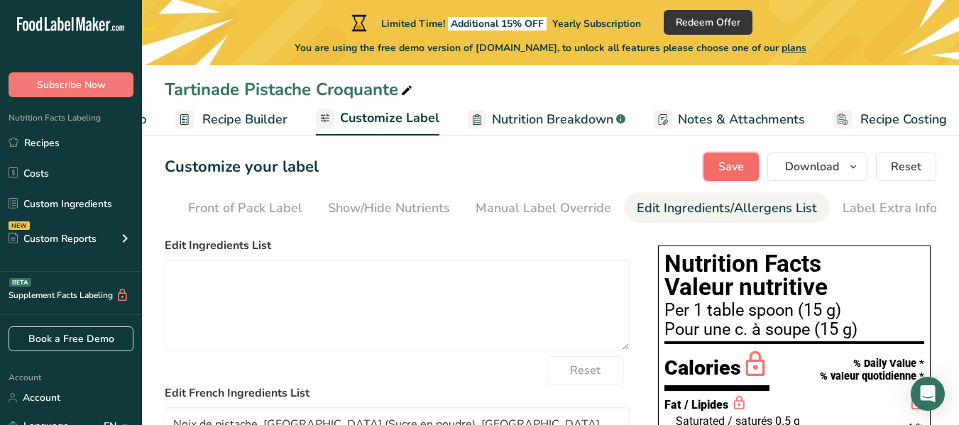
click at [743, 175] on button "Save" at bounding box center [731, 167] width 55 height 28
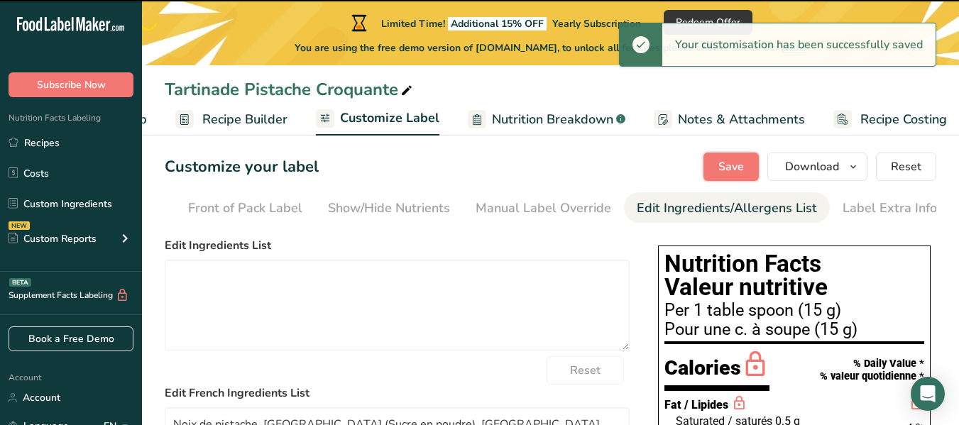
type textarea "Pistachio Nuts, Sugars (Powdered Sugar), Sunflower Oil, Sea Salt"
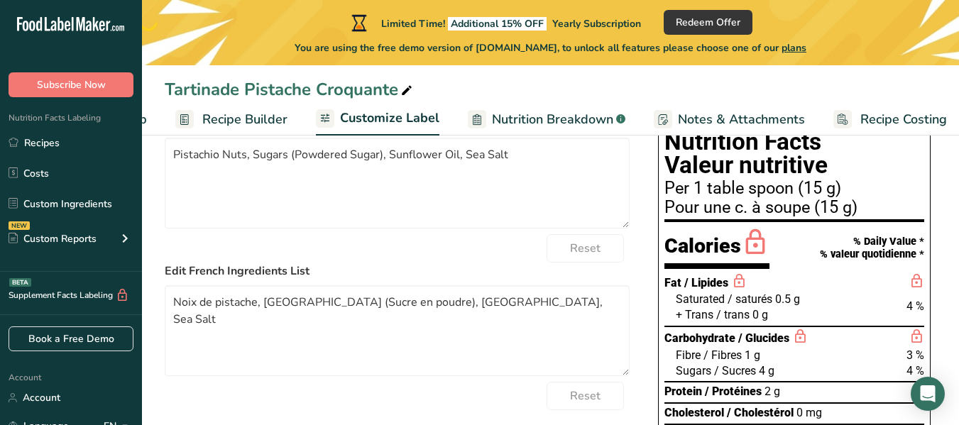
scroll to position [0, 0]
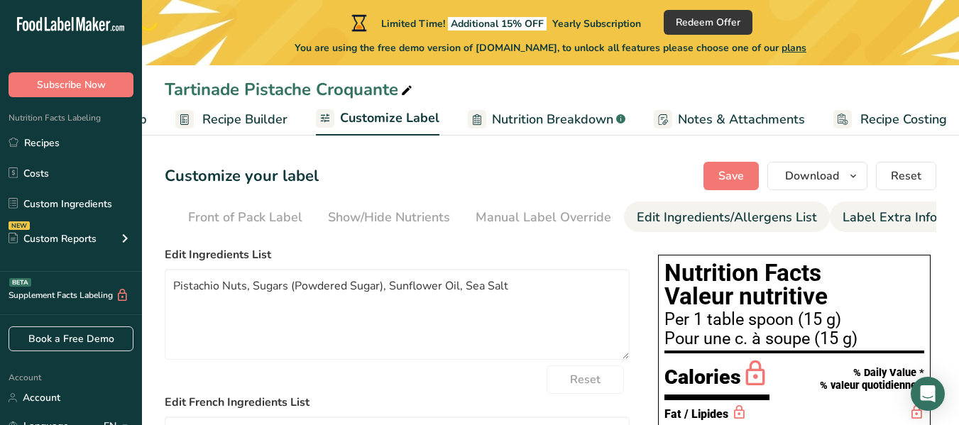
click at [853, 206] on link "Label Extra Info" at bounding box center [890, 218] width 94 height 32
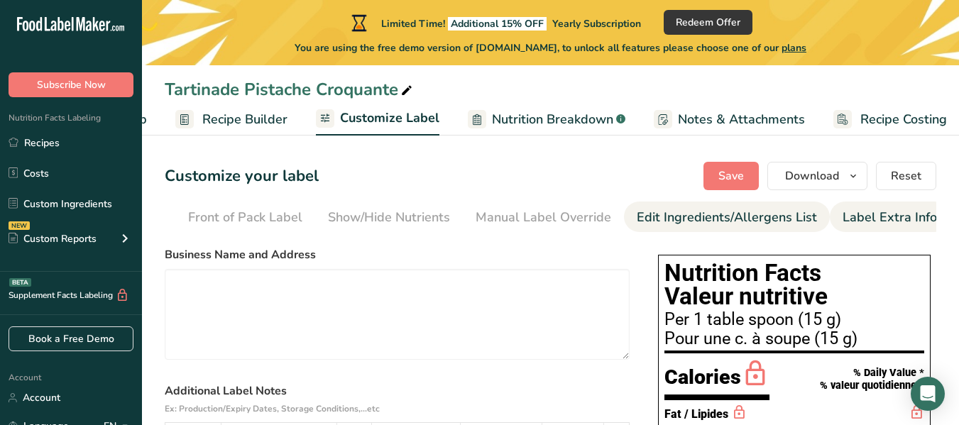
click at [752, 224] on div "Edit Ingredients/Allergens List" at bounding box center [727, 217] width 180 height 19
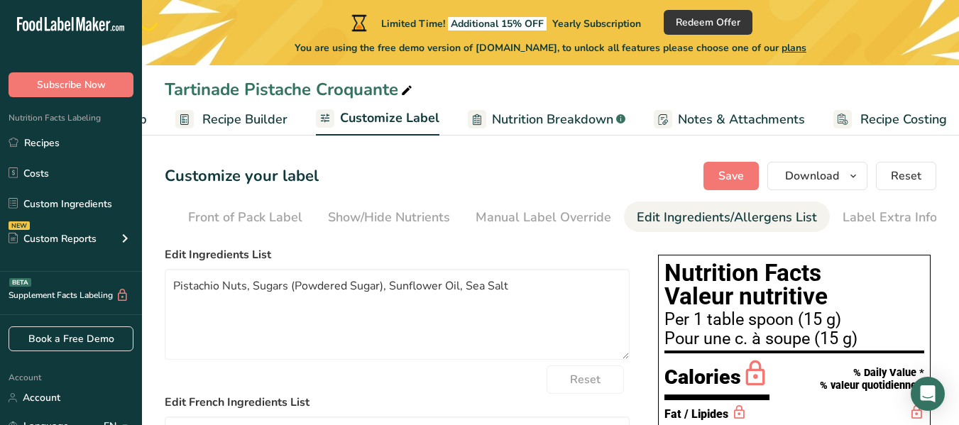
click at [573, 121] on span "Nutrition Breakdown" at bounding box center [552, 119] width 121 height 19
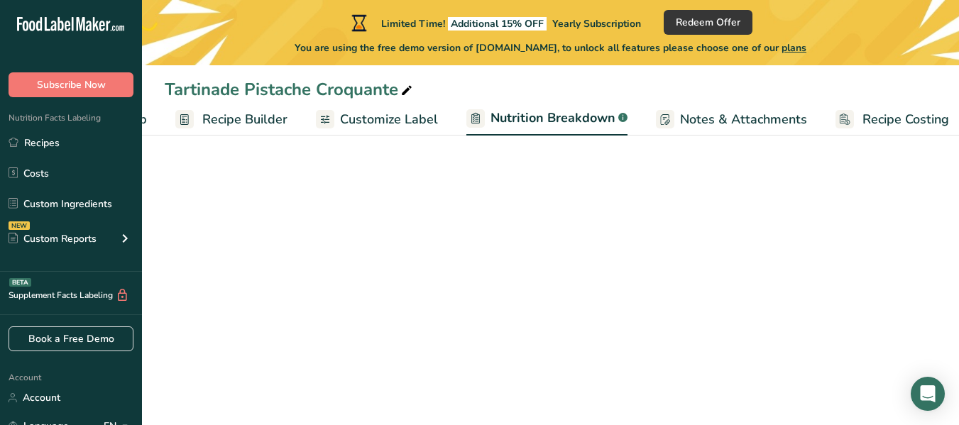
scroll to position [0, 134]
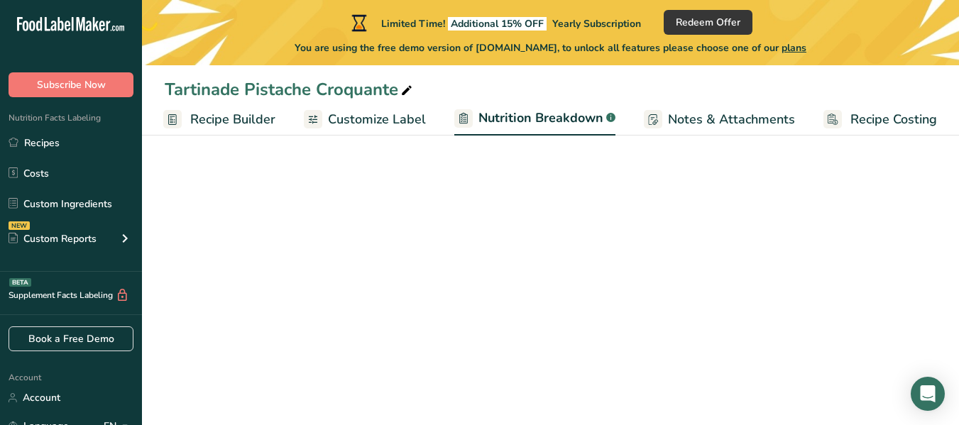
select select "Calories"
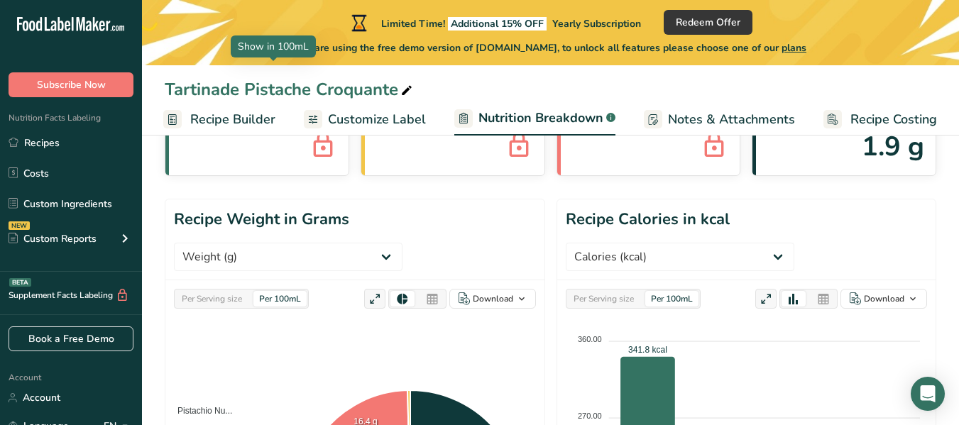
scroll to position [123, 0]
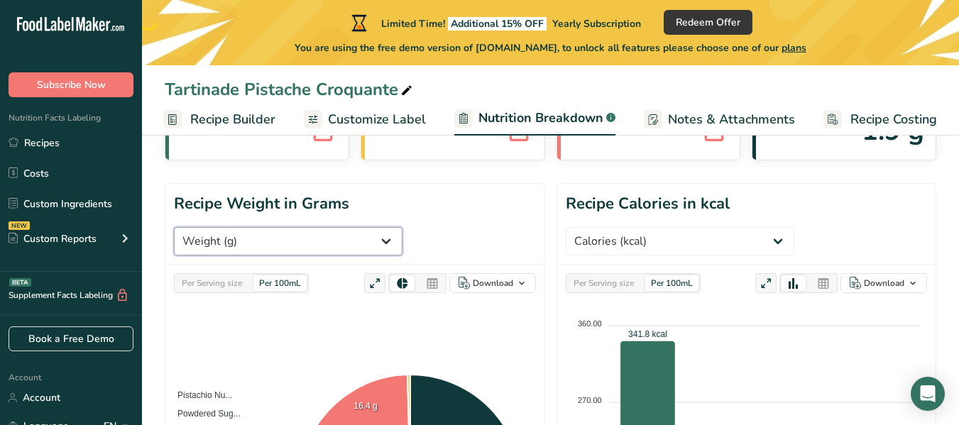
click at [373, 227] on select "Weight (g) Calories (kcal) Energy KJ (kj) Total Fat (g) Saturated Fat (g) Trans…" at bounding box center [288, 241] width 229 height 28
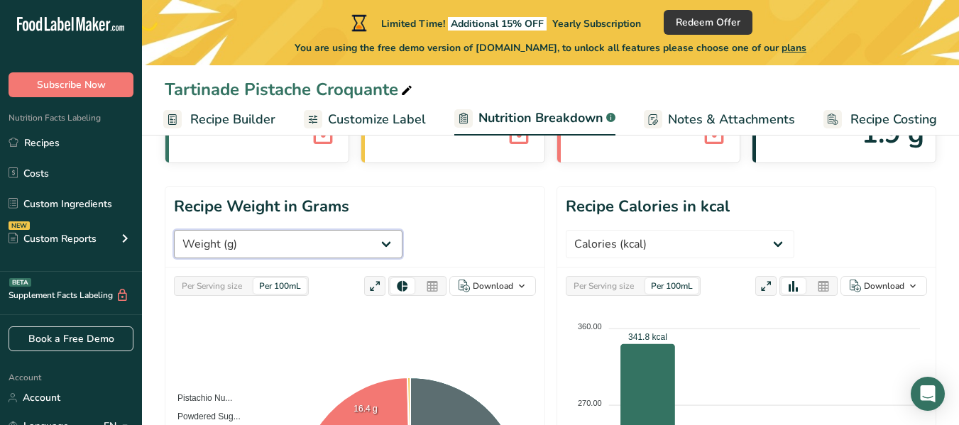
scroll to position [119, 0]
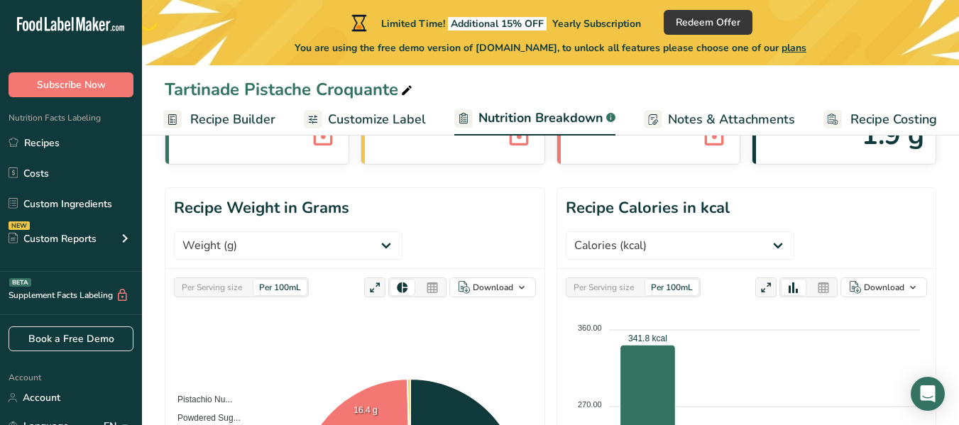
click at [638, 280] on div "Per Serving size" at bounding box center [604, 288] width 72 height 16
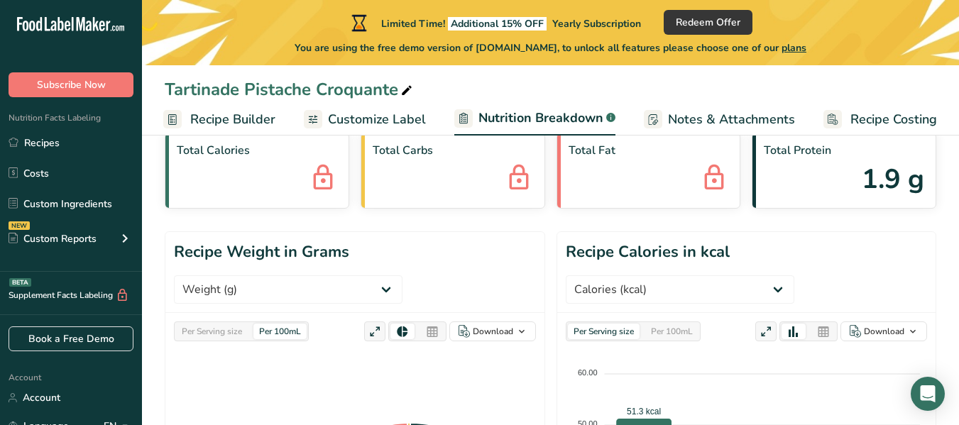
scroll to position [76, 0]
click at [815, 322] on div at bounding box center [823, 330] width 24 height 16
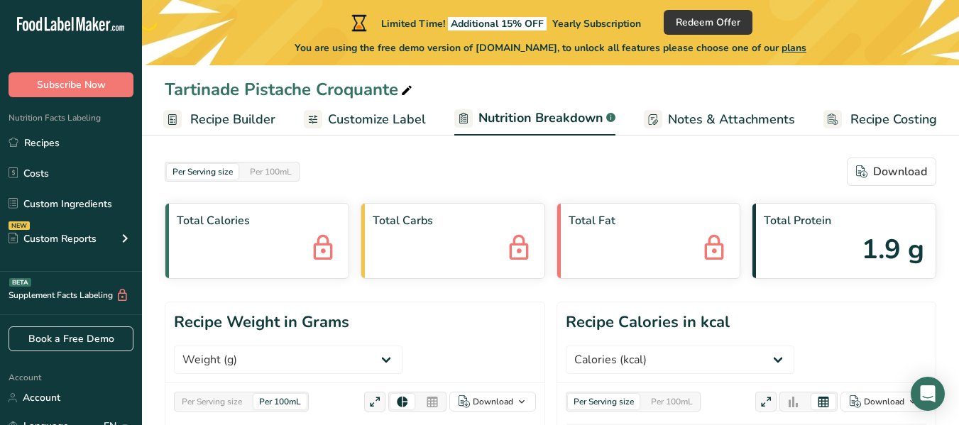
scroll to position [0, 0]
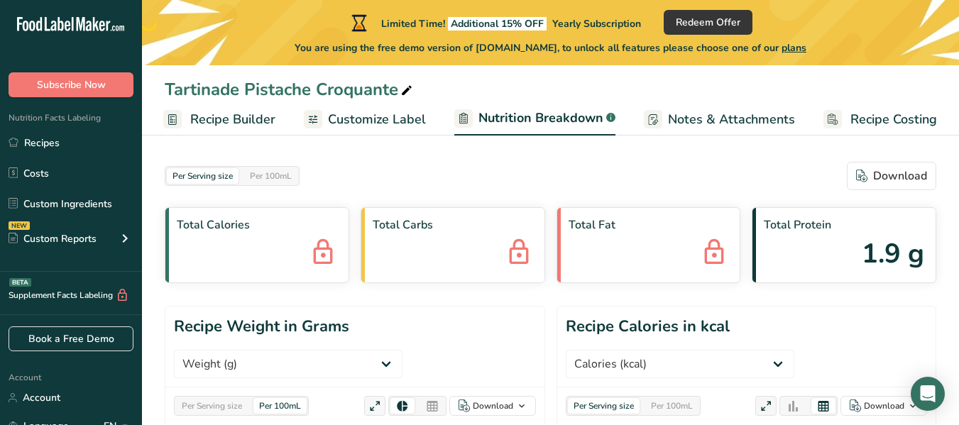
click at [736, 126] on span "Notes & Attachments" at bounding box center [731, 119] width 127 height 19
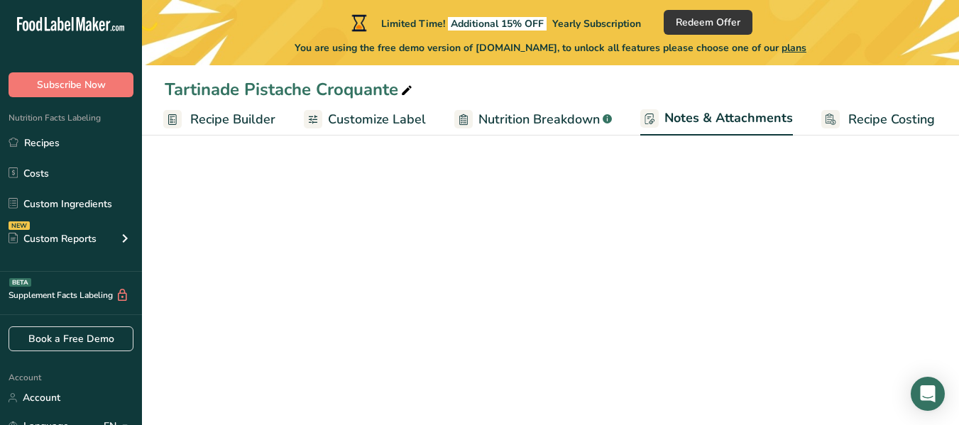
scroll to position [0, 133]
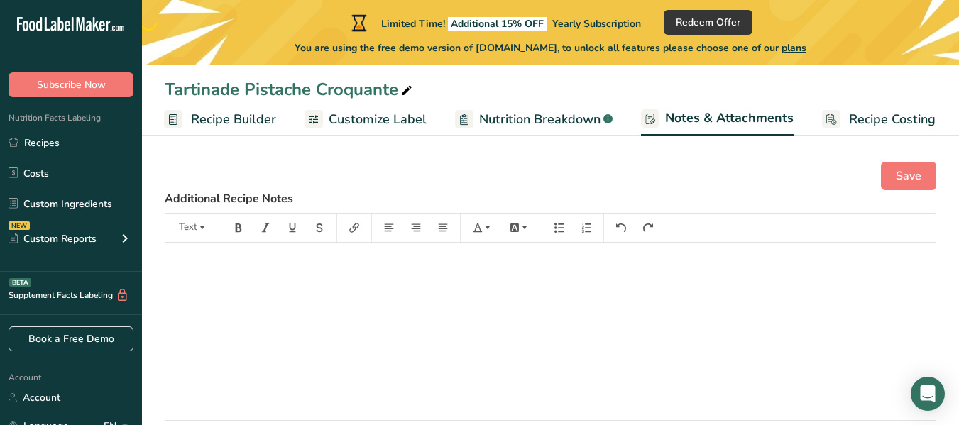
click at [856, 126] on span "Recipe Costing" at bounding box center [892, 119] width 87 height 19
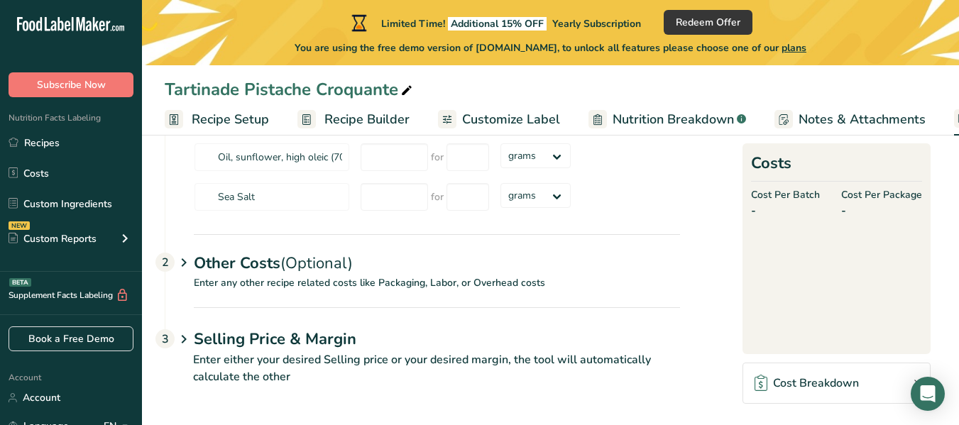
click at [241, 115] on span "Recipe Setup" at bounding box center [230, 119] width 77 height 19
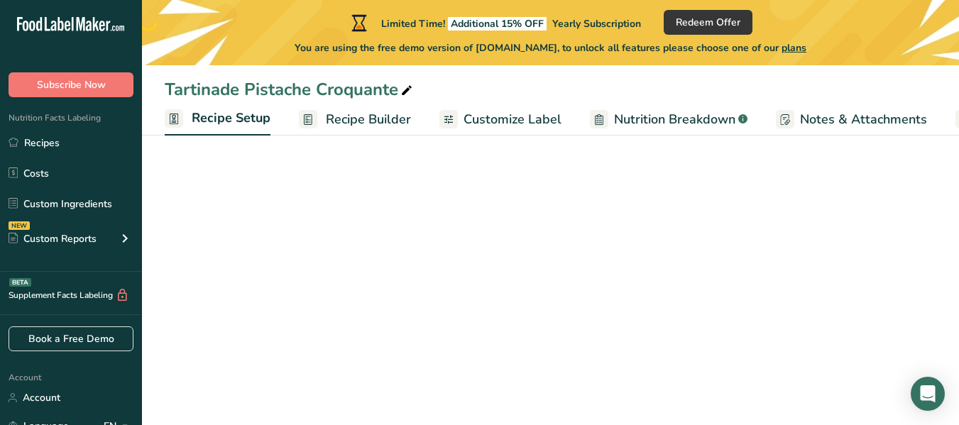
scroll to position [0, 5]
select select "22"
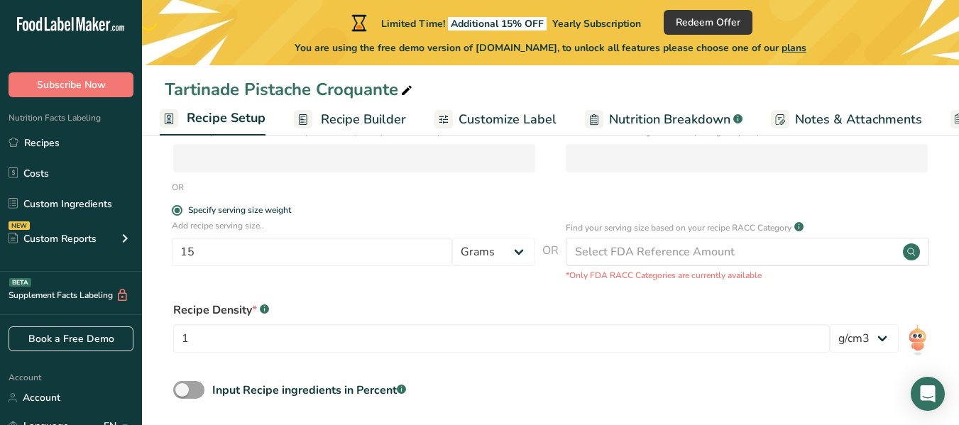
scroll to position [317, 0]
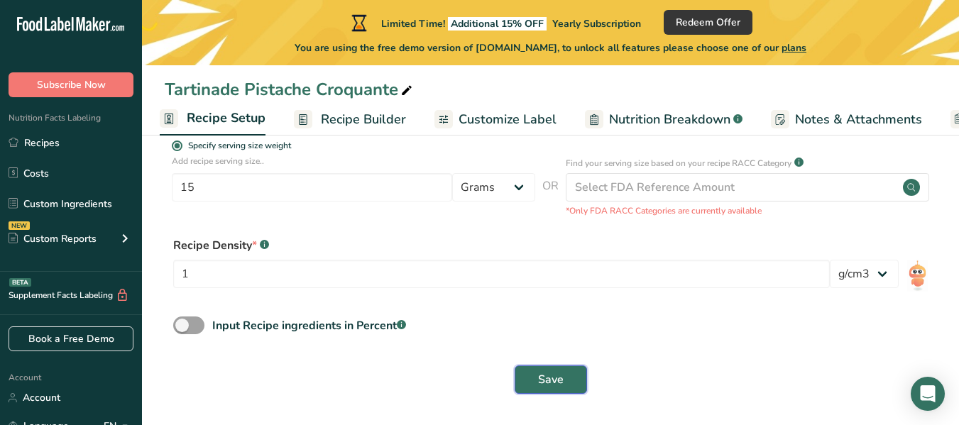
click at [520, 371] on button "Save" at bounding box center [551, 380] width 72 height 28
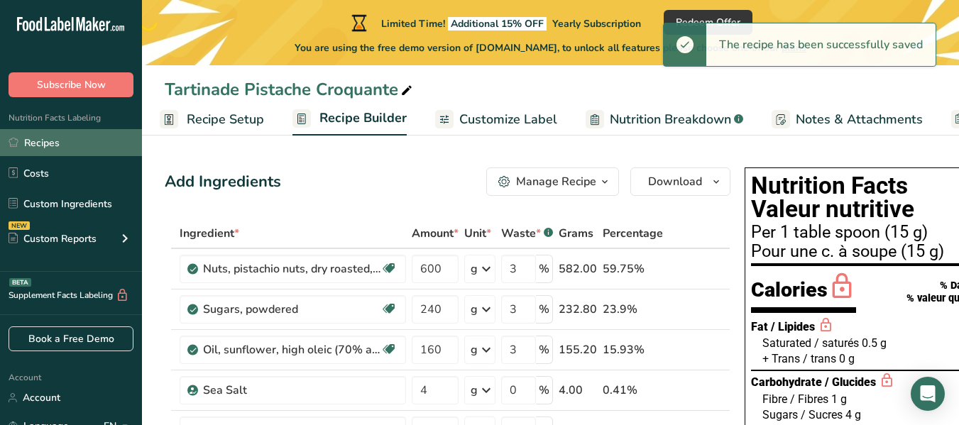
click at [62, 152] on link "Recipes" at bounding box center [71, 142] width 142 height 27
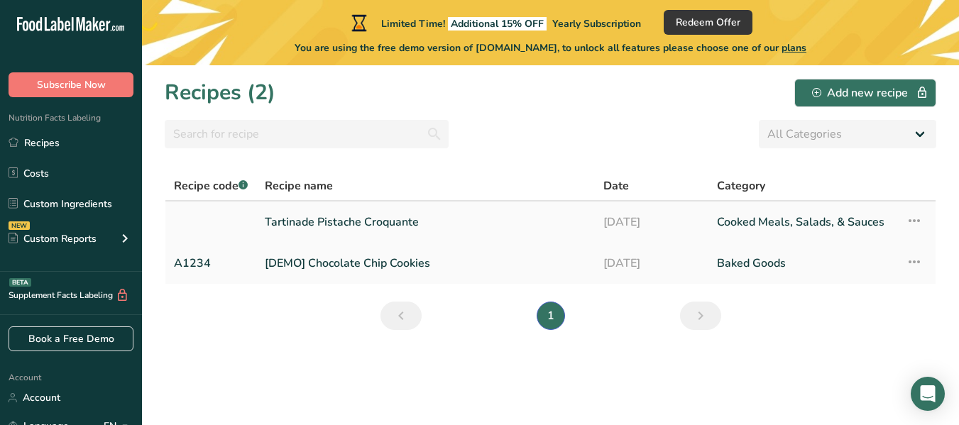
click at [915, 216] on icon at bounding box center [914, 221] width 17 height 26
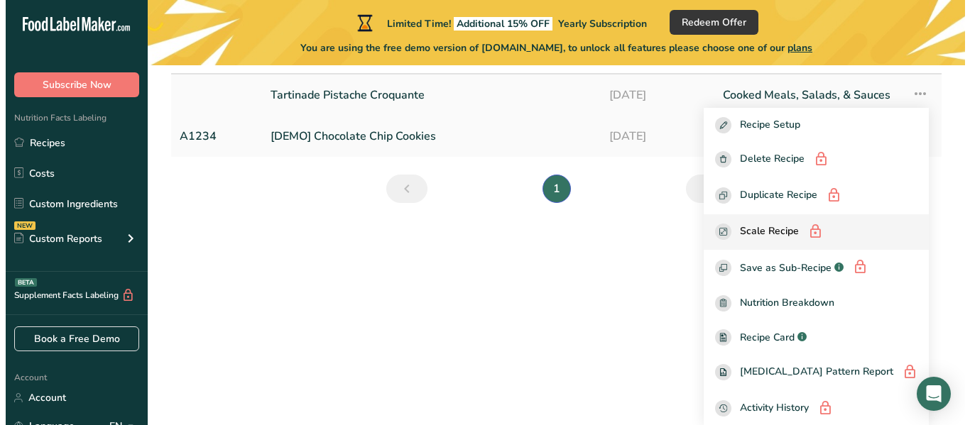
scroll to position [128, 0]
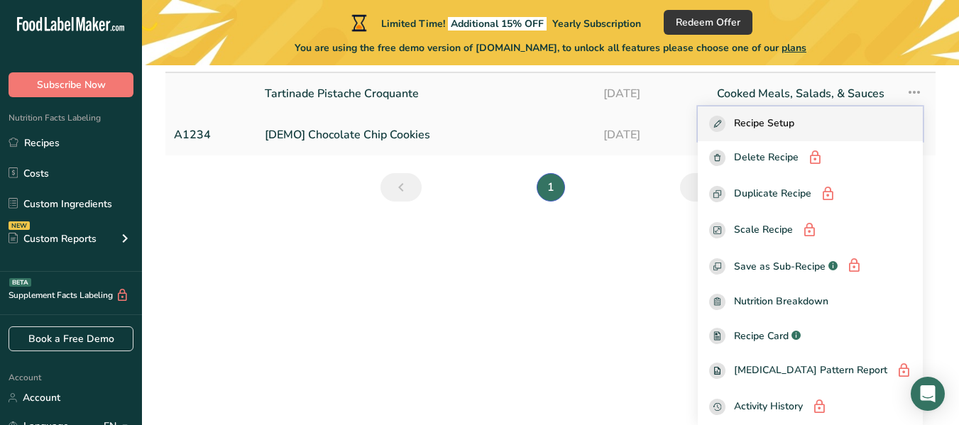
click at [784, 116] on span "Recipe Setup" at bounding box center [764, 124] width 60 height 16
select select "22"
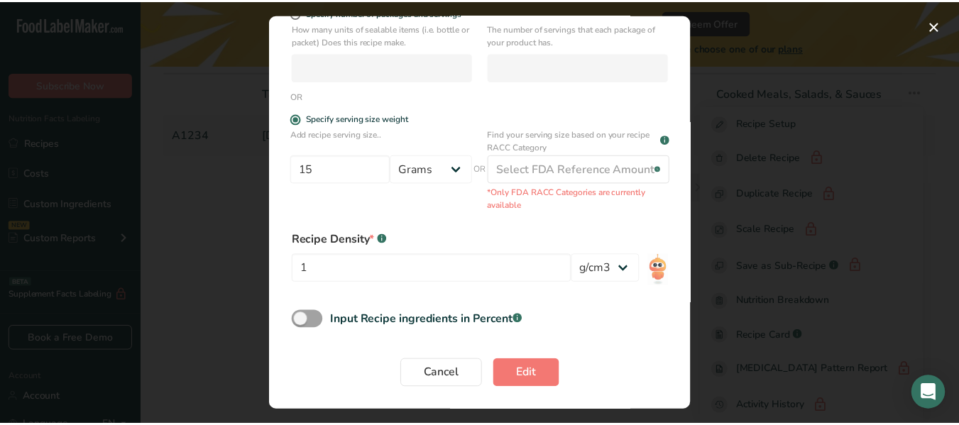
scroll to position [0, 0]
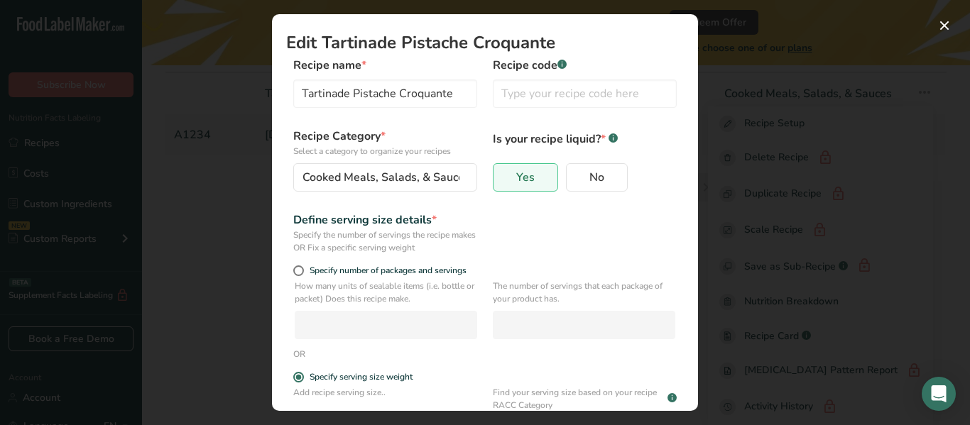
click at [761, 135] on div "Edit Recipe Modal" at bounding box center [485, 212] width 970 height 425
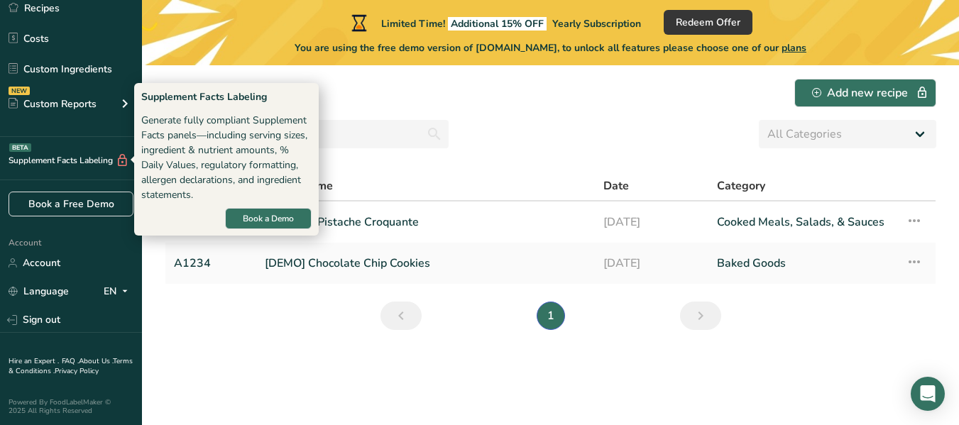
scroll to position [131, 0]
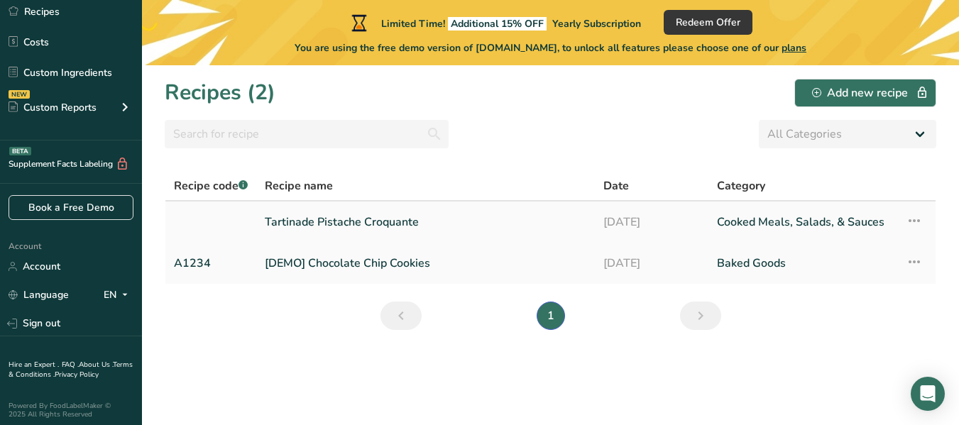
click at [207, 227] on link at bounding box center [211, 222] width 74 height 30
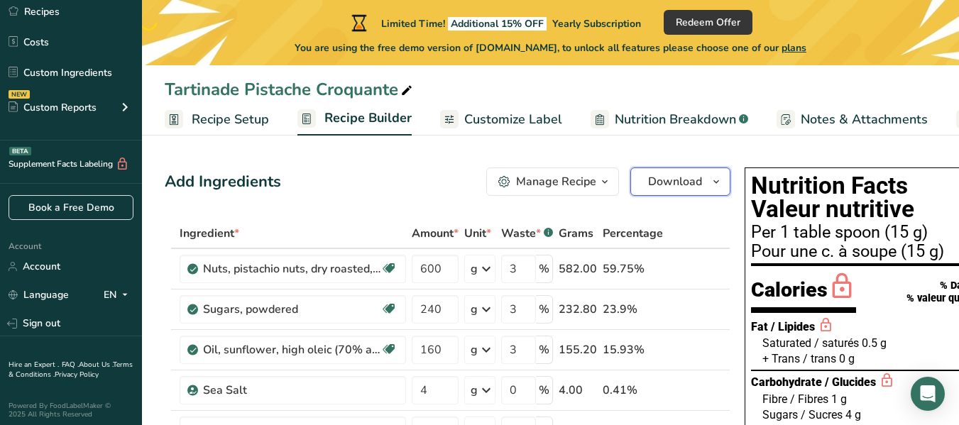
click at [696, 179] on span "Download" at bounding box center [675, 181] width 54 height 17
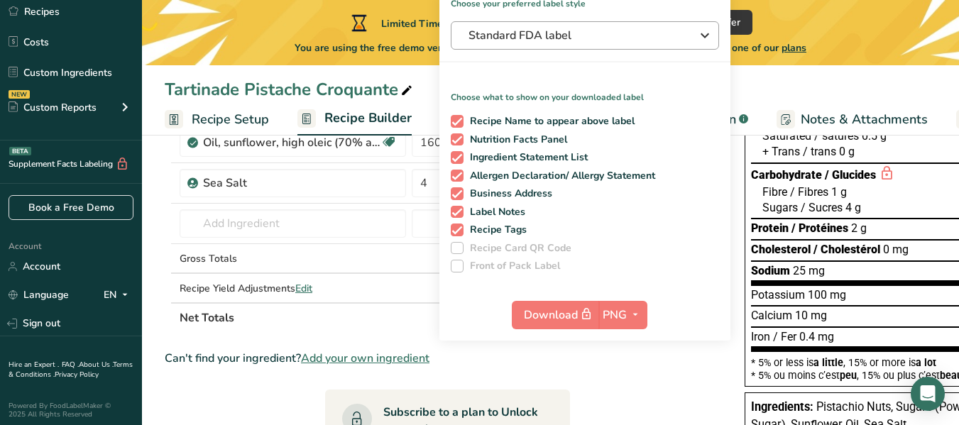
scroll to position [218, 0]
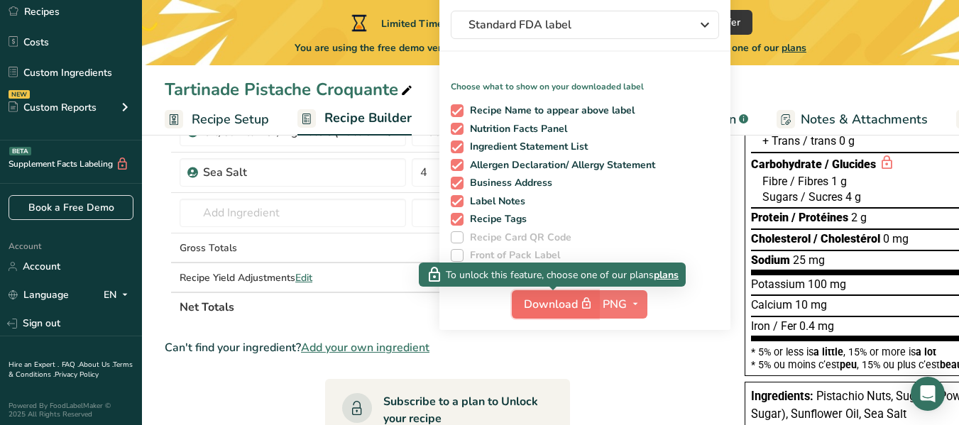
click at [556, 304] on span "Download" at bounding box center [559, 304] width 71 height 18
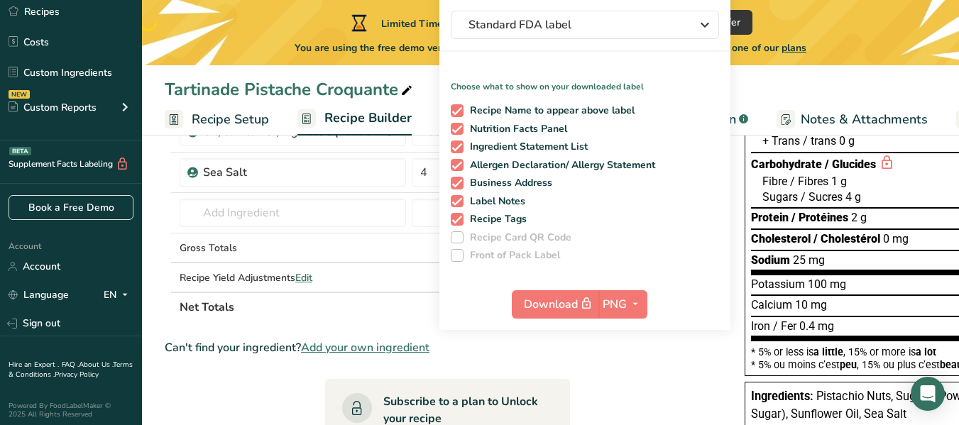
click at [646, 383] on section "Ingredient * Amount * Unit * Waste * .a-a{fill:#347362;}.b-a{fill:#fff;} Grams …" at bounding box center [448, 351] width 566 height 700
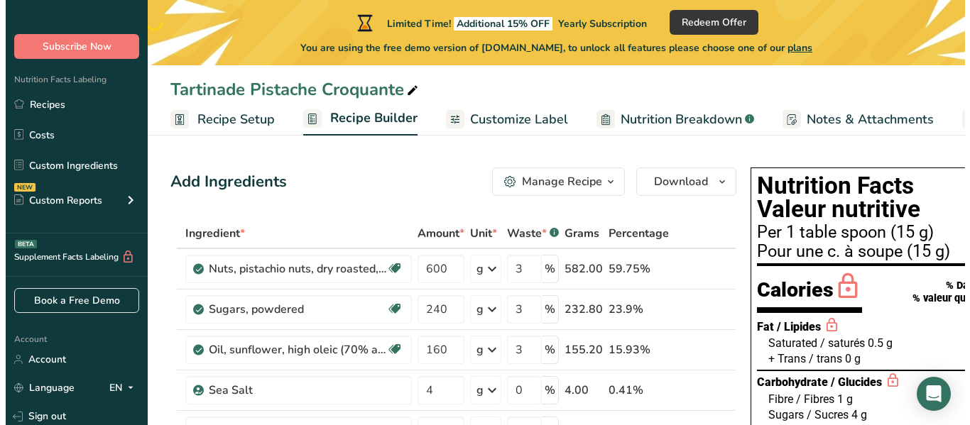
scroll to position [0, 0]
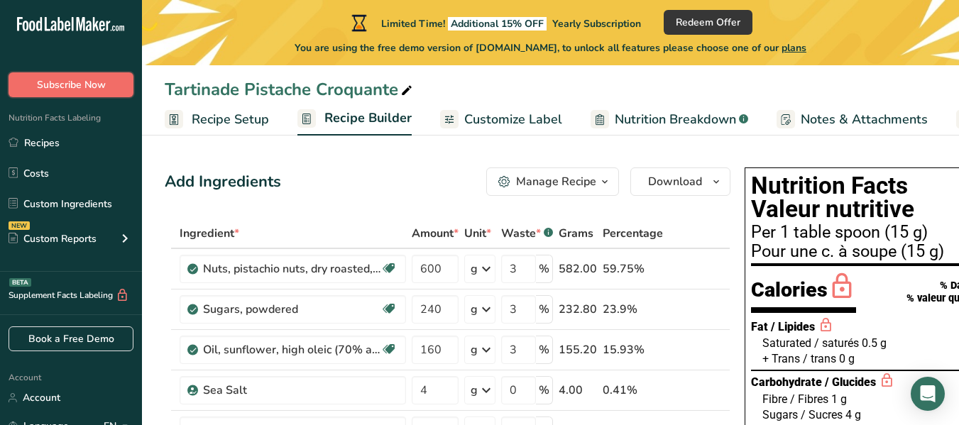
click at [79, 85] on span "Subscribe Now" at bounding box center [71, 84] width 69 height 15
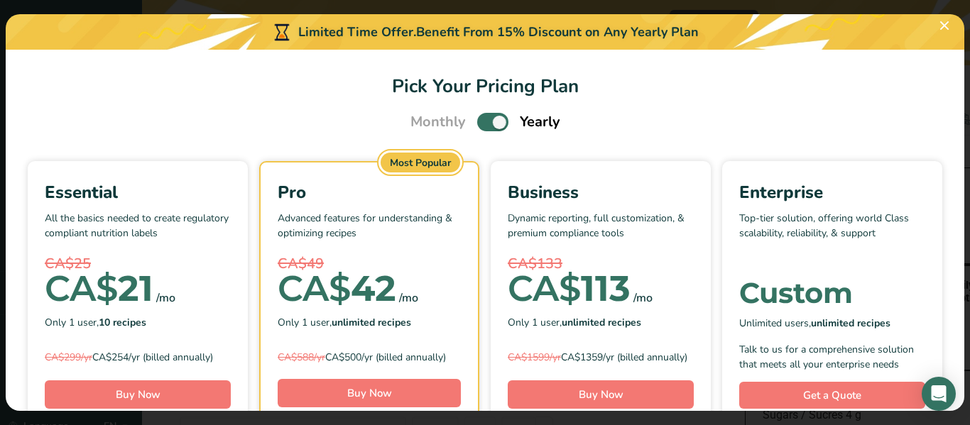
click at [488, 120] on span "Pick Your Pricing Plan Modal" at bounding box center [492, 122] width 31 height 18
click at [486, 120] on input "Pick Your Pricing Plan Modal" at bounding box center [481, 122] width 9 height 9
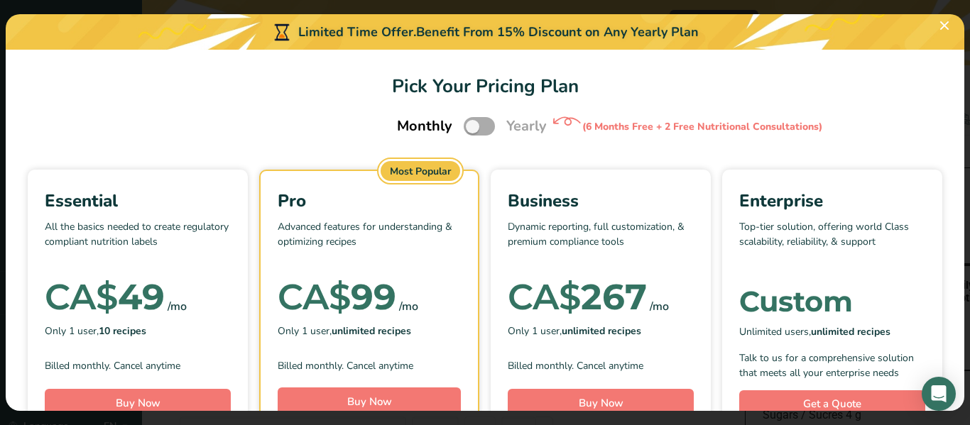
click at [486, 120] on span "Pick Your Pricing Plan Modal" at bounding box center [479, 126] width 31 height 18
click at [473, 122] on input "Pick Your Pricing Plan Modal" at bounding box center [468, 126] width 9 height 9
checkbox input "true"
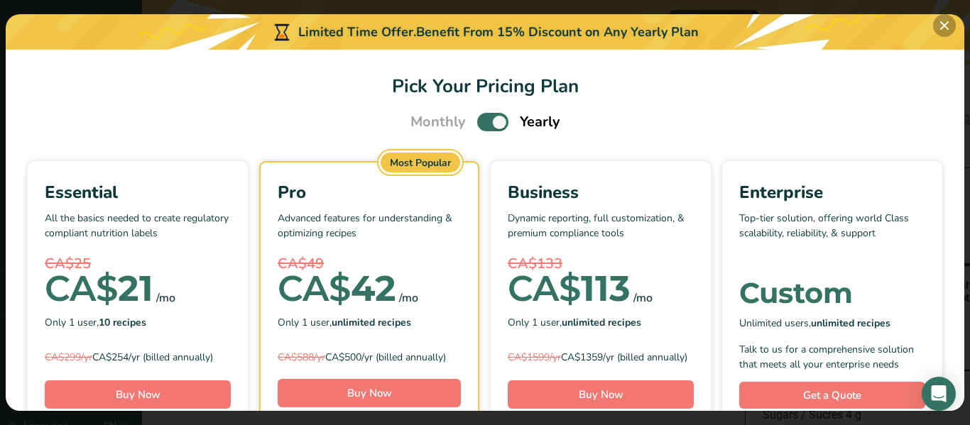
click at [951, 23] on button "Pick Your Pricing Plan Modal" at bounding box center [944, 25] width 23 height 23
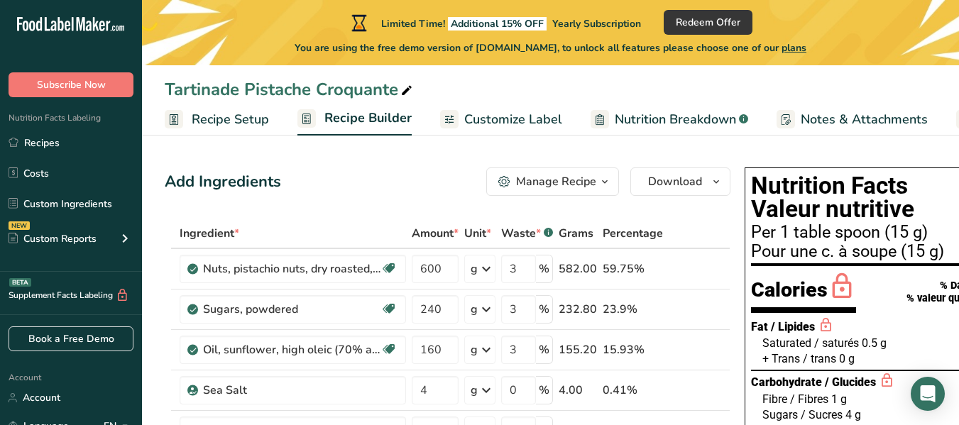
click at [483, 112] on span "Customize Label" at bounding box center [513, 119] width 98 height 19
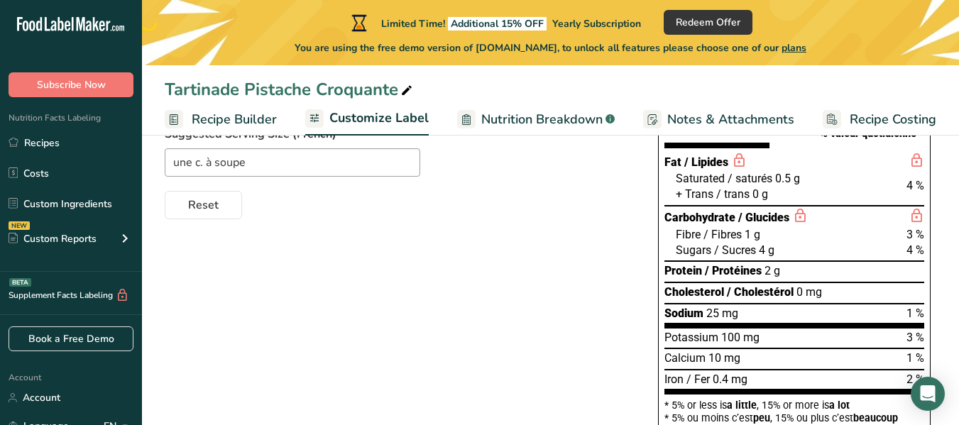
scroll to position [213, 0]
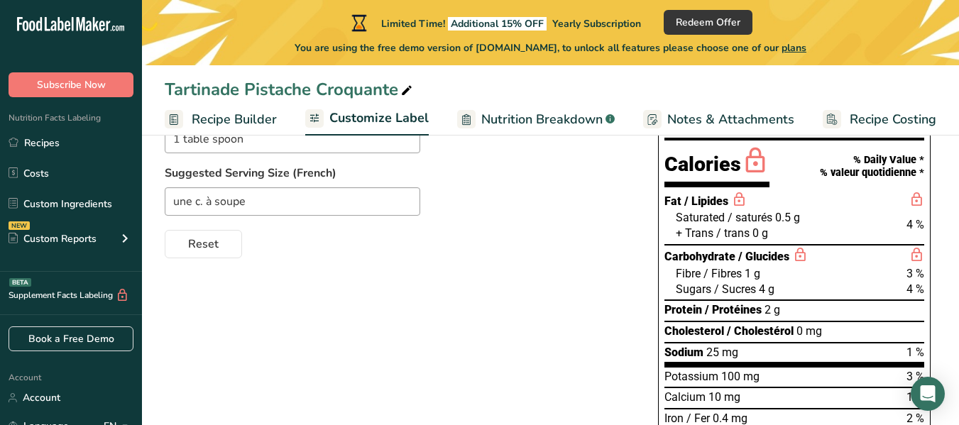
drag, startPoint x: 850, startPoint y: 239, endPoint x: 889, endPoint y: 229, distance: 40.3
click at [889, 229] on div "+ Trans / trans 0 g" at bounding box center [800, 234] width 248 height 16
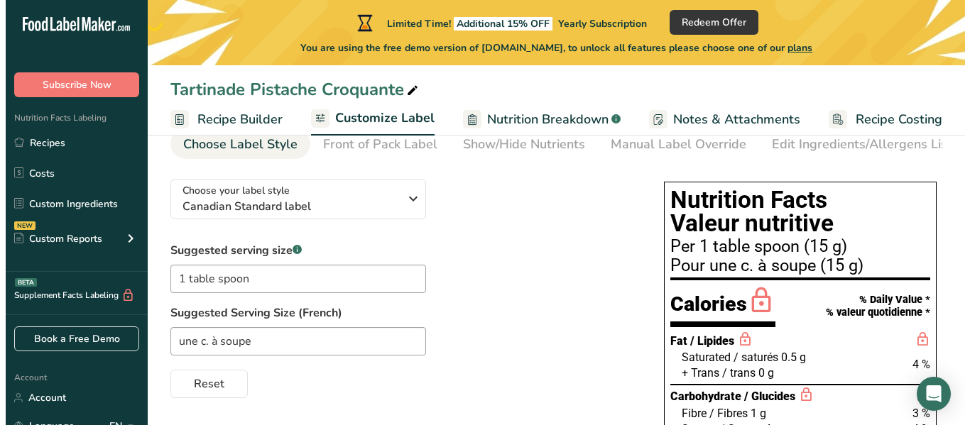
scroll to position [0, 0]
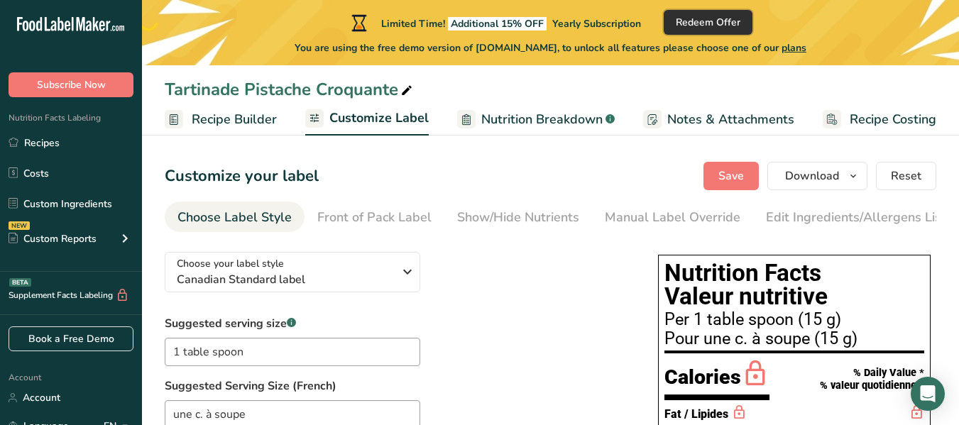
click at [708, 15] on span "Redeem Offer" at bounding box center [708, 22] width 65 height 15
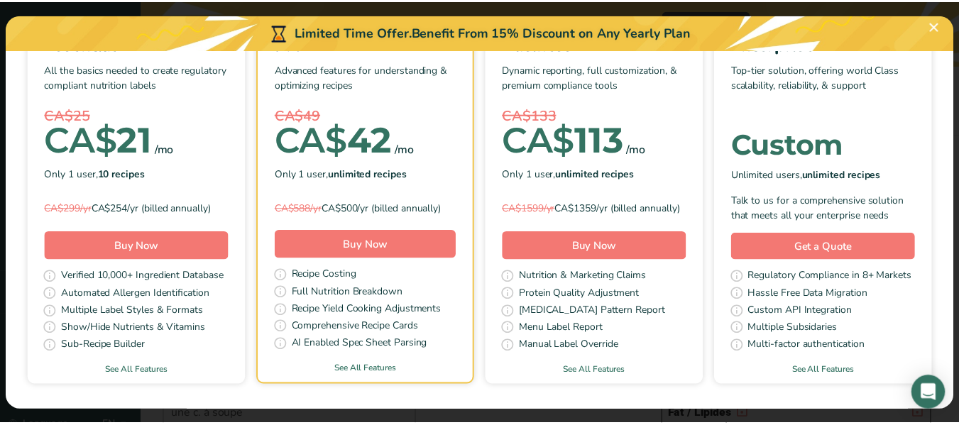
scroll to position [156, 0]
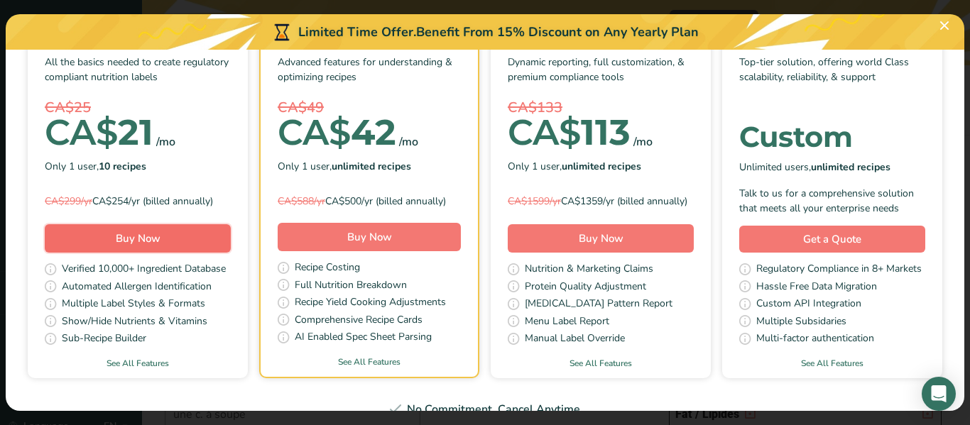
click at [231, 253] on button "Buy Now" at bounding box center [138, 238] width 186 height 28
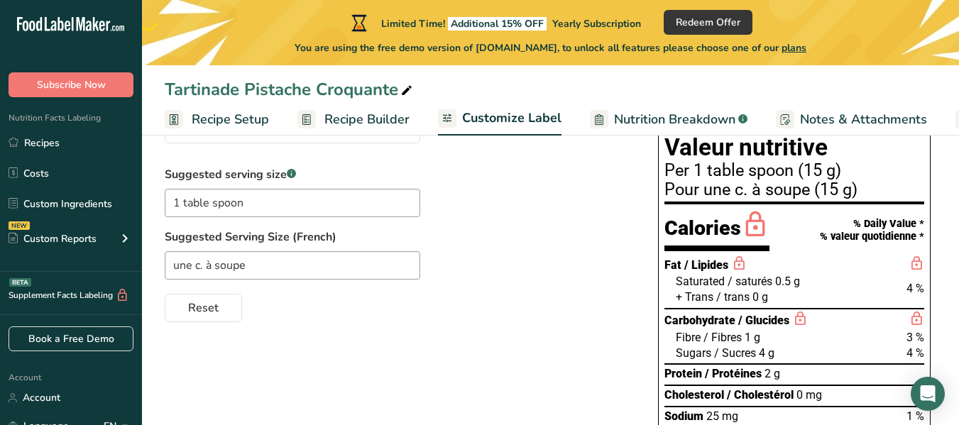
scroll to position [140, 0]
